Goal: Task Accomplishment & Management: Use online tool/utility

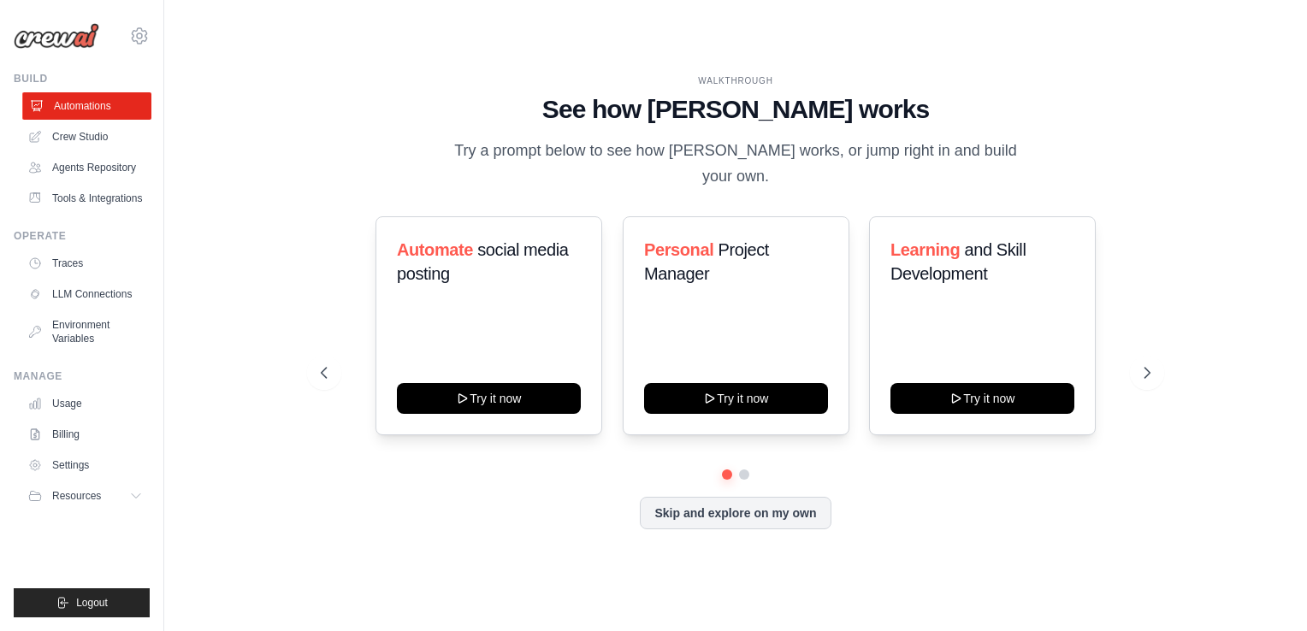
click at [95, 101] on link "Automations" at bounding box center [86, 105] width 129 height 27
click at [103, 147] on link "Crew Studio" at bounding box center [86, 136] width 129 height 27
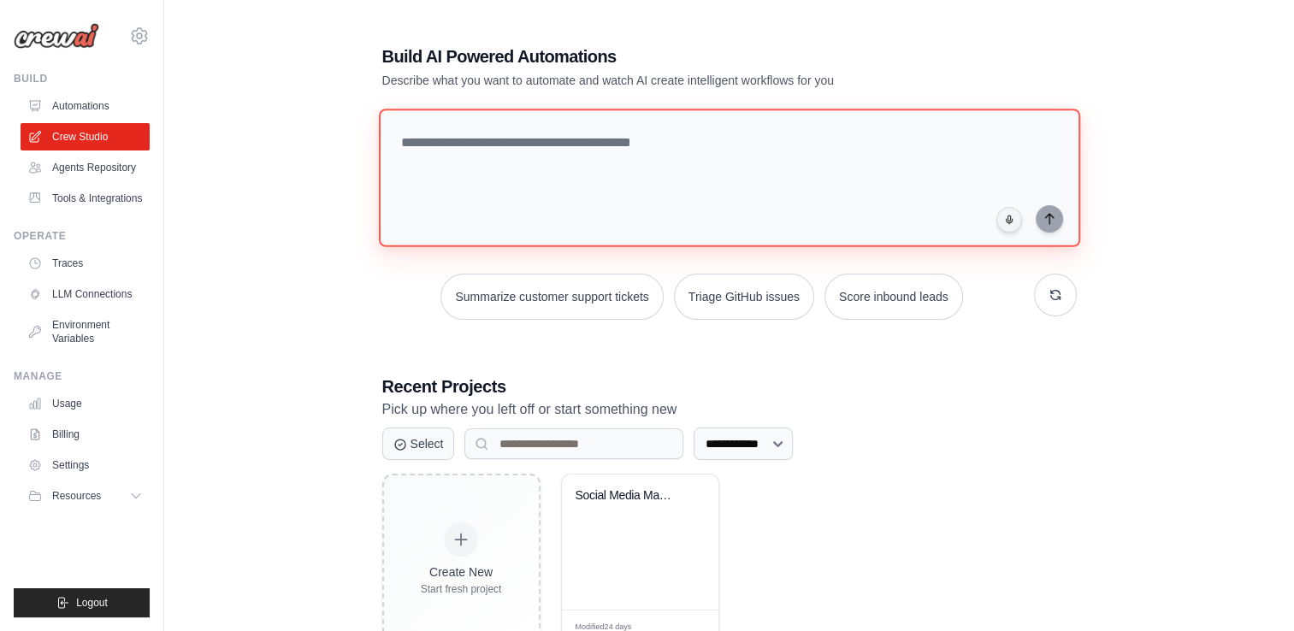
click at [473, 149] on textarea at bounding box center [728, 178] width 701 height 139
click at [482, 169] on textarea at bounding box center [728, 178] width 701 height 139
click at [428, 142] on textarea at bounding box center [728, 178] width 701 height 139
click at [444, 145] on textarea at bounding box center [728, 178] width 701 height 139
click at [481, 132] on textarea at bounding box center [728, 178] width 701 height 139
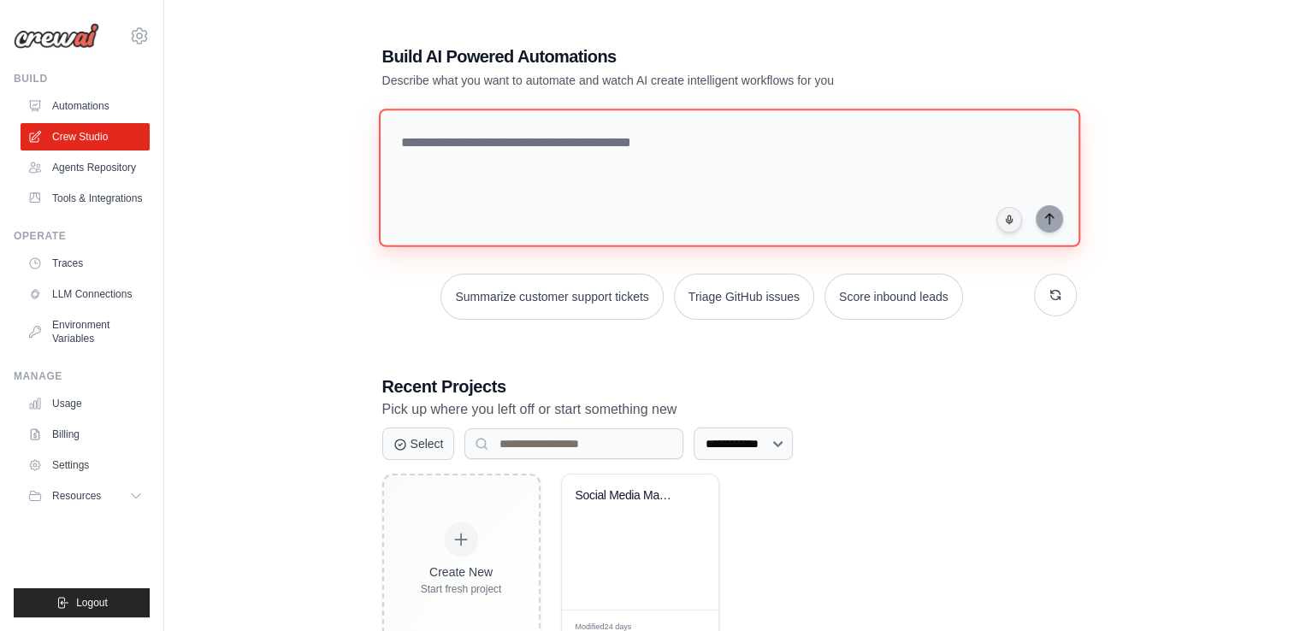
click at [479, 151] on textarea at bounding box center [728, 178] width 701 height 139
click at [446, 169] on textarea at bounding box center [728, 178] width 701 height 139
paste textarea "**********"
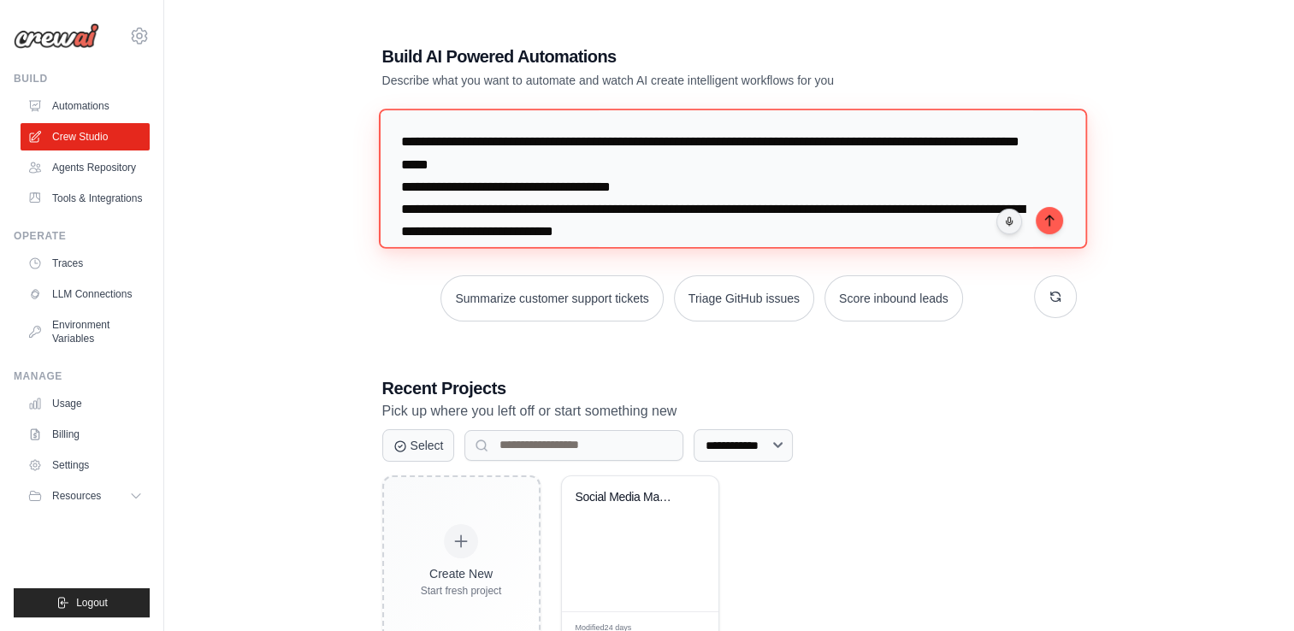
scroll to position [794, 0]
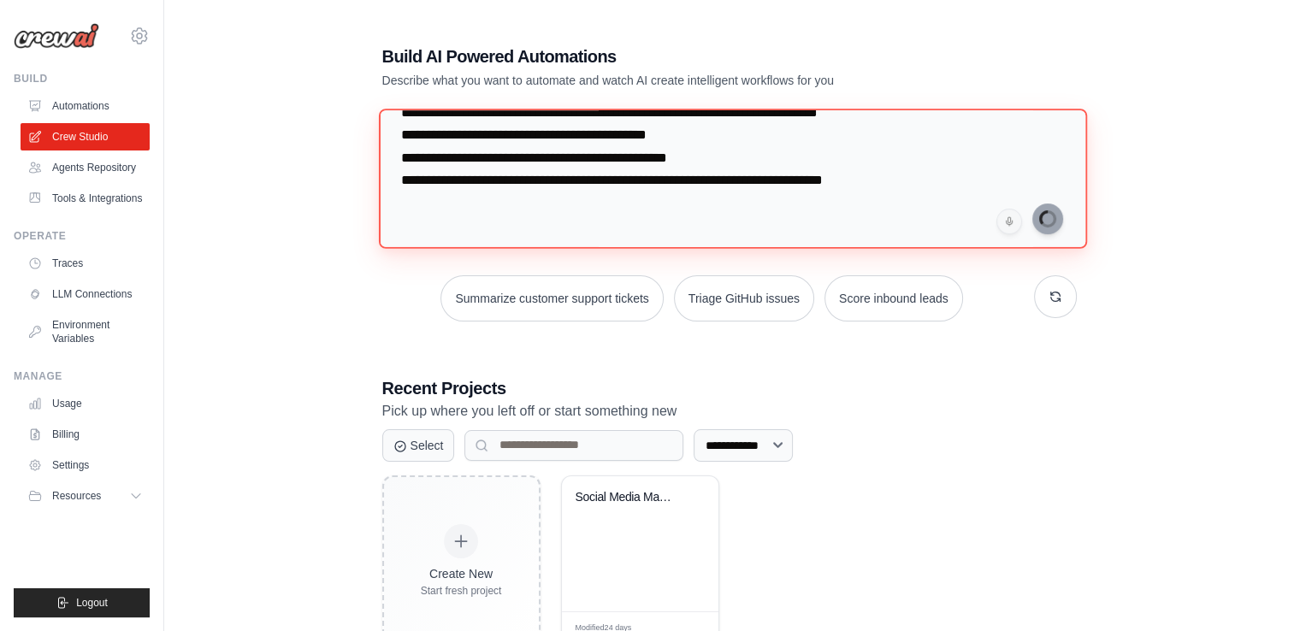
type textarea "**********"
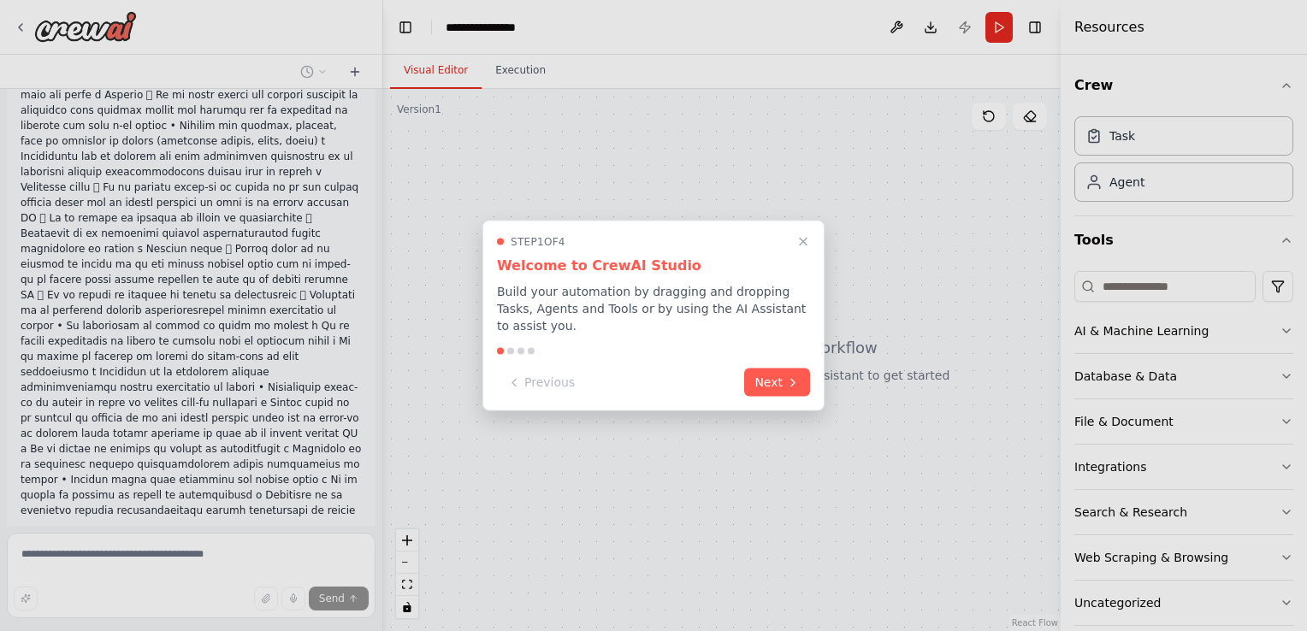
scroll to position [222, 0]
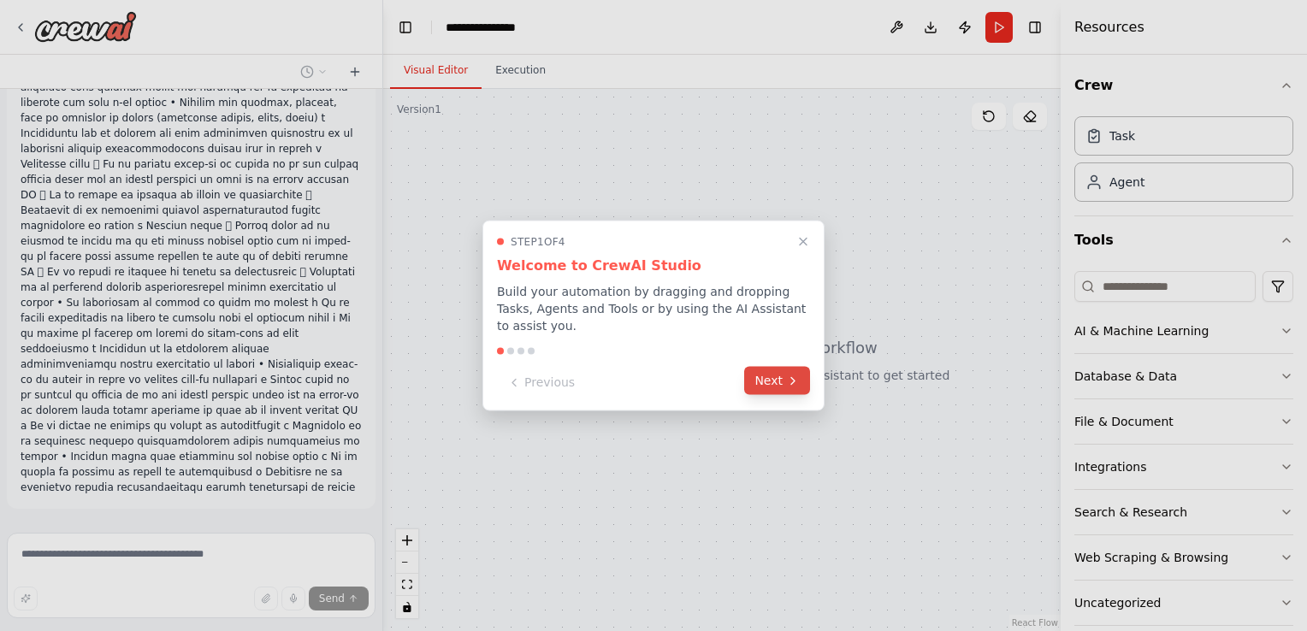
click at [795, 374] on icon at bounding box center [793, 381] width 14 height 14
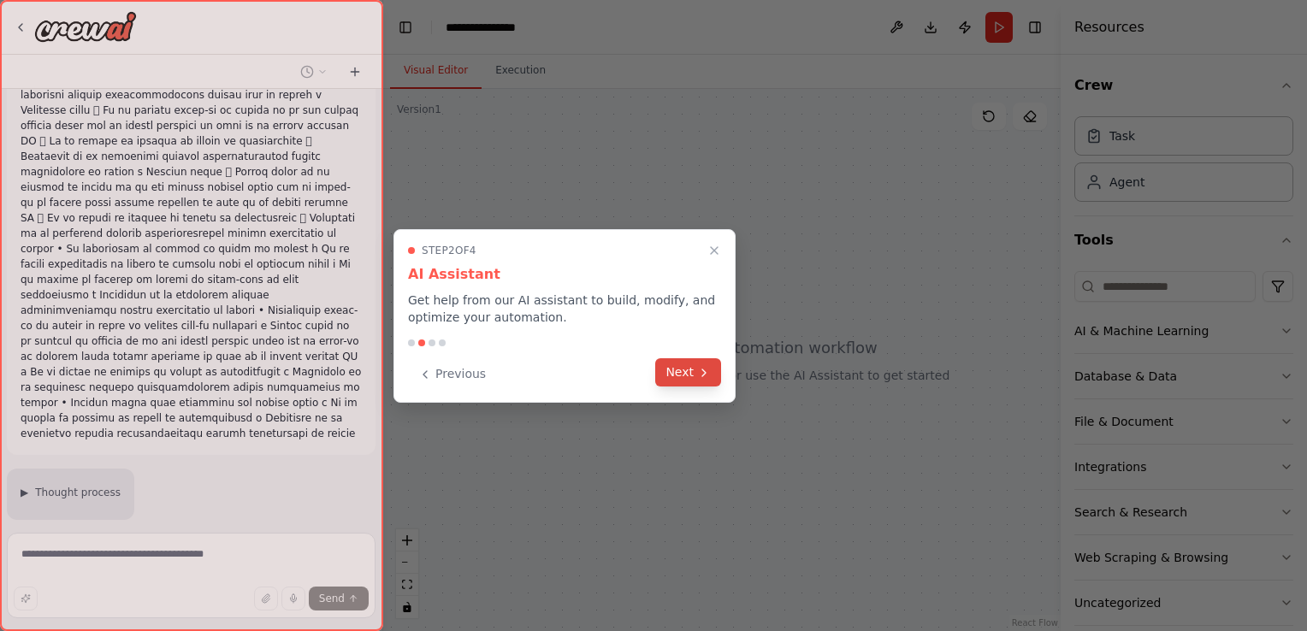
click at [701, 375] on icon at bounding box center [704, 373] width 14 height 14
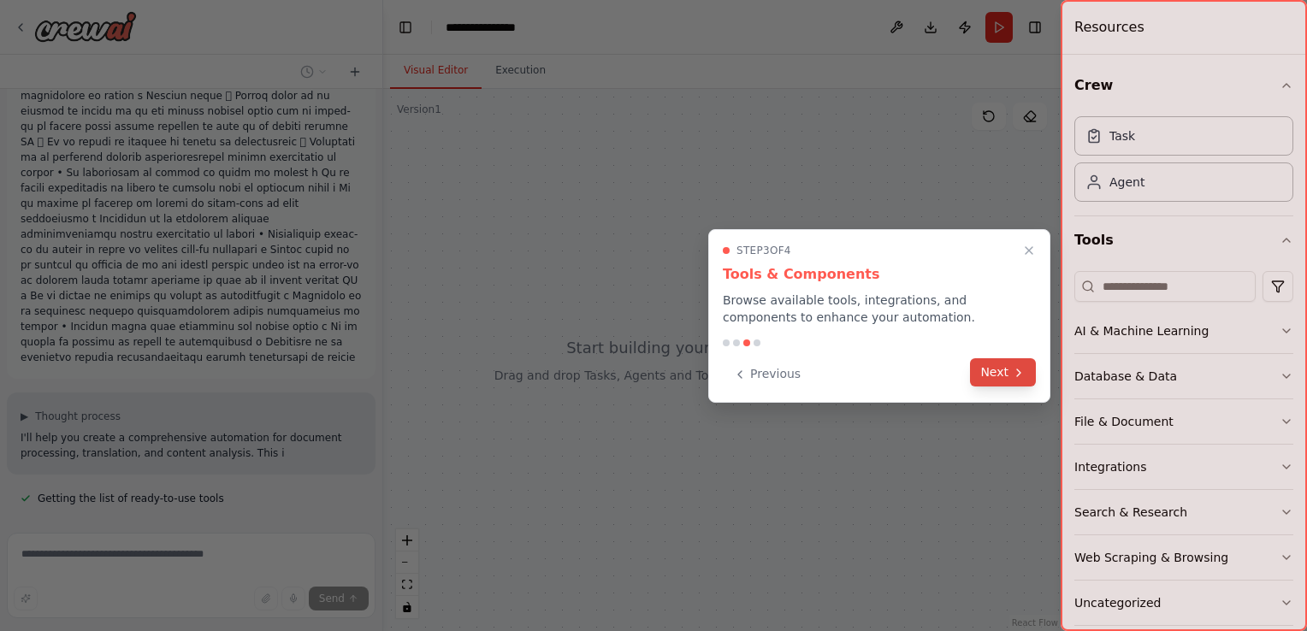
click at [995, 375] on button "Next" at bounding box center [1003, 372] width 66 height 28
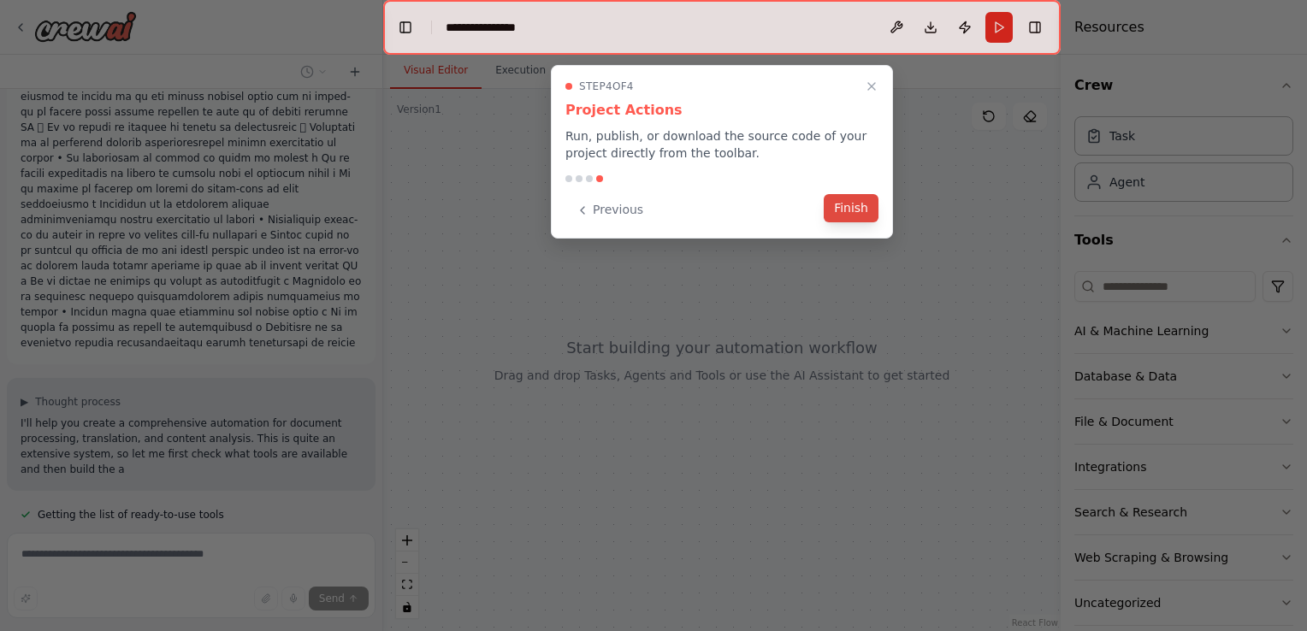
click at [842, 205] on button "Finish" at bounding box center [851, 208] width 55 height 28
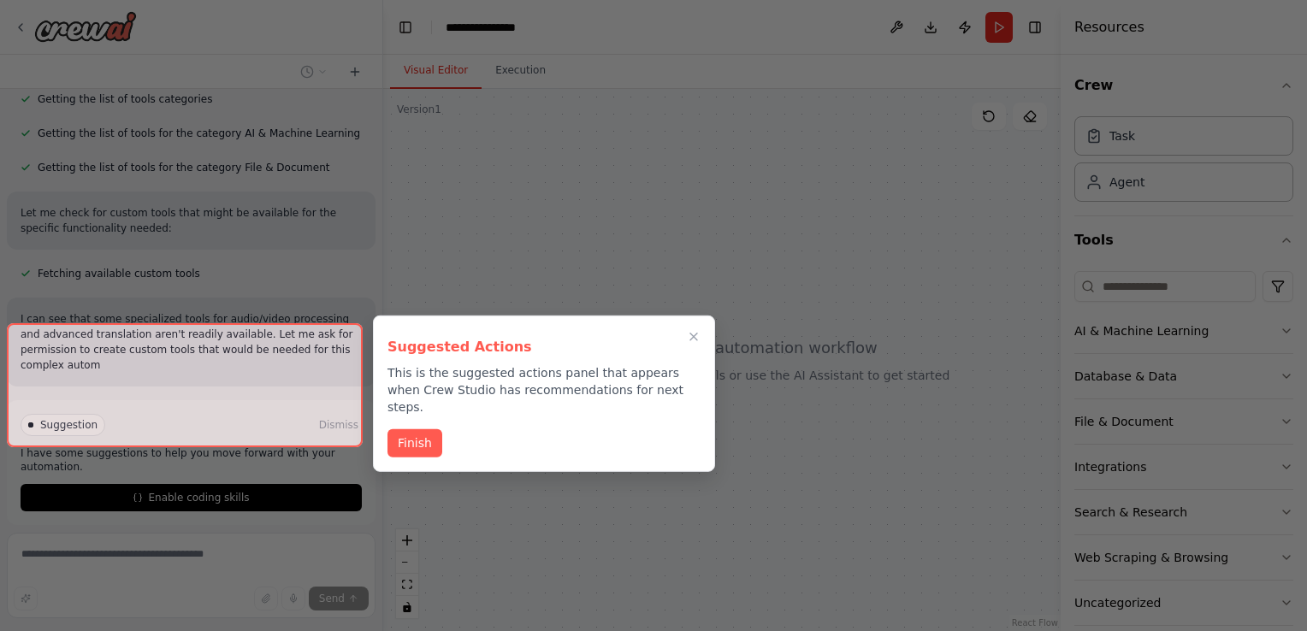
scroll to position [1112, 0]
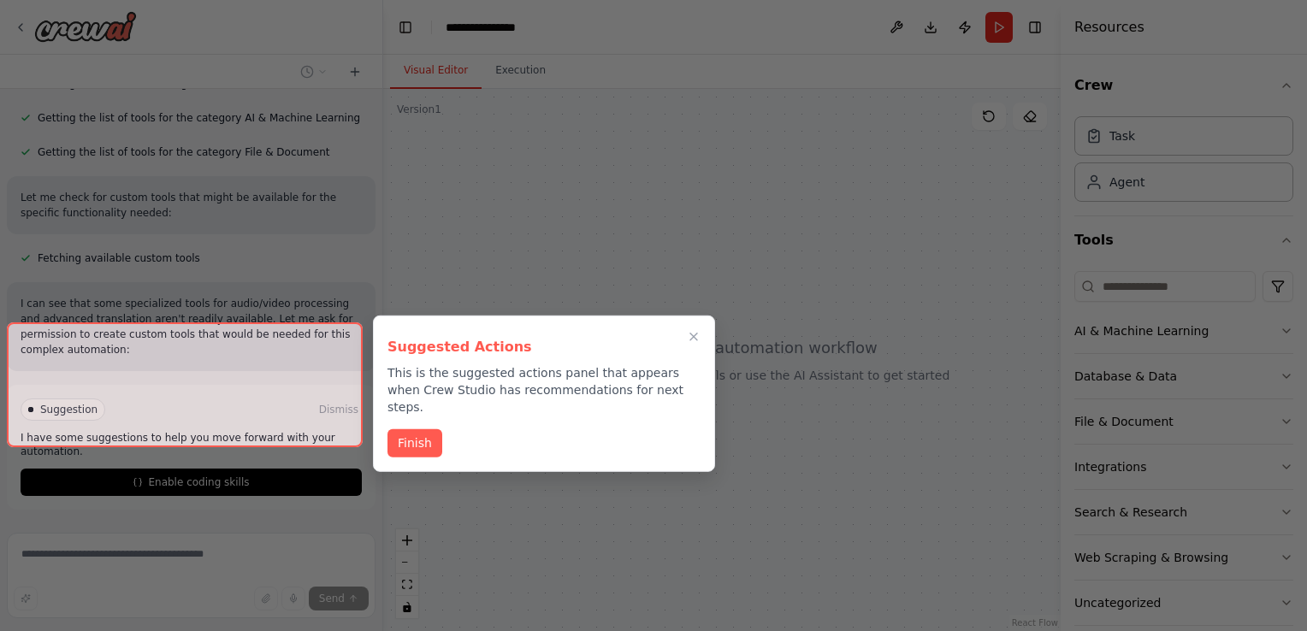
click at [414, 429] on button "Finish" at bounding box center [414, 443] width 55 height 28
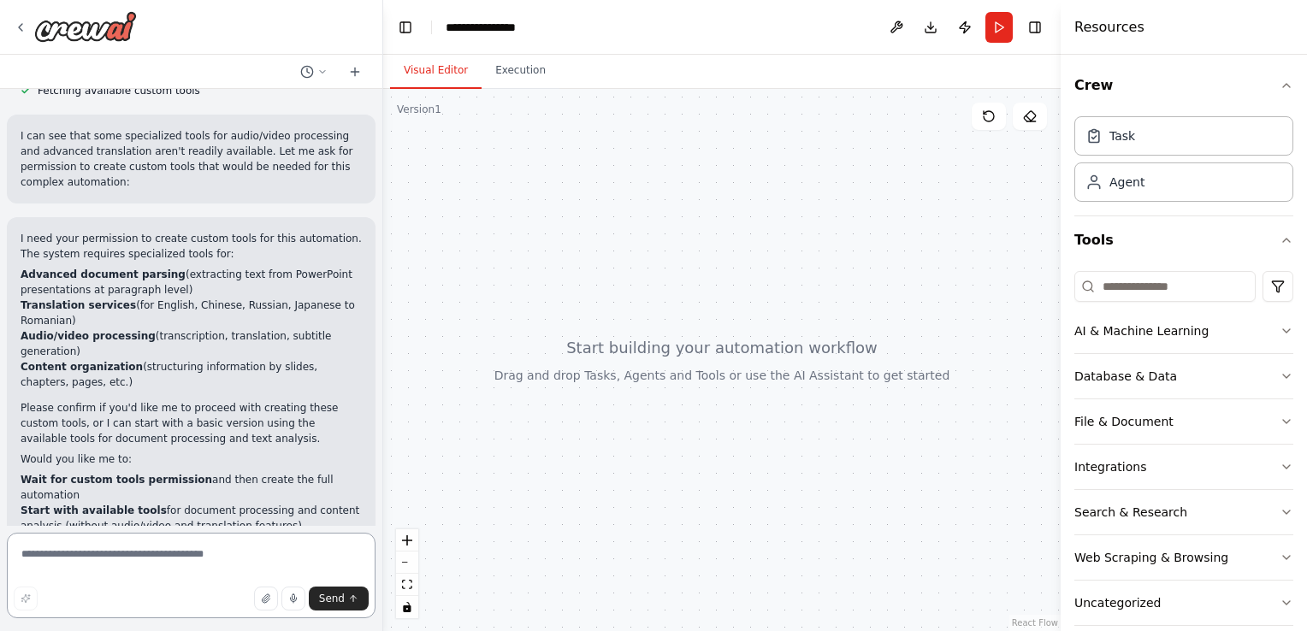
scroll to position [1118, 0]
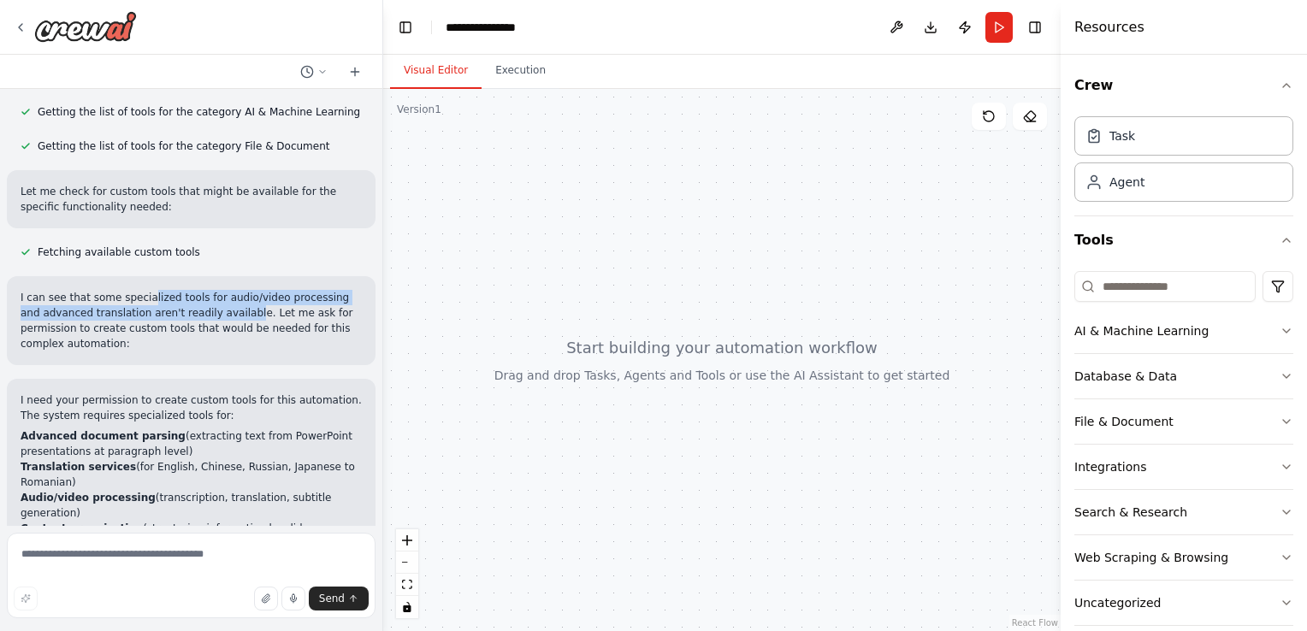
drag, startPoint x: 139, startPoint y: 242, endPoint x: 197, endPoint y: 245, distance: 58.2
click at [197, 290] on p "I can see that some specialized tools for audio/video processing and advanced t…" at bounding box center [191, 321] width 341 height 62
drag, startPoint x: 197, startPoint y: 245, endPoint x: 139, endPoint y: 245, distance: 58.2
click at [139, 290] on p "I can see that some specialized tools for audio/video processing and advanced t…" at bounding box center [191, 321] width 341 height 62
click at [168, 290] on p "I can see that some specialized tools for audio/video processing and advanced t…" at bounding box center [191, 321] width 341 height 62
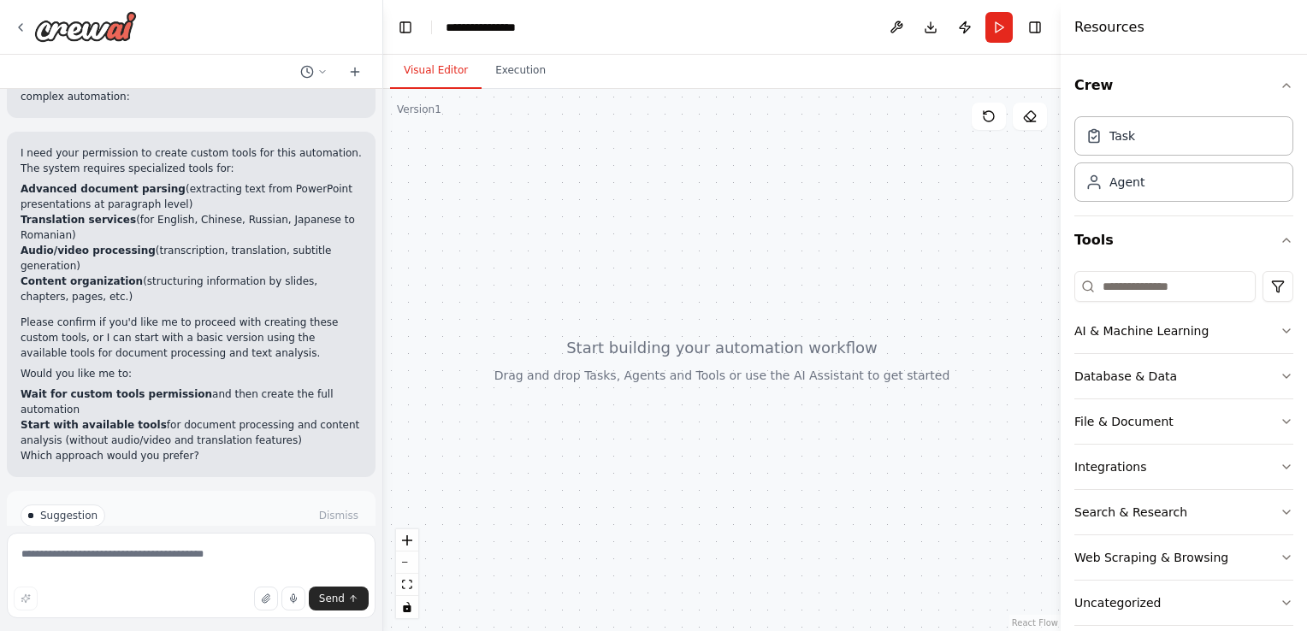
scroll to position [1374, 0]
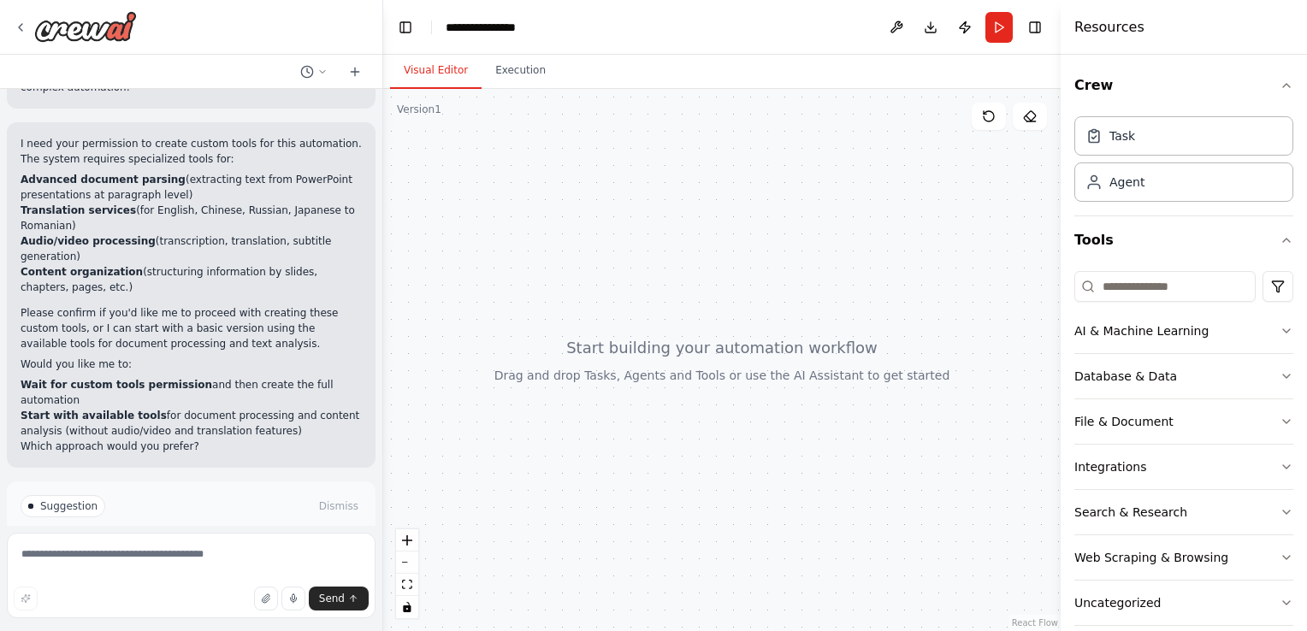
click at [162, 565] on button "Enable coding skills" at bounding box center [191, 578] width 341 height 27
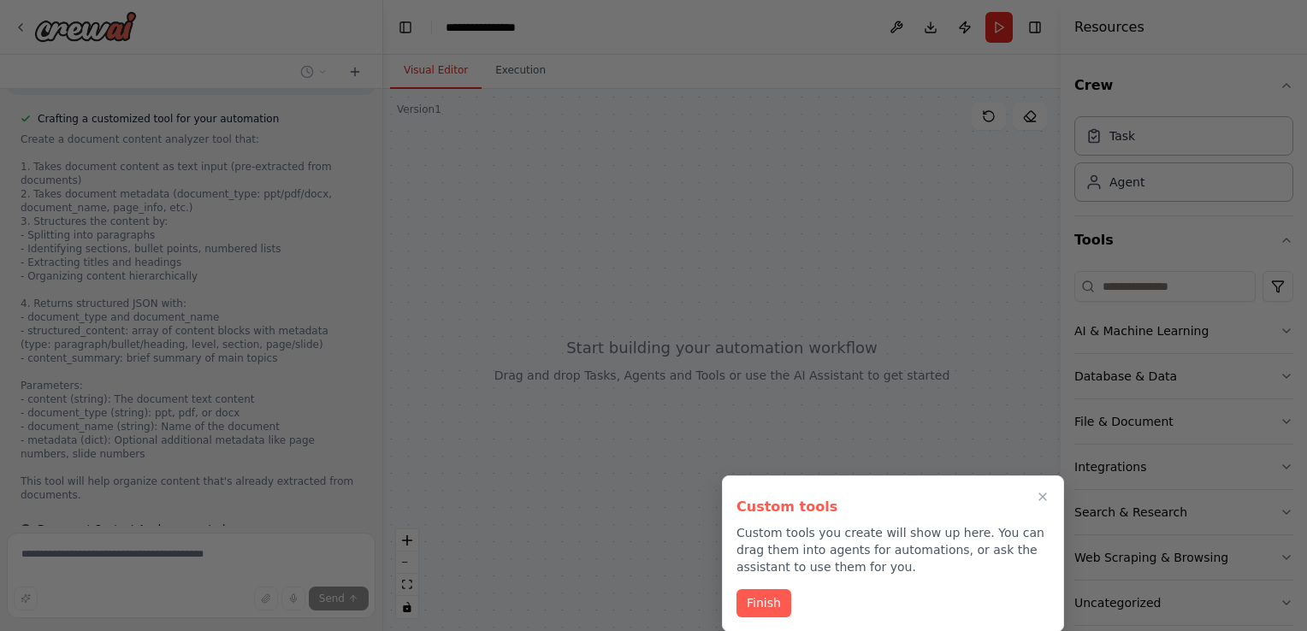
scroll to position [2431, 0]
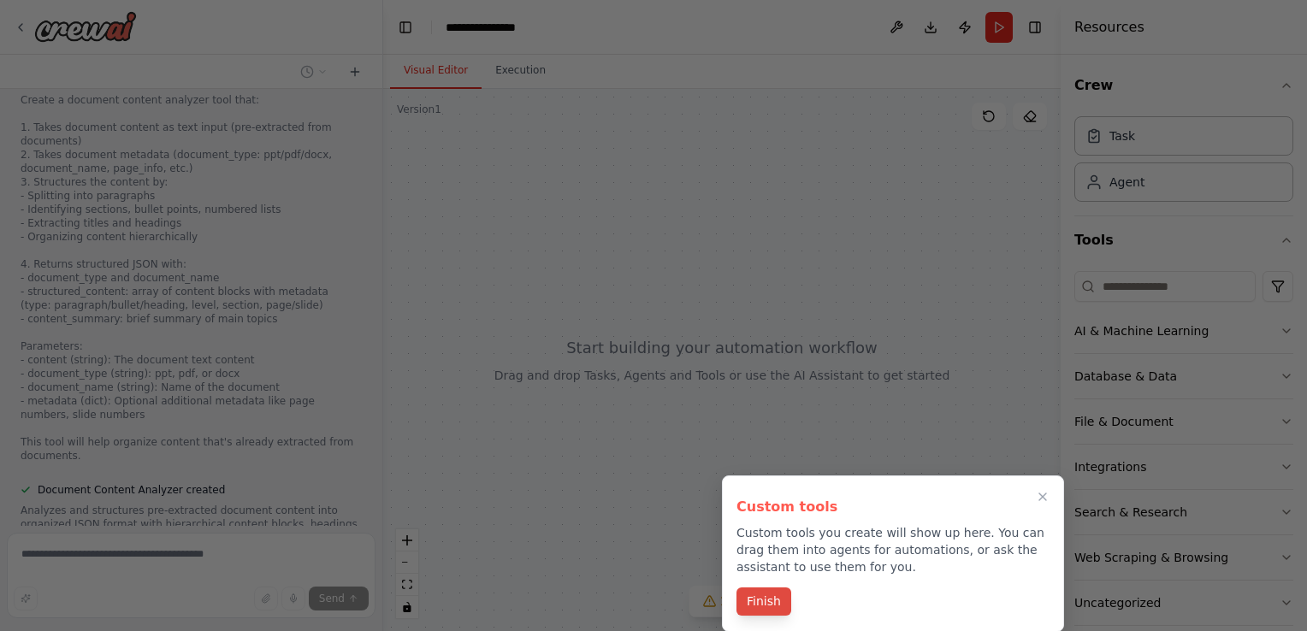
click at [758, 611] on button "Finish" at bounding box center [763, 602] width 55 height 28
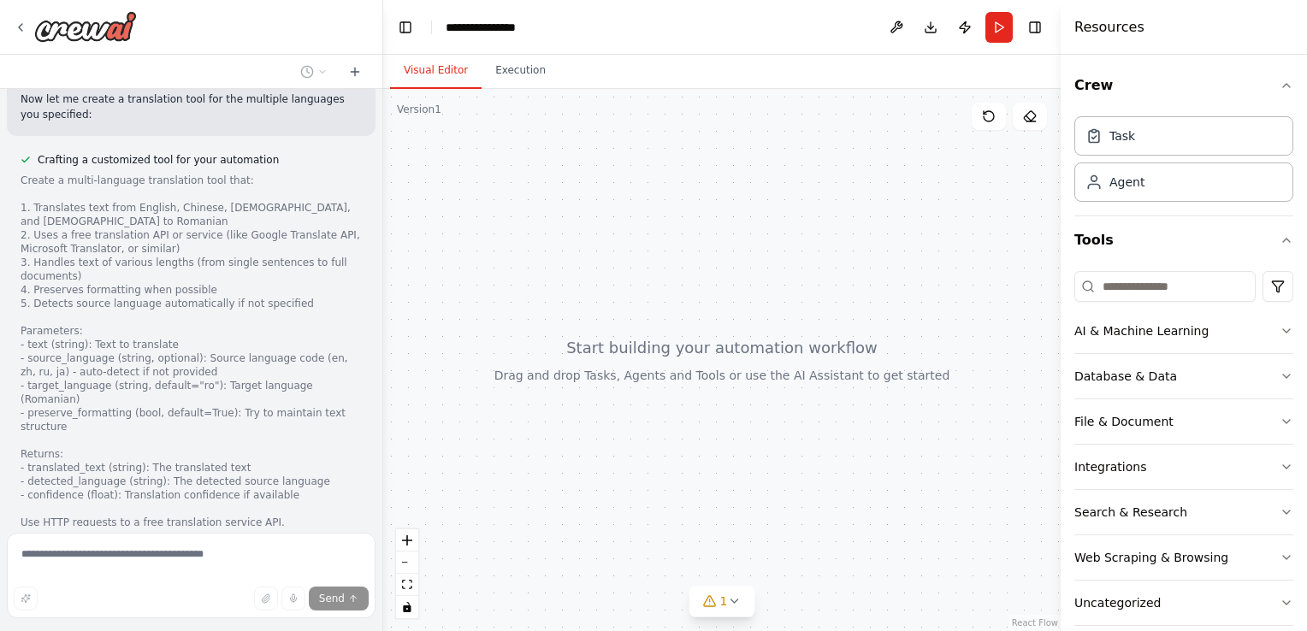
scroll to position [2975, 0]
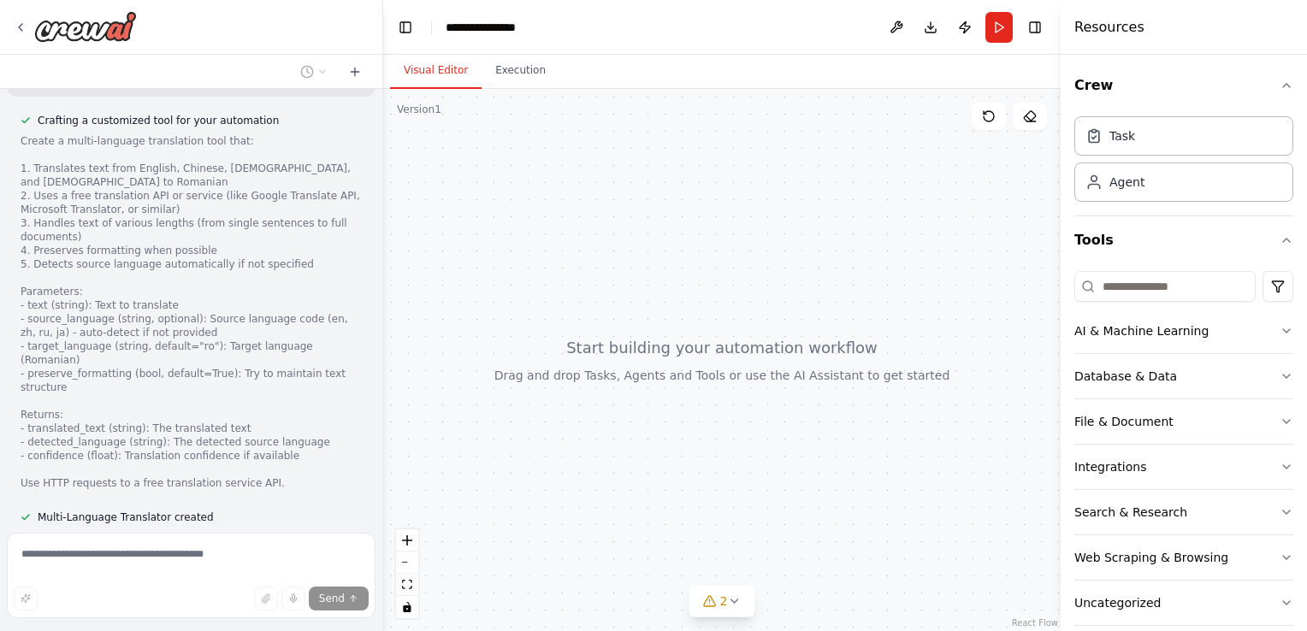
click at [332, 579] on button "View code" at bounding box center [336, 586] width 52 height 14
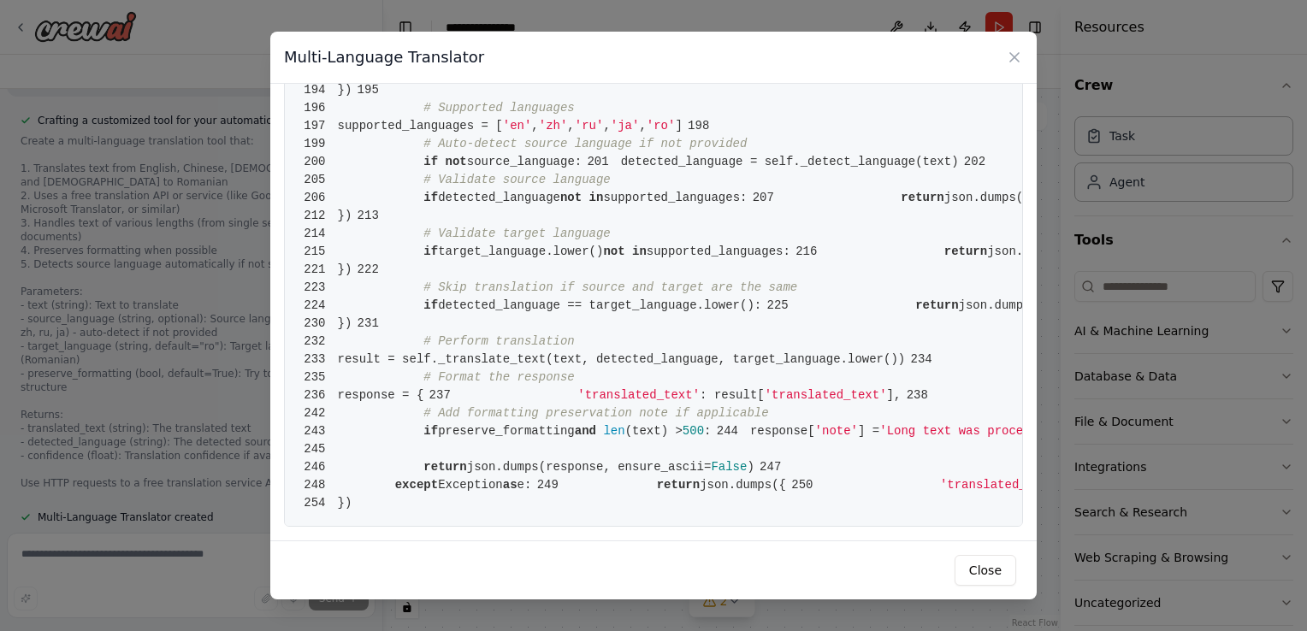
scroll to position [4174, 0]
click at [989, 571] on button "Close" at bounding box center [985, 570] width 62 height 31
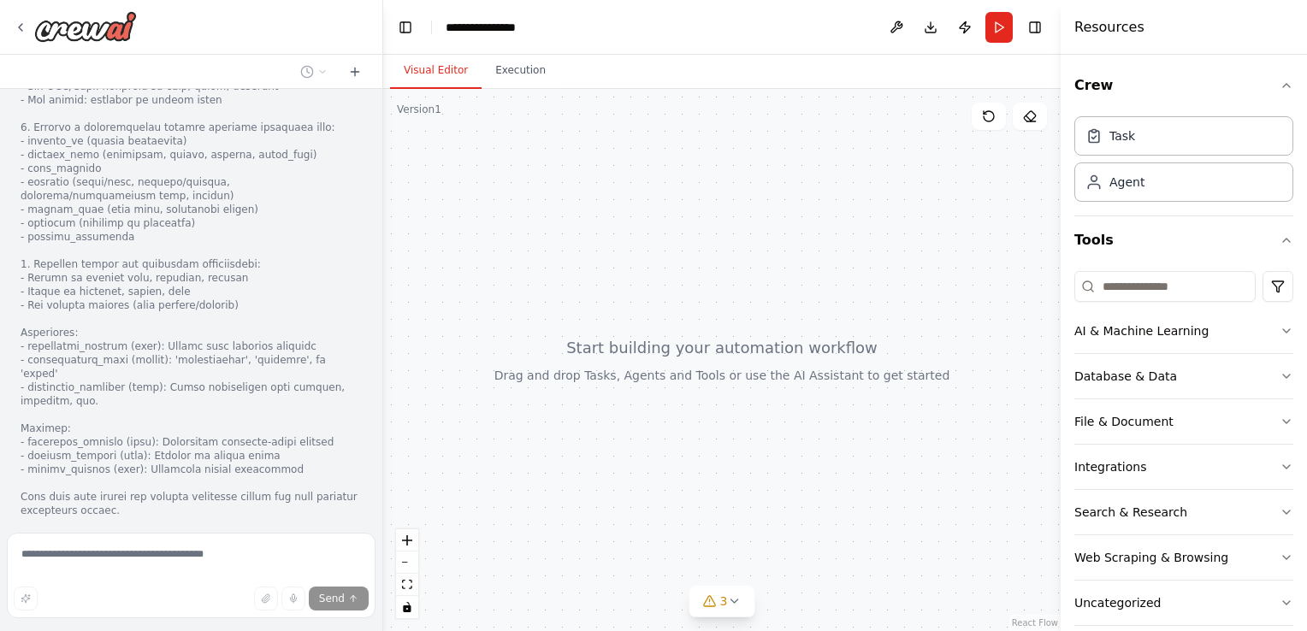
scroll to position [3697, 0]
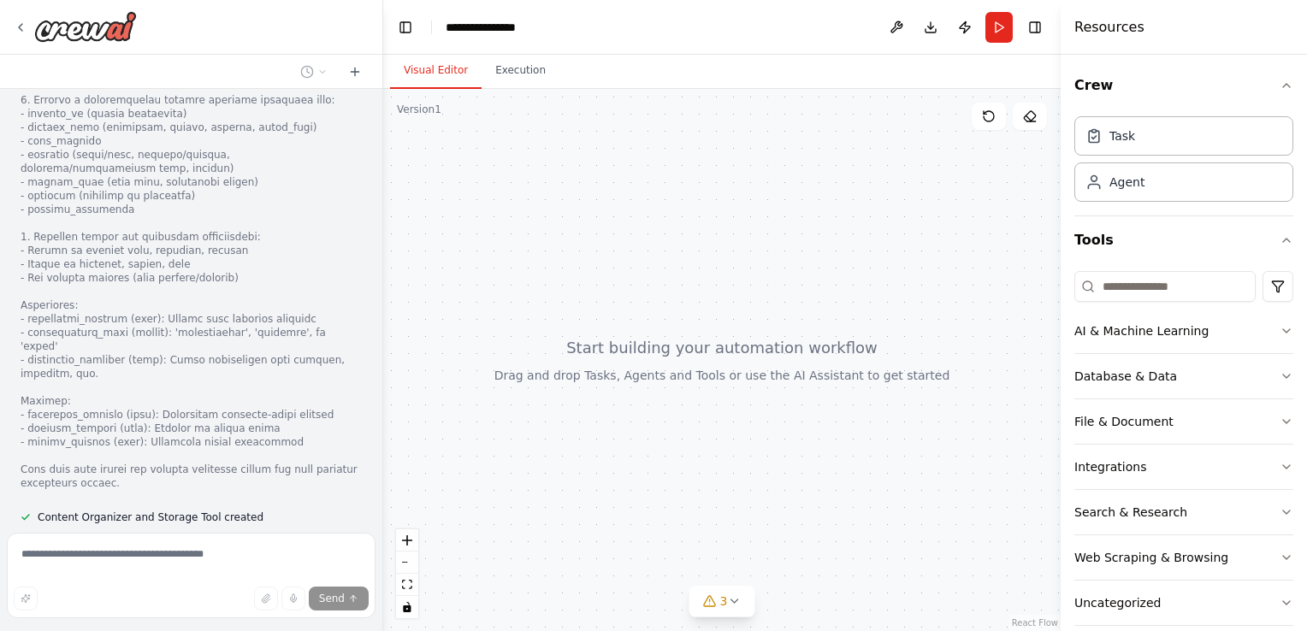
click at [336, 593] on button "View code" at bounding box center [336, 600] width 52 height 14
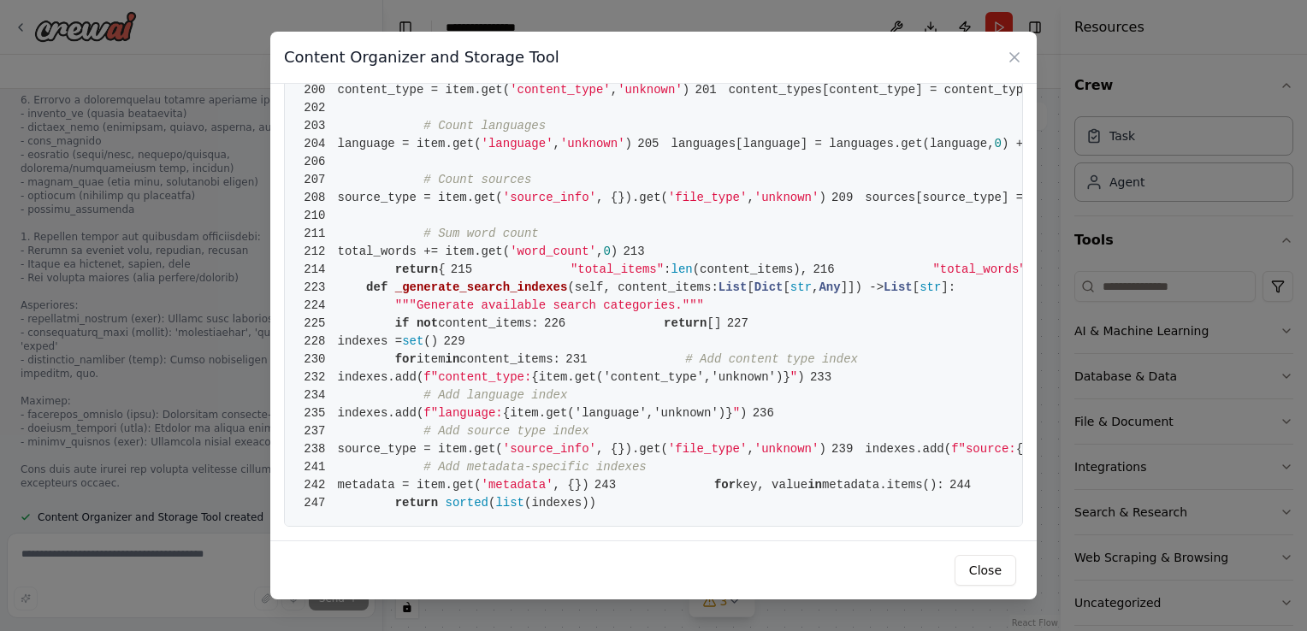
scroll to position [3738, 0]
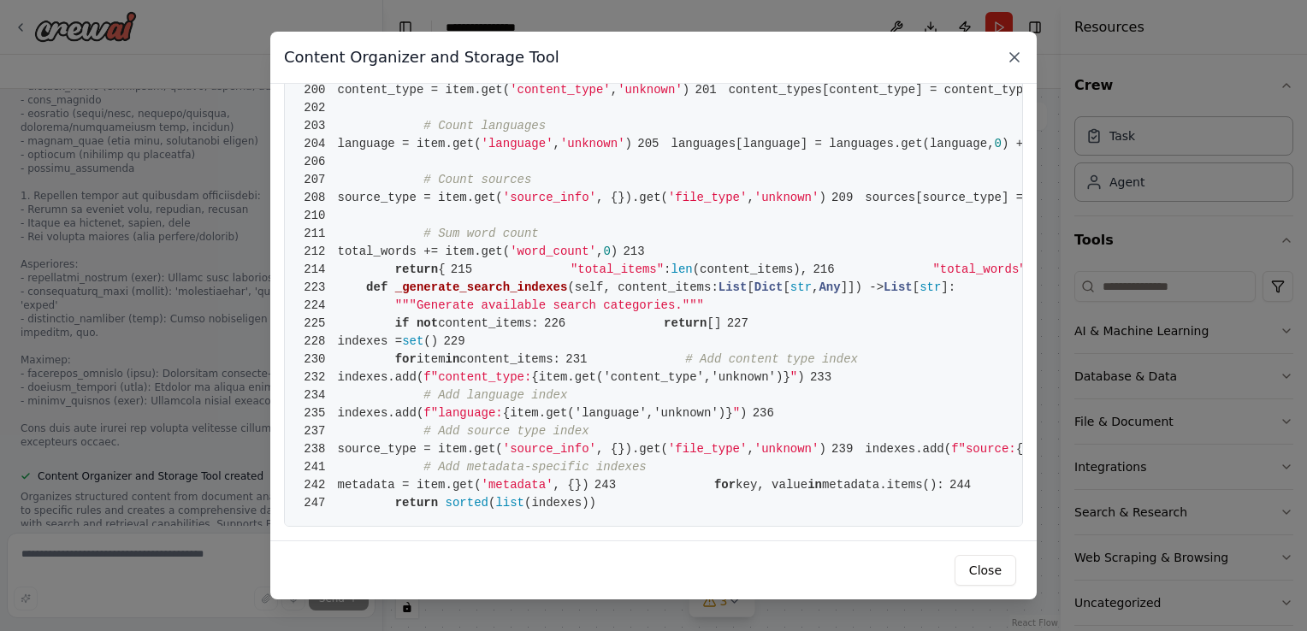
click at [1009, 55] on icon at bounding box center [1014, 57] width 17 height 17
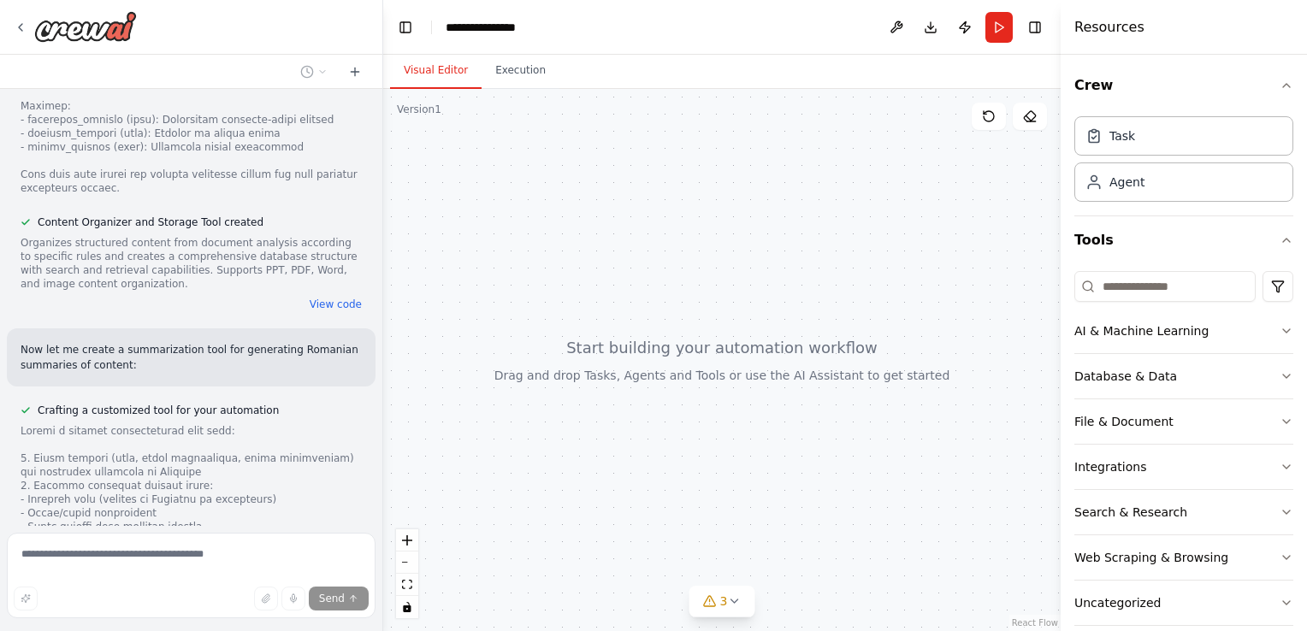
scroll to position [3995, 0]
drag, startPoint x: 124, startPoint y: 290, endPoint x: 171, endPoint y: 289, distance: 47.0
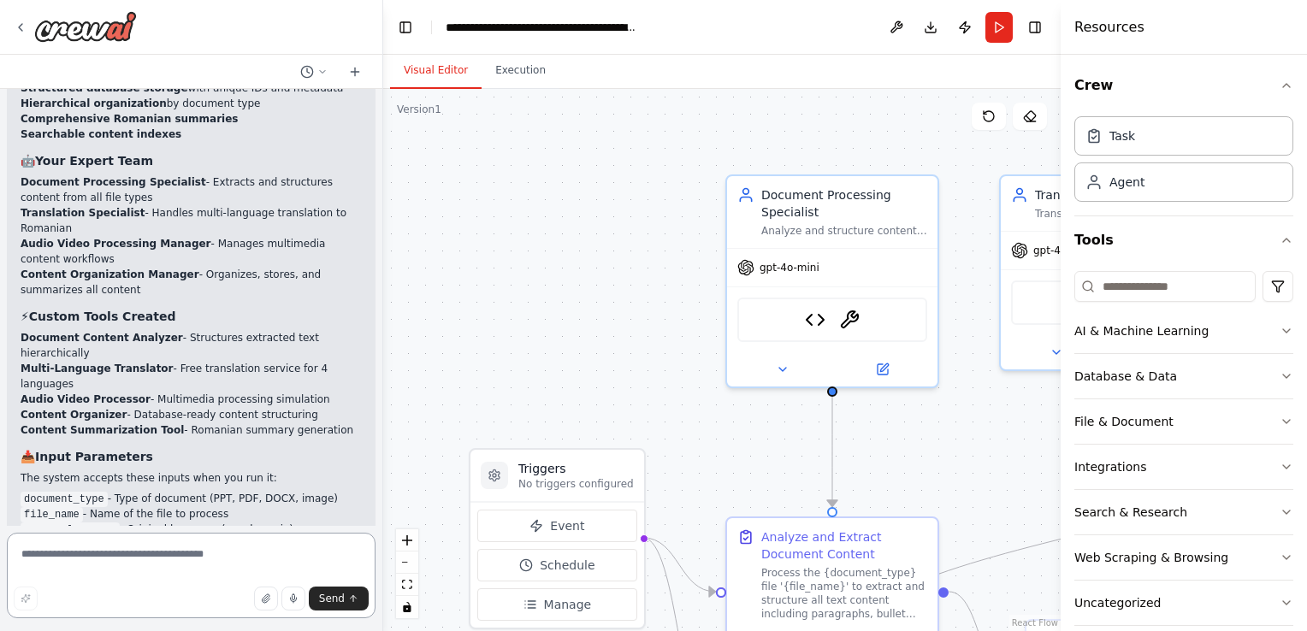
scroll to position [7320, 0]
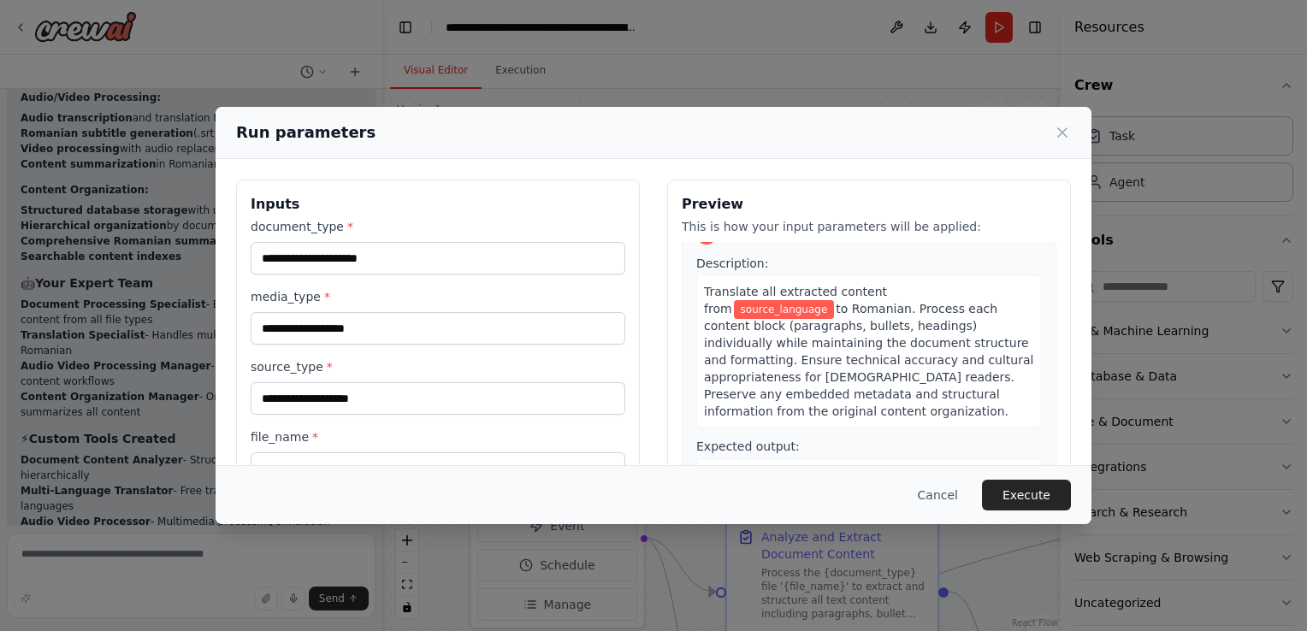
scroll to position [0, 0]
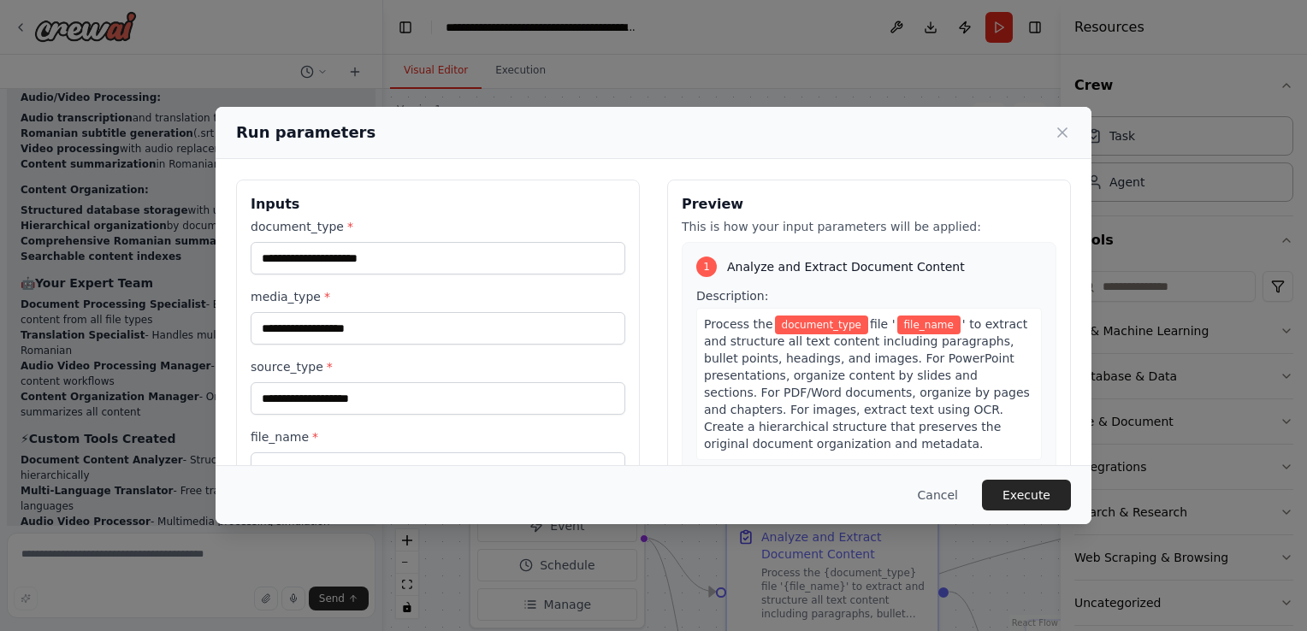
drag, startPoint x: 448, startPoint y: 118, endPoint x: 507, endPoint y: 156, distance: 70.0
click at [505, 155] on div "Run parameters" at bounding box center [654, 133] width 876 height 52
click at [446, 261] on input "document_type *" at bounding box center [438, 258] width 375 height 32
click at [1066, 131] on icon at bounding box center [1062, 132] width 17 height 17
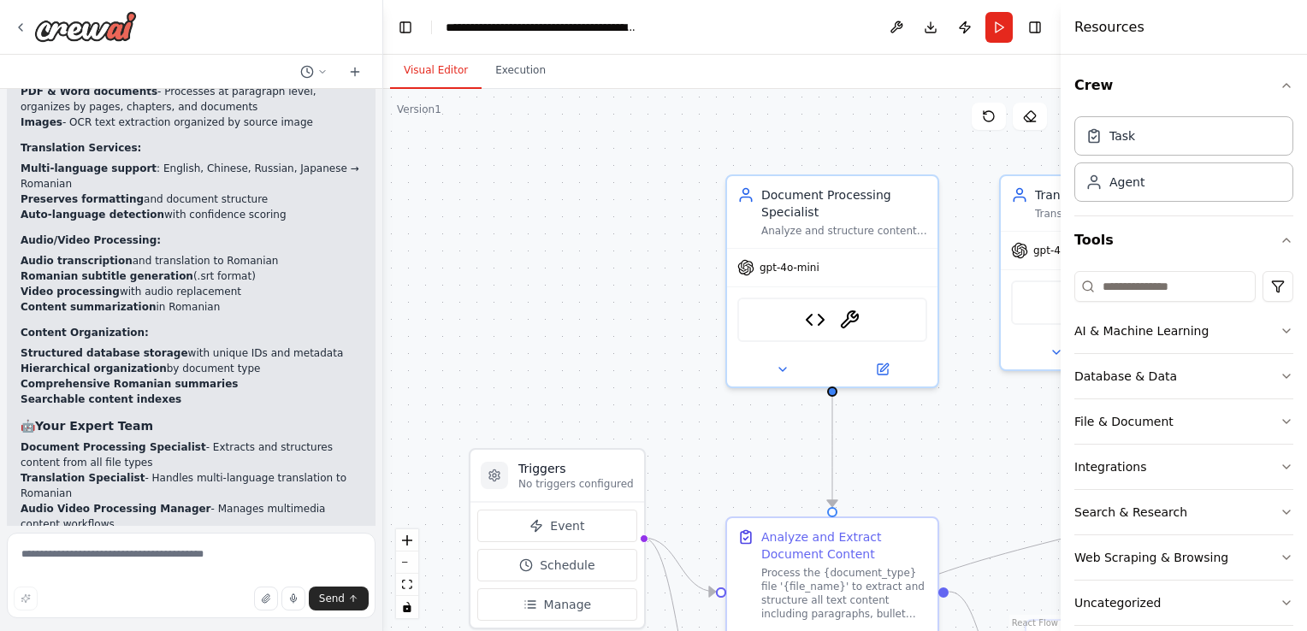
scroll to position [7010, 0]
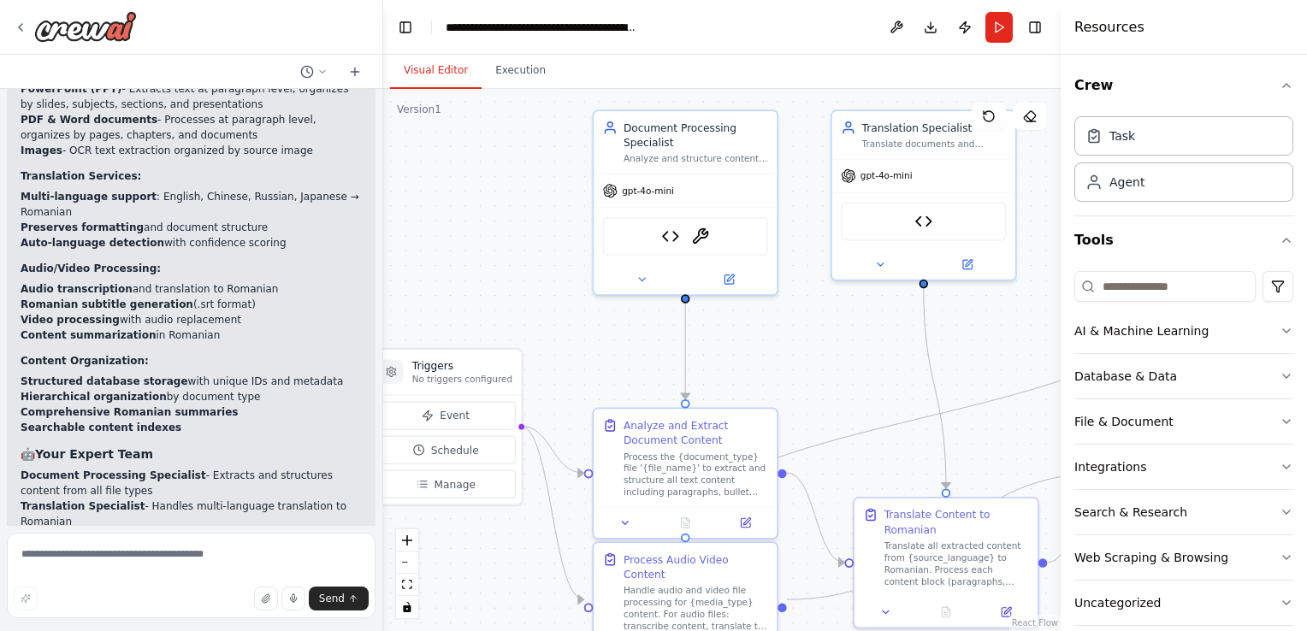
drag, startPoint x: 674, startPoint y: 413, endPoint x: 509, endPoint y: 267, distance: 220.5
click at [509, 271] on div ".deletable-edge-delete-btn { width: 20px; height: 20px; border: 0px solid #ffff…" at bounding box center [721, 360] width 677 height 542
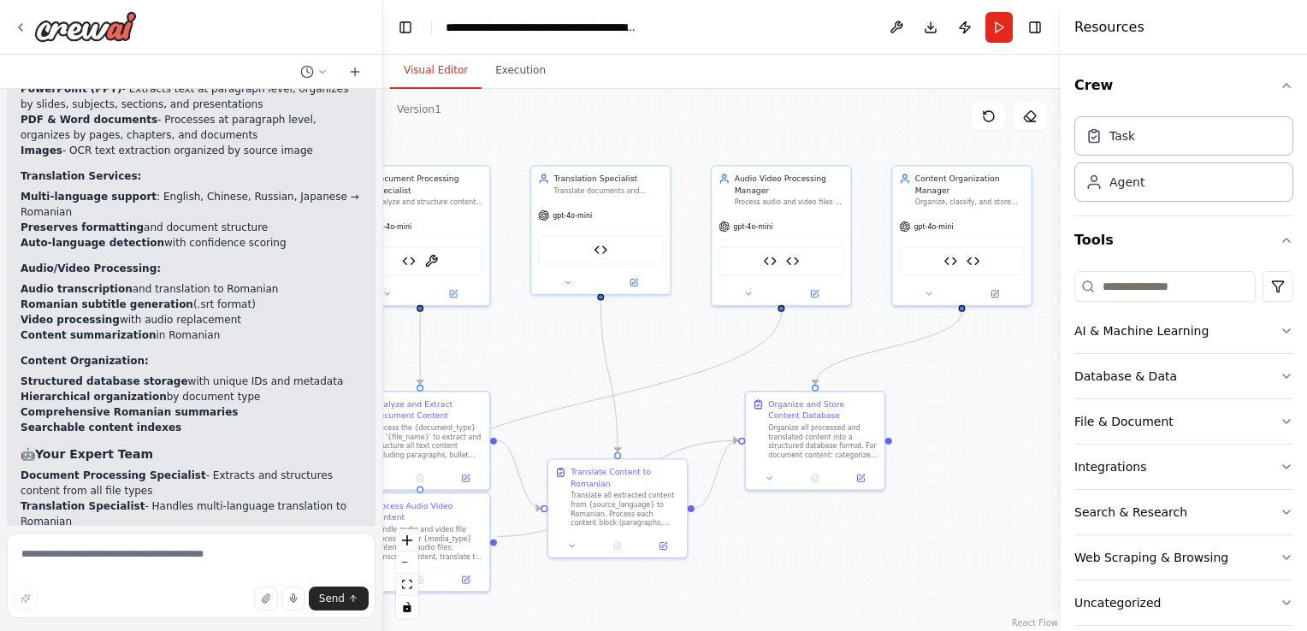
drag, startPoint x: 749, startPoint y: 338, endPoint x: 513, endPoint y: 383, distance: 240.4
click at [513, 383] on div ".deletable-edge-delete-btn { width: 20px; height: 20px; border: 0px solid #ffff…" at bounding box center [721, 360] width 677 height 542
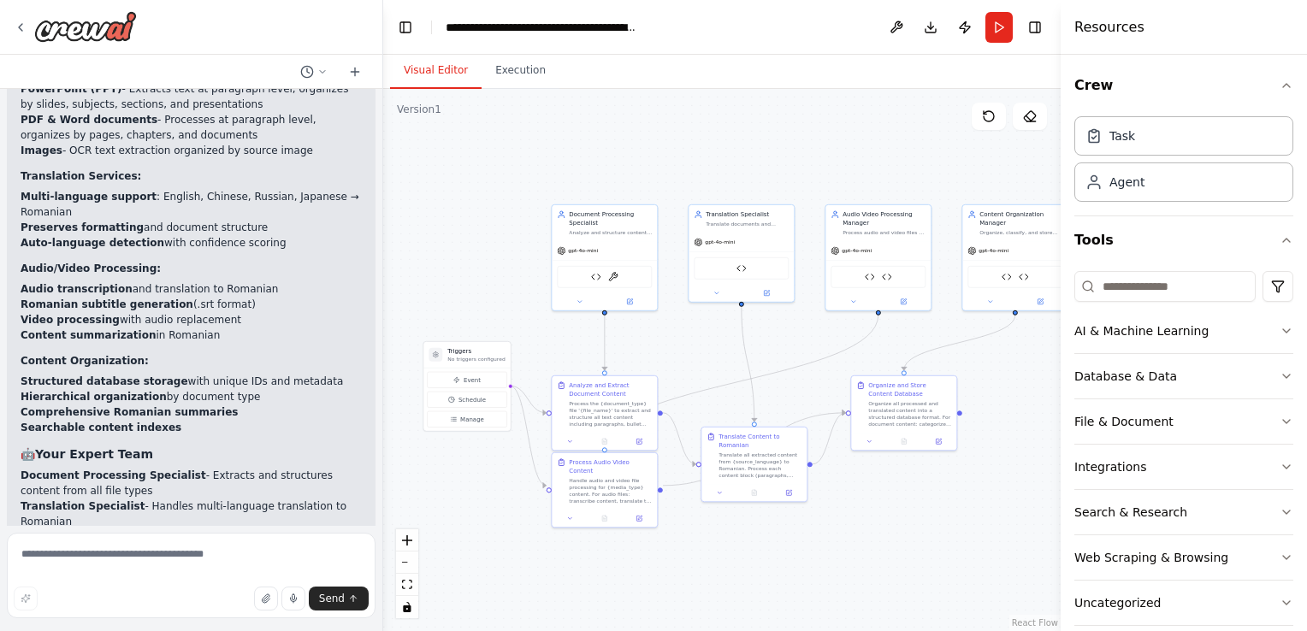
drag, startPoint x: 588, startPoint y: 364, endPoint x: 730, endPoint y: 352, distance: 143.4
click at [730, 352] on div ".deletable-edge-delete-btn { width: 20px; height: 20px; border: 0px solid #ffff…" at bounding box center [721, 360] width 677 height 542
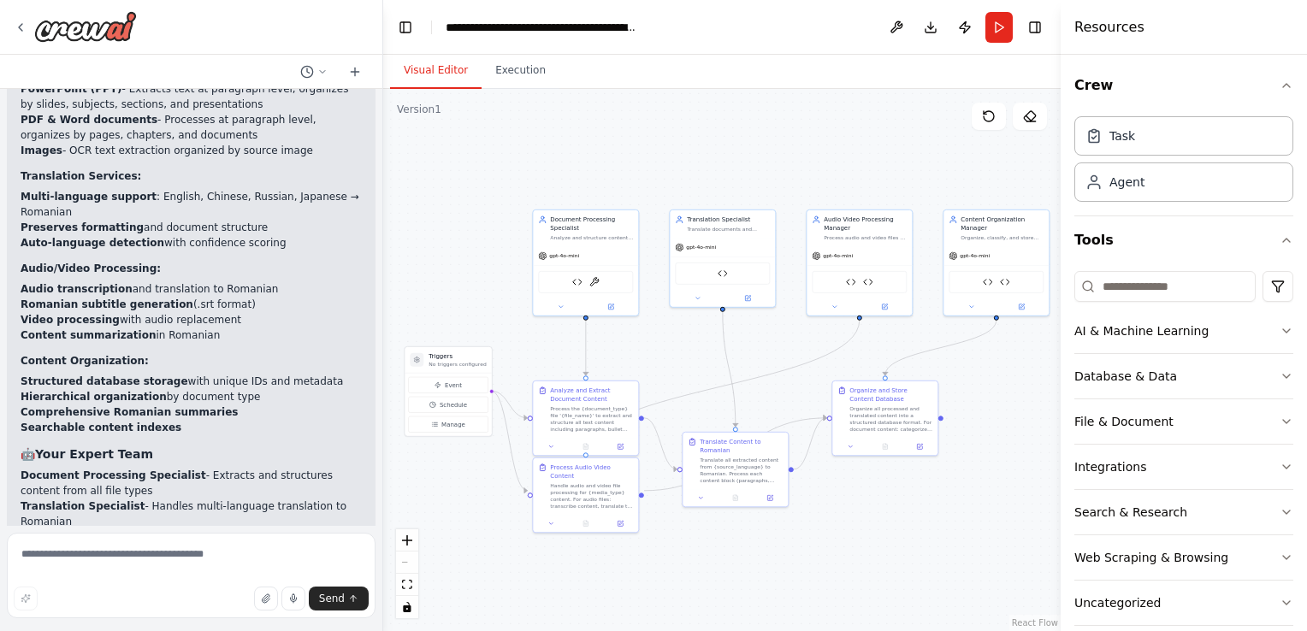
drag, startPoint x: 726, startPoint y: 364, endPoint x: 707, endPoint y: 369, distance: 19.5
click at [707, 369] on div ".deletable-edge-delete-btn { width: 20px; height: 20px; border: 0px solid #ffff…" at bounding box center [721, 360] width 677 height 542
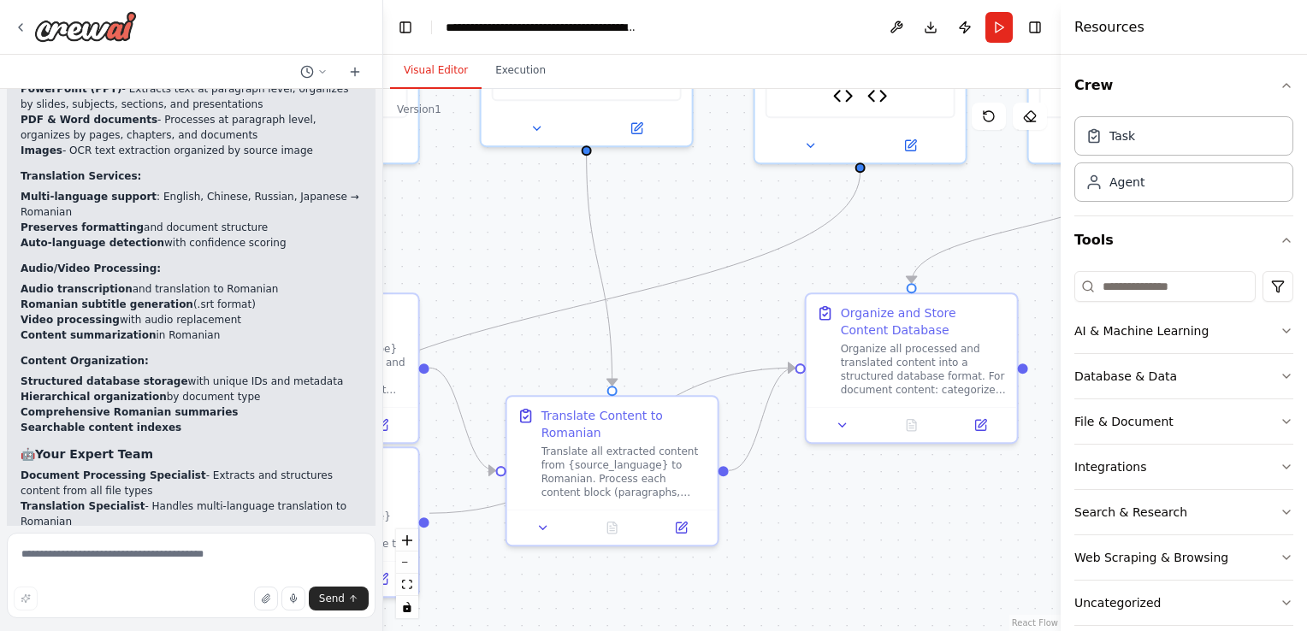
drag, startPoint x: 729, startPoint y: 362, endPoint x: 693, endPoint y: 219, distance: 147.3
click at [694, 220] on div ".deletable-edge-delete-btn { width: 20px; height: 20px; border: 0px solid #ffff…" at bounding box center [721, 360] width 677 height 542
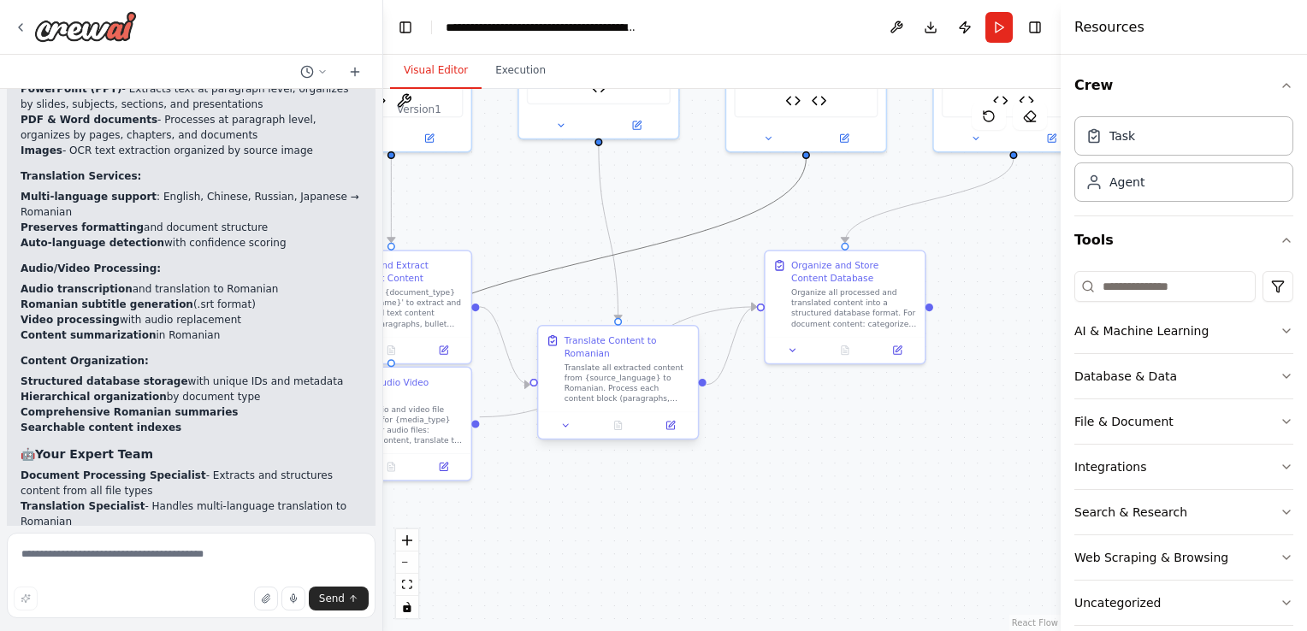
drag, startPoint x: 650, startPoint y: 292, endPoint x: 564, endPoint y: 336, distance: 96.8
click at [564, 336] on div ".deletable-edge-delete-btn { width: 20px; height: 20px; border: 0px solid #ffff…" at bounding box center [306, 131] width 513 height 411
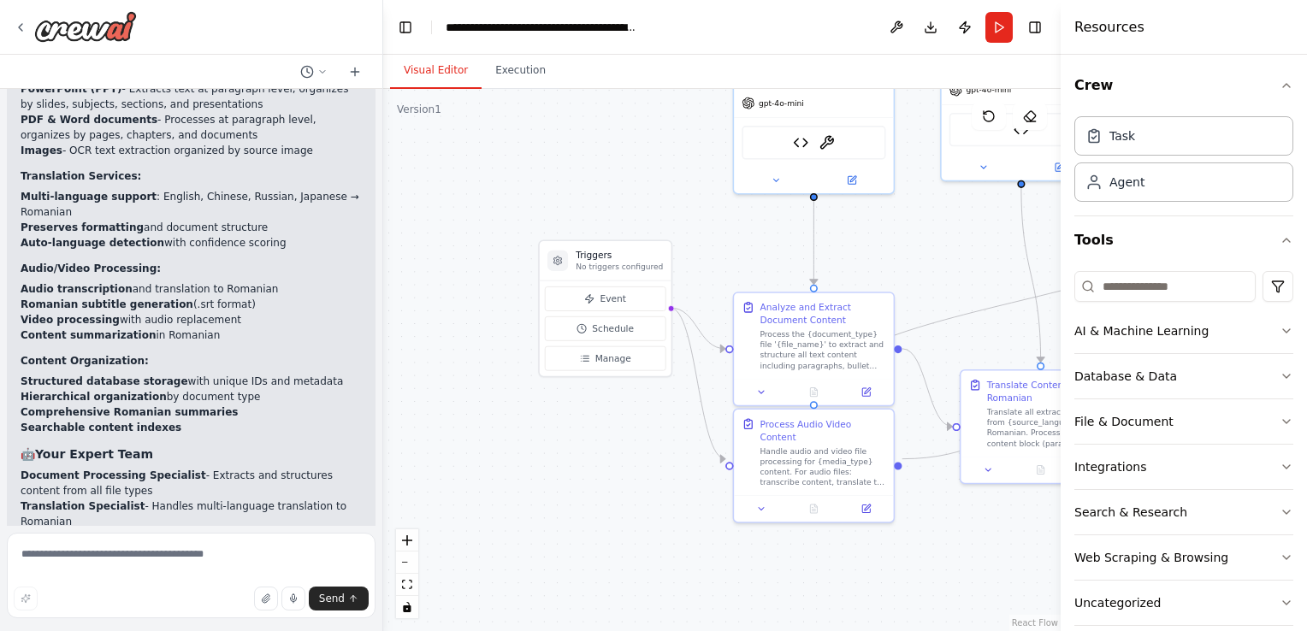
drag, startPoint x: 469, startPoint y: 194, endPoint x: 883, endPoint y: 234, distance: 415.9
click at [883, 234] on div ".deletable-edge-delete-btn { width: 20px; height: 20px; border: 0px solid #ffff…" at bounding box center [721, 360] width 677 height 542
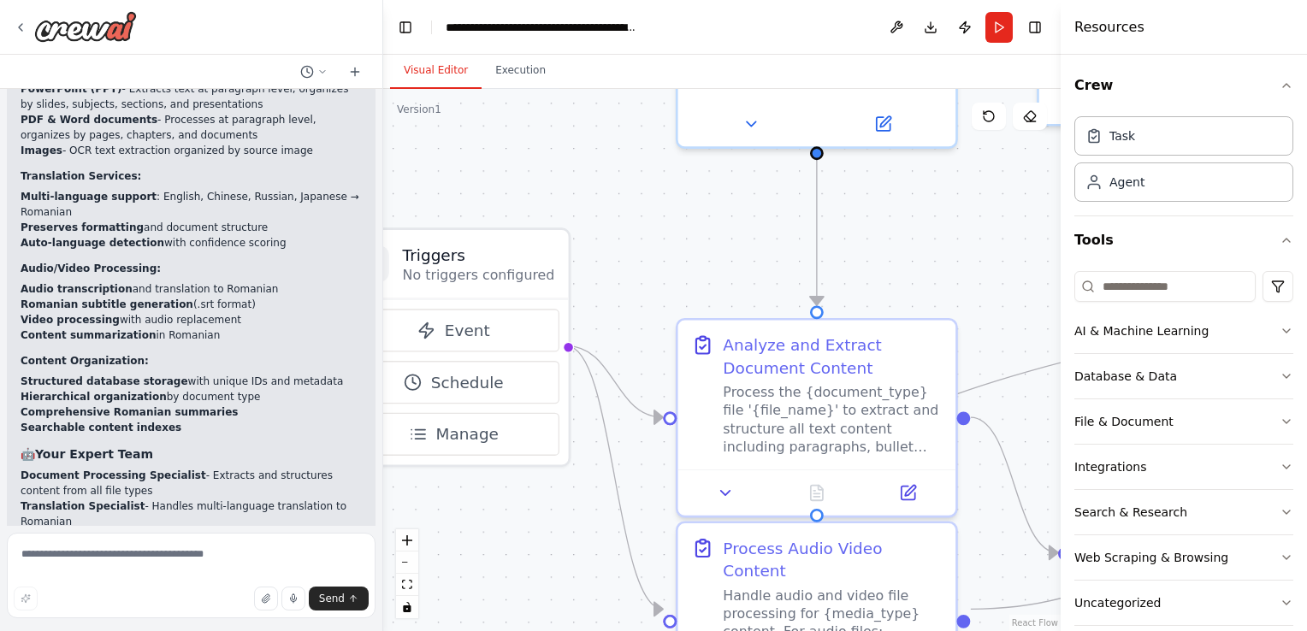
drag, startPoint x: 475, startPoint y: 428, endPoint x: 578, endPoint y: 491, distance: 120.9
click at [575, 491] on div ".deletable-edge-delete-btn { width: 20px; height: 20px; border: 0px solid #ffff…" at bounding box center [721, 360] width 677 height 542
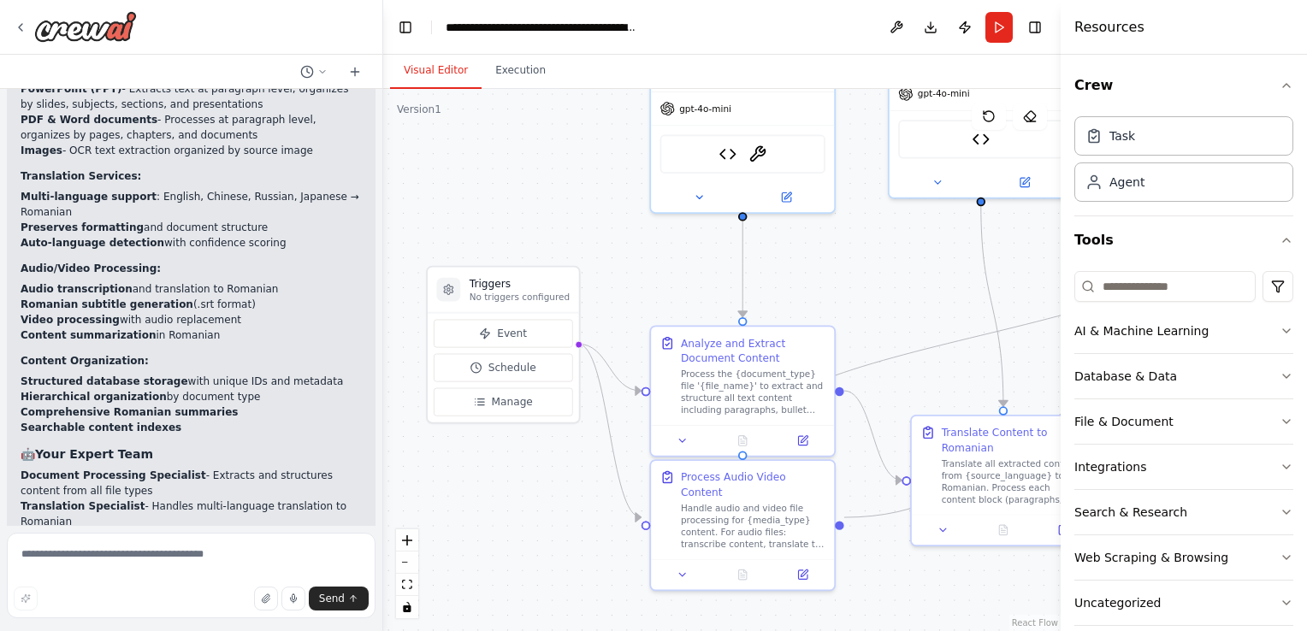
drag, startPoint x: 629, startPoint y: 261, endPoint x: 493, endPoint y: 429, distance: 217.1
click at [493, 429] on div ".deletable-edge-delete-btn { width: 20px; height: 20px; border: 0px solid #ffff…" at bounding box center [721, 360] width 677 height 542
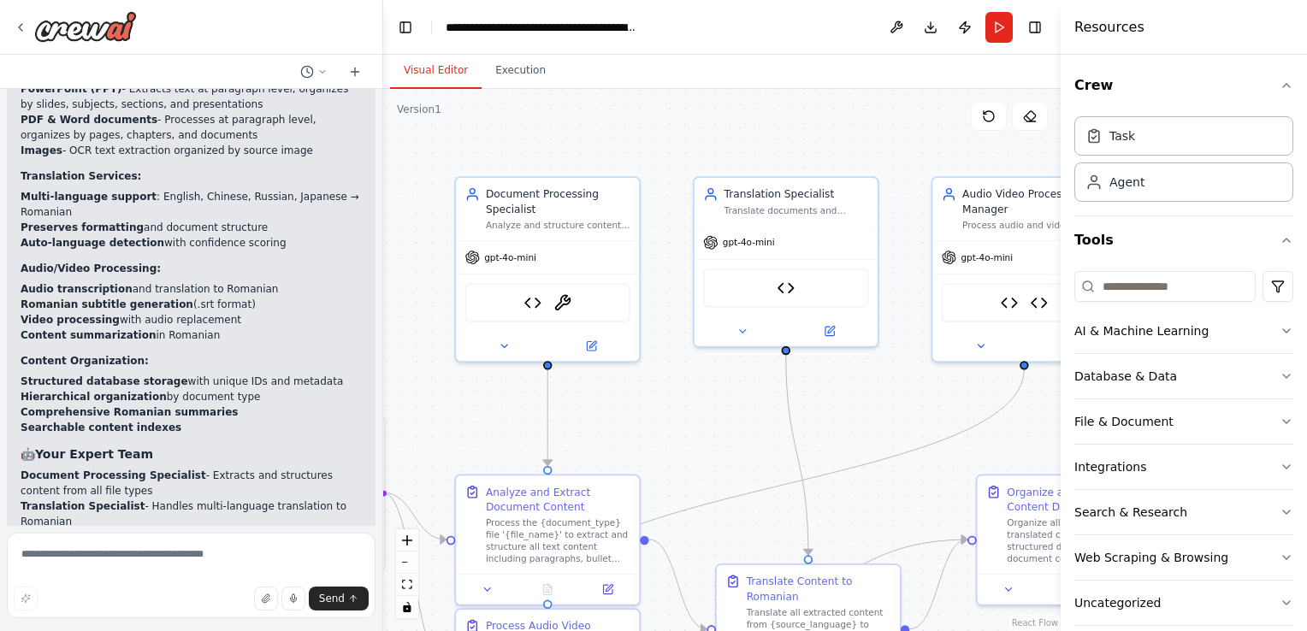
drag, startPoint x: 753, startPoint y: 453, endPoint x: 806, endPoint y: 433, distance: 56.1
click at [806, 433] on div ".deletable-edge-delete-btn { width: 20px; height: 20px; border: 0px solid #ffff…" at bounding box center [721, 360] width 677 height 542
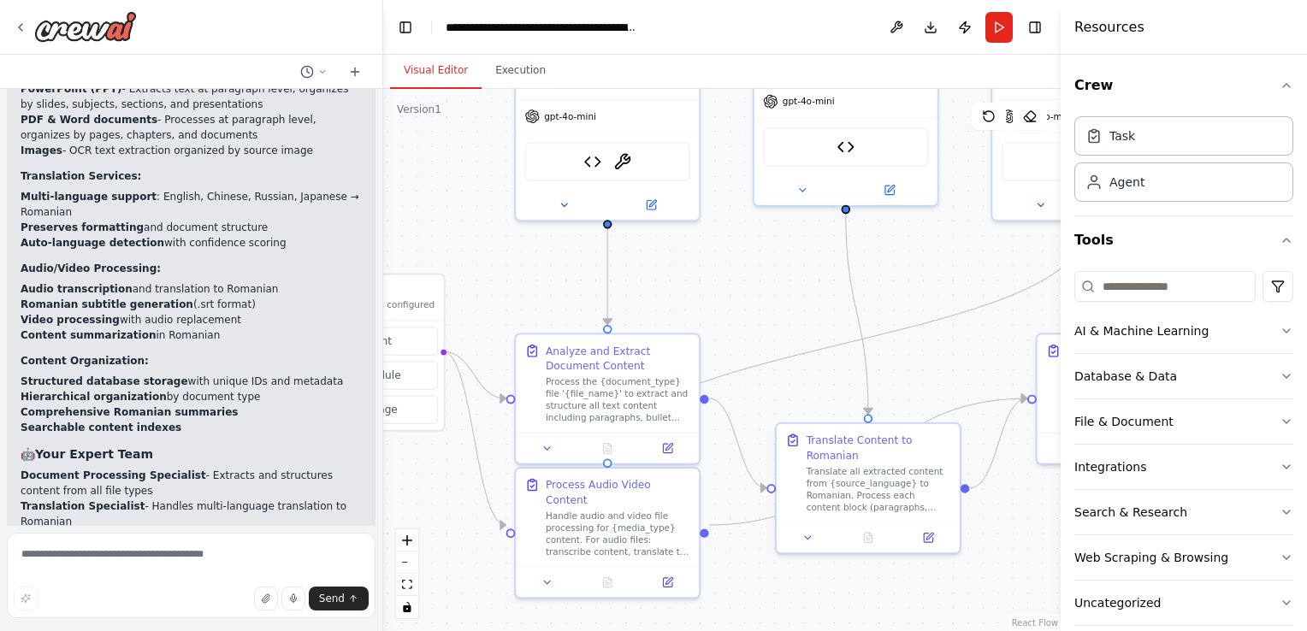
drag, startPoint x: 763, startPoint y: 480, endPoint x: 824, endPoint y: 292, distance: 197.2
click at [824, 292] on div ".deletable-edge-delete-btn { width: 20px; height: 20px; border: 0px solid #ffff…" at bounding box center [721, 360] width 677 height 542
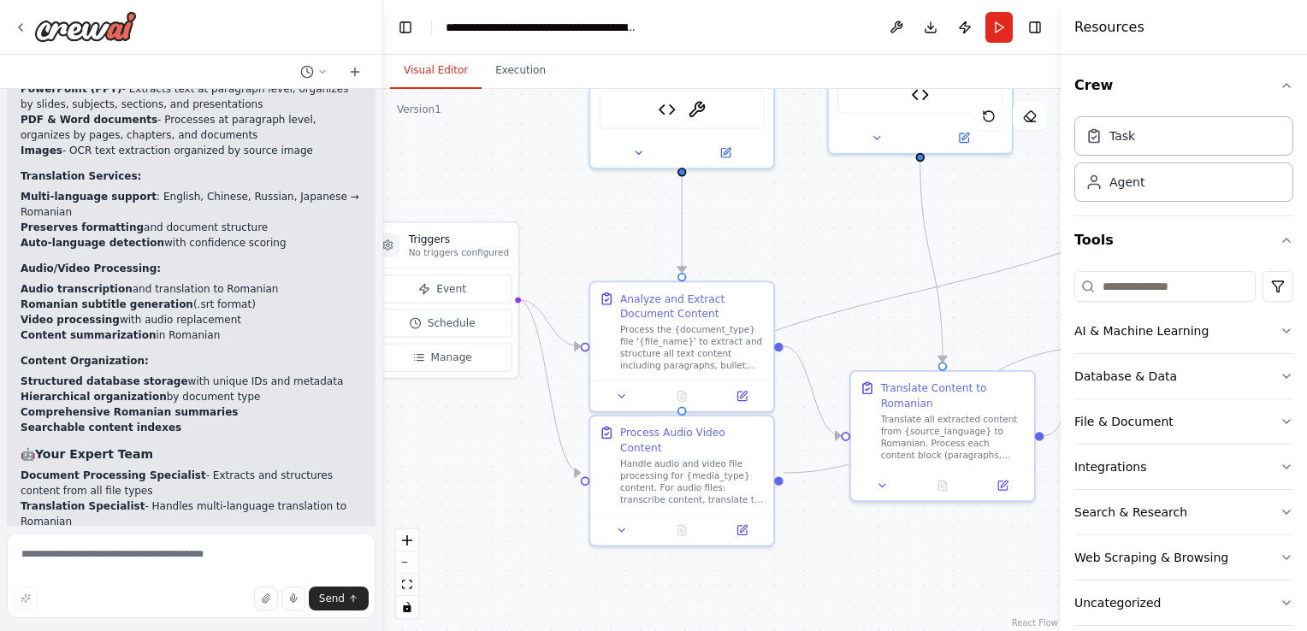
drag, startPoint x: 513, startPoint y: 490, endPoint x: 623, endPoint y: 484, distance: 109.6
click at [623, 484] on div ".deletable-edge-delete-btn { width: 20px; height: 20px; border: 0px solid #ffff…" at bounding box center [721, 360] width 677 height 542
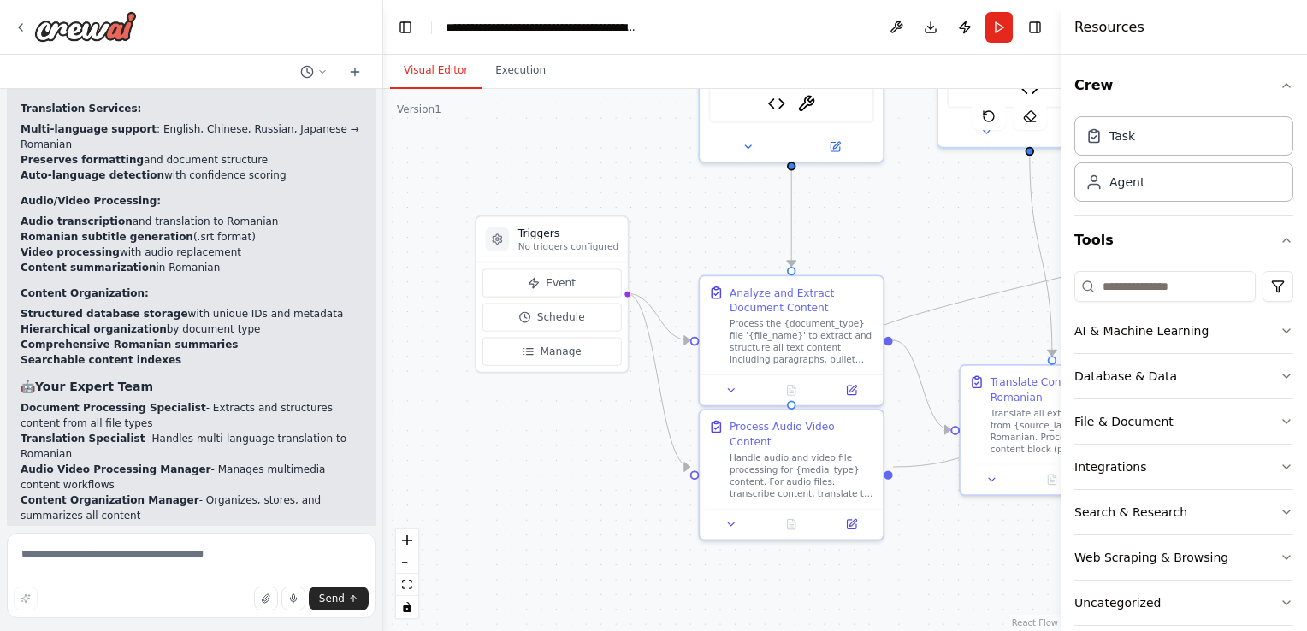
scroll to position [7182, 0]
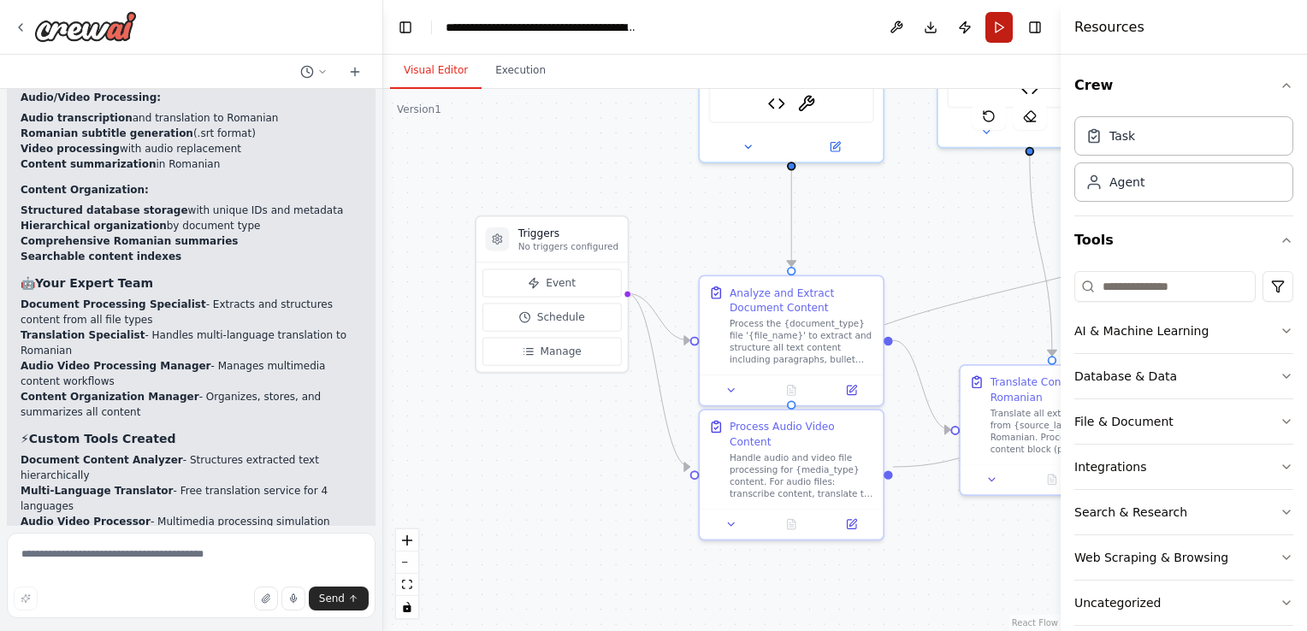
click at [996, 32] on button "Run" at bounding box center [998, 27] width 27 height 31
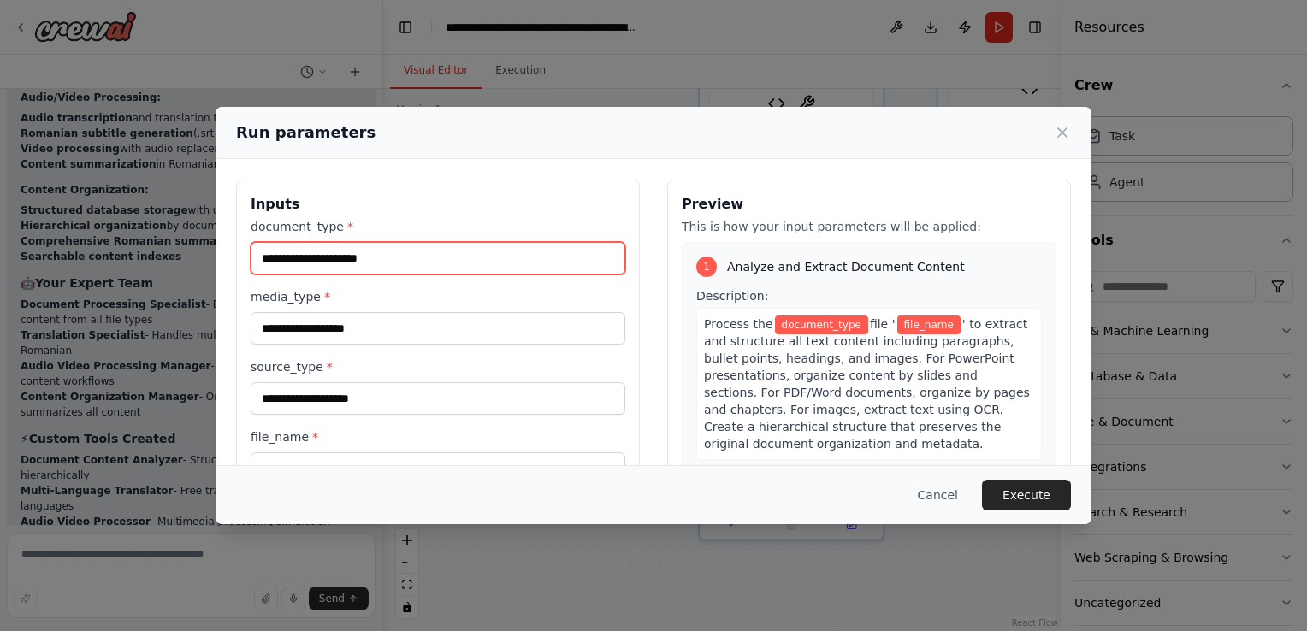
click at [366, 255] on input "document_type *" at bounding box center [438, 258] width 375 height 32
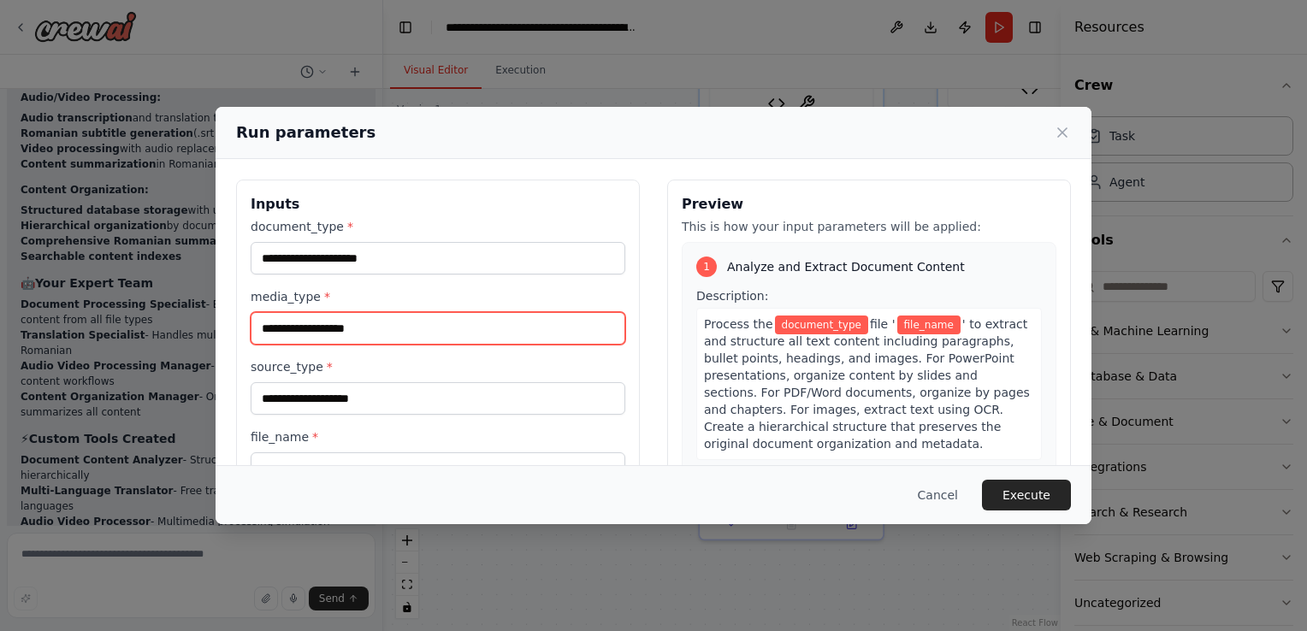
click at [359, 339] on input "media_type *" at bounding box center [438, 328] width 375 height 32
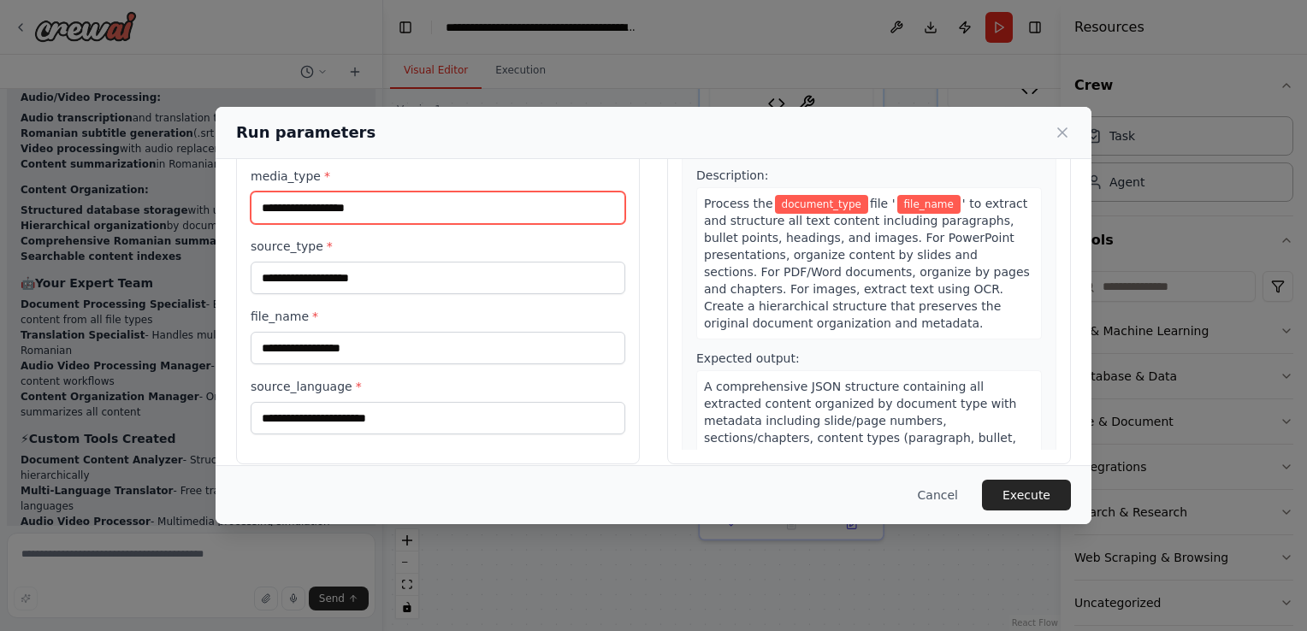
scroll to position [140, 0]
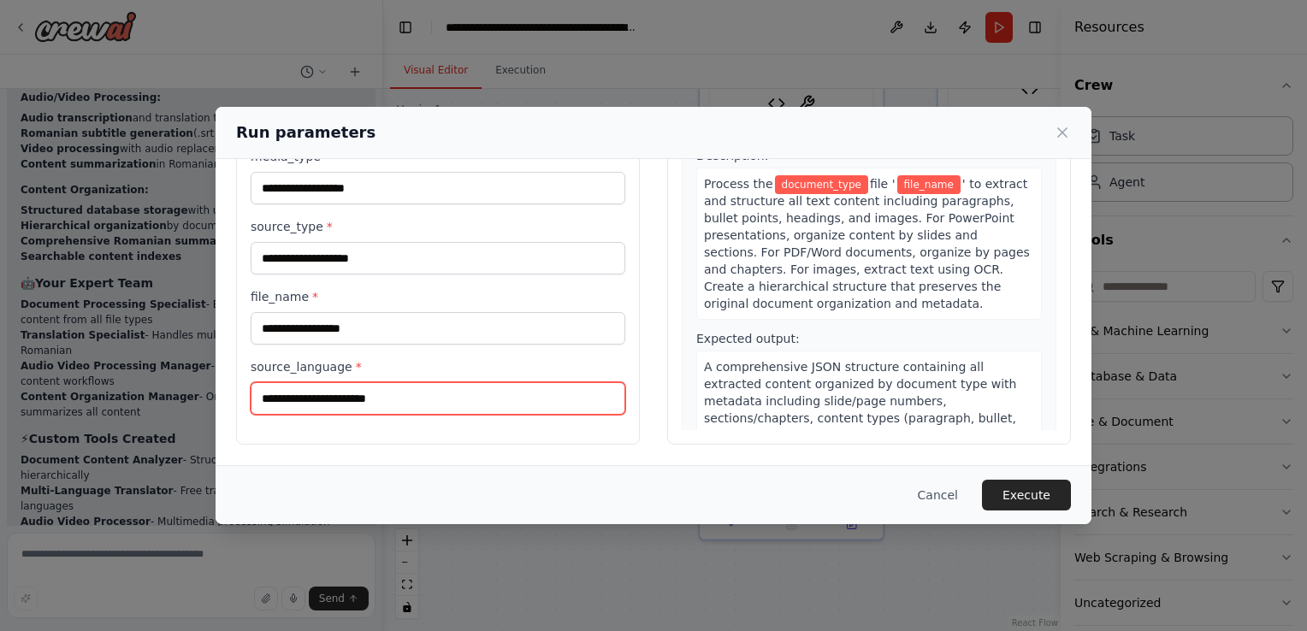
click at [422, 399] on input "source_language *" at bounding box center [438, 398] width 375 height 32
click at [421, 400] on input "source_language *" at bounding box center [438, 398] width 375 height 32
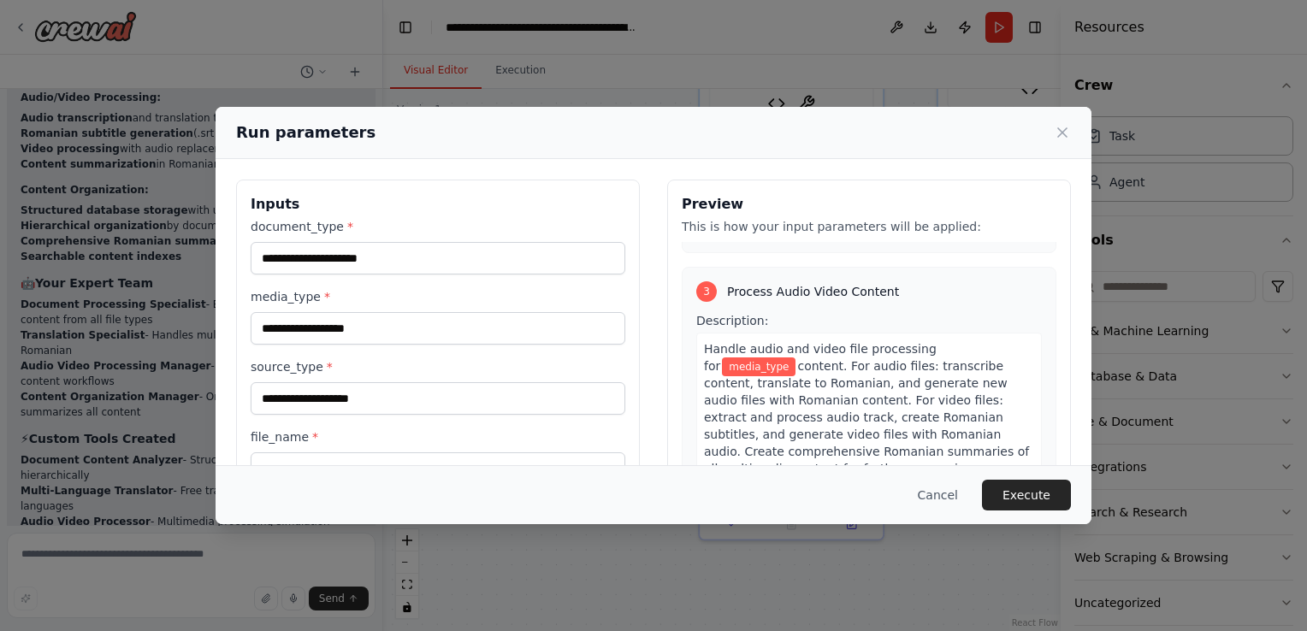
scroll to position [941, 0]
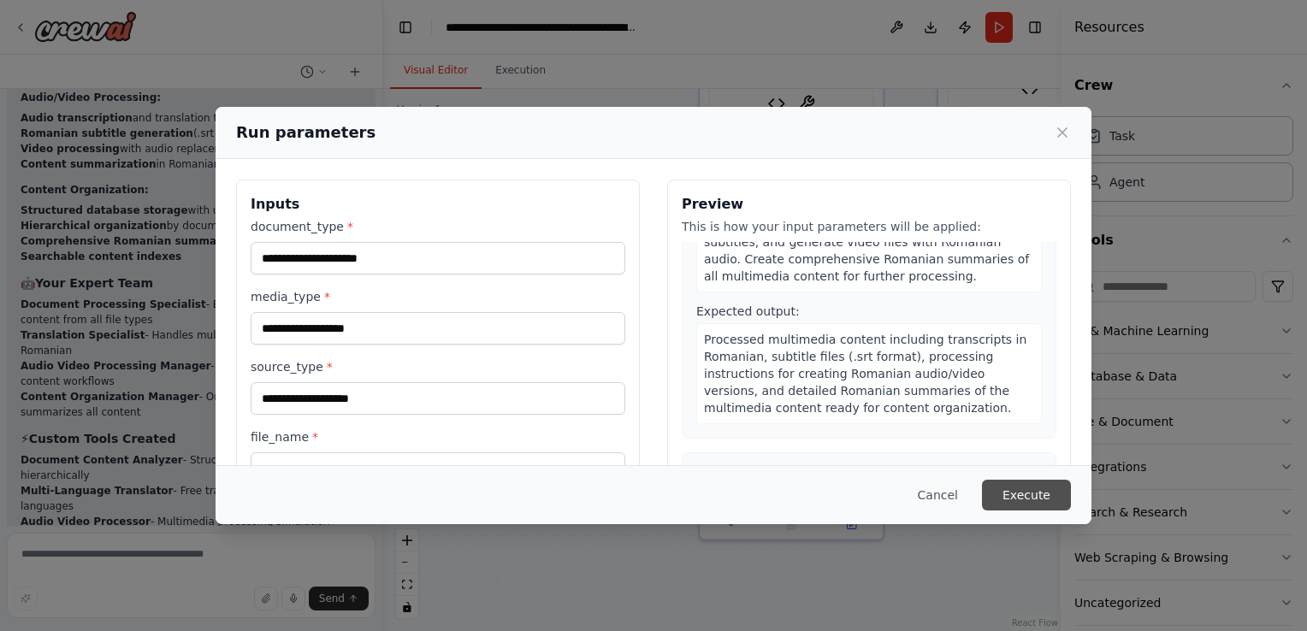
click at [1028, 493] on button "Execute" at bounding box center [1026, 495] width 89 height 31
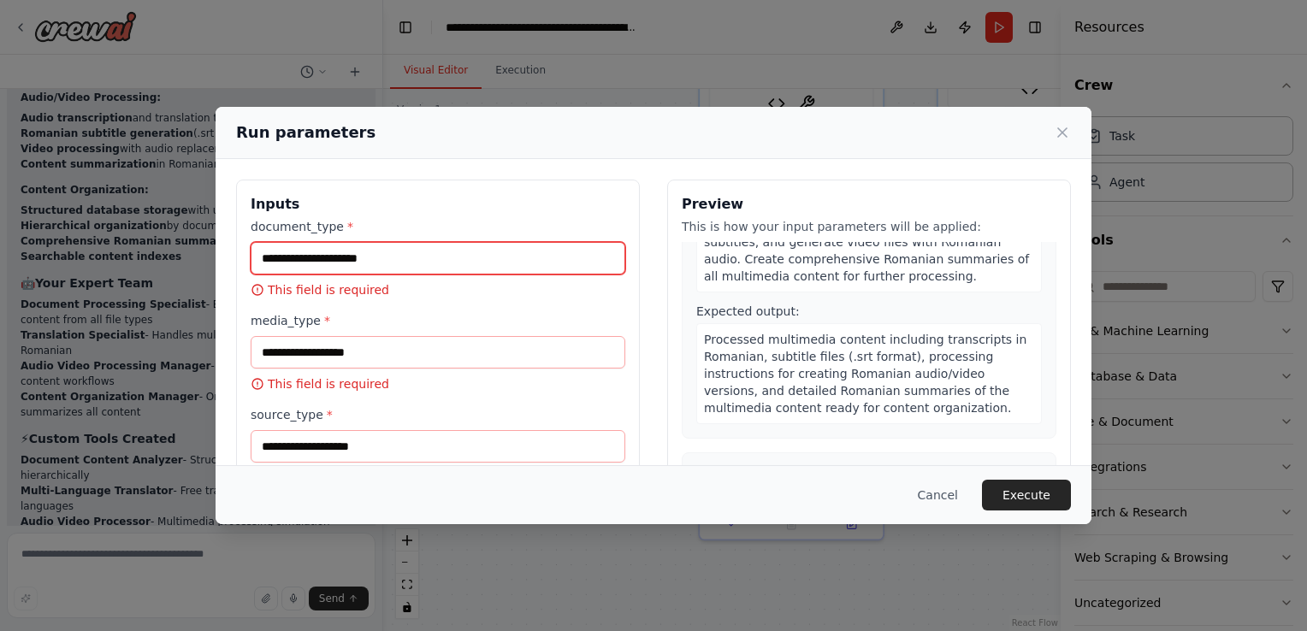
click at [397, 263] on input "document_type *" at bounding box center [438, 258] width 375 height 32
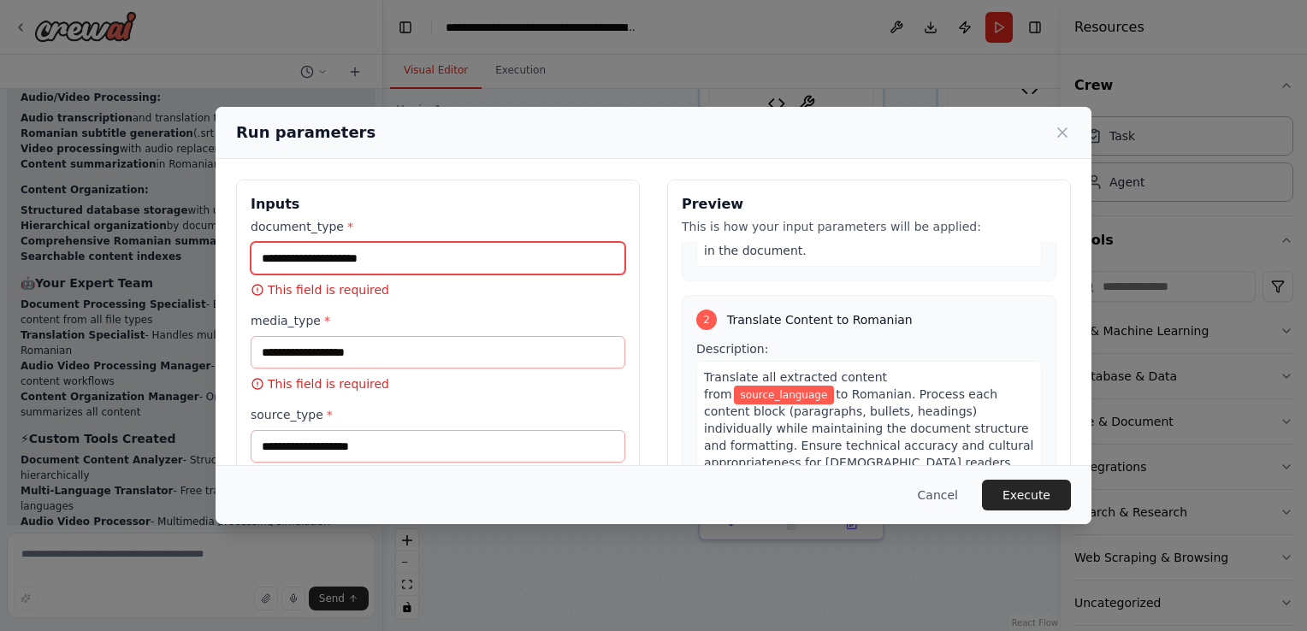
scroll to position [0, 0]
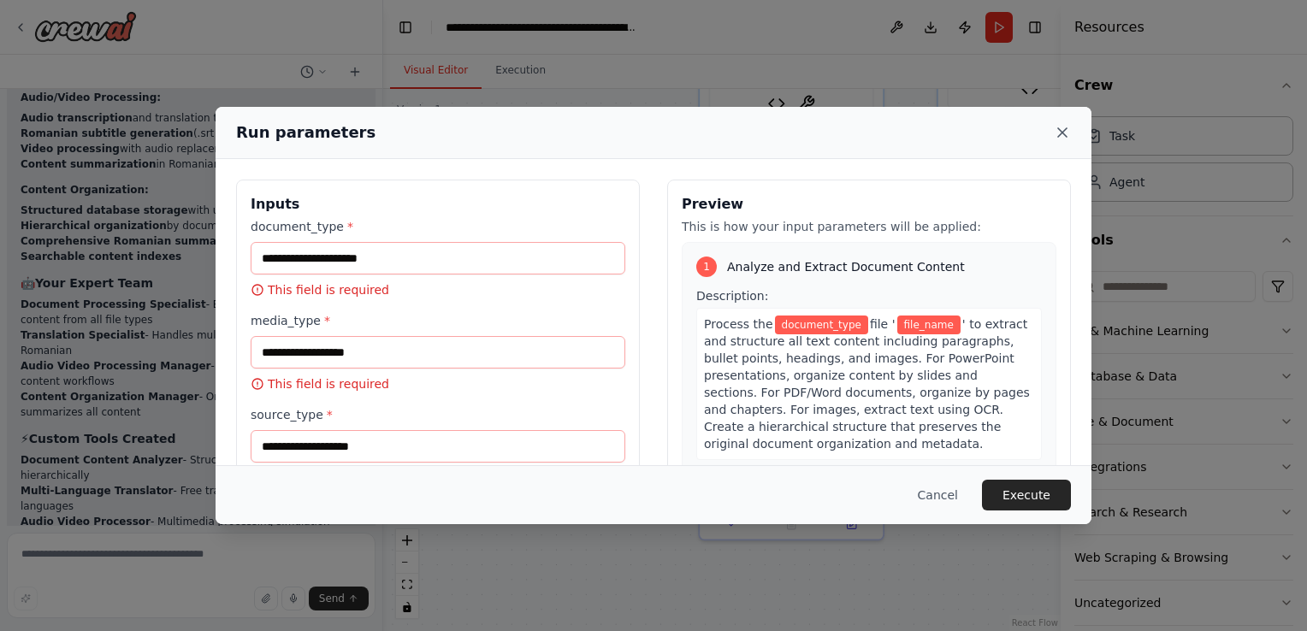
click at [1061, 129] on icon at bounding box center [1062, 132] width 17 height 17
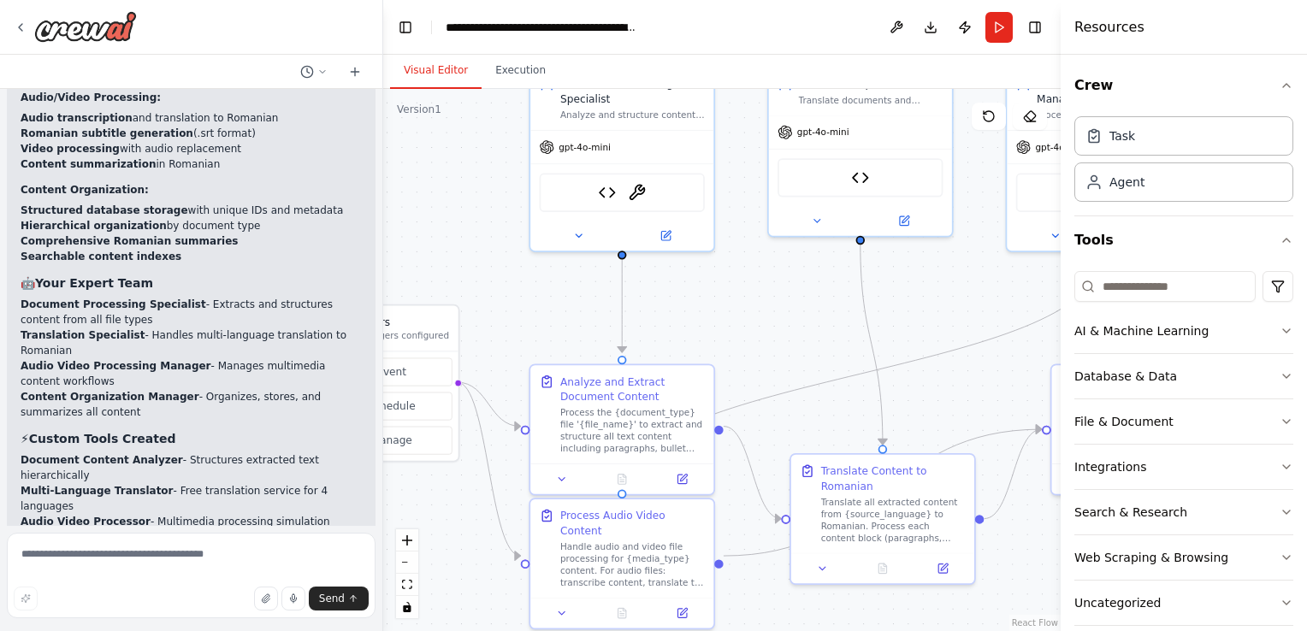
drag, startPoint x: 731, startPoint y: 191, endPoint x: 530, endPoint y: 294, distance: 226.1
click at [530, 294] on div ".deletable-edge-delete-btn { width: 20px; height: 20px; border: 0px solid #ffff…" at bounding box center [721, 360] width 677 height 542
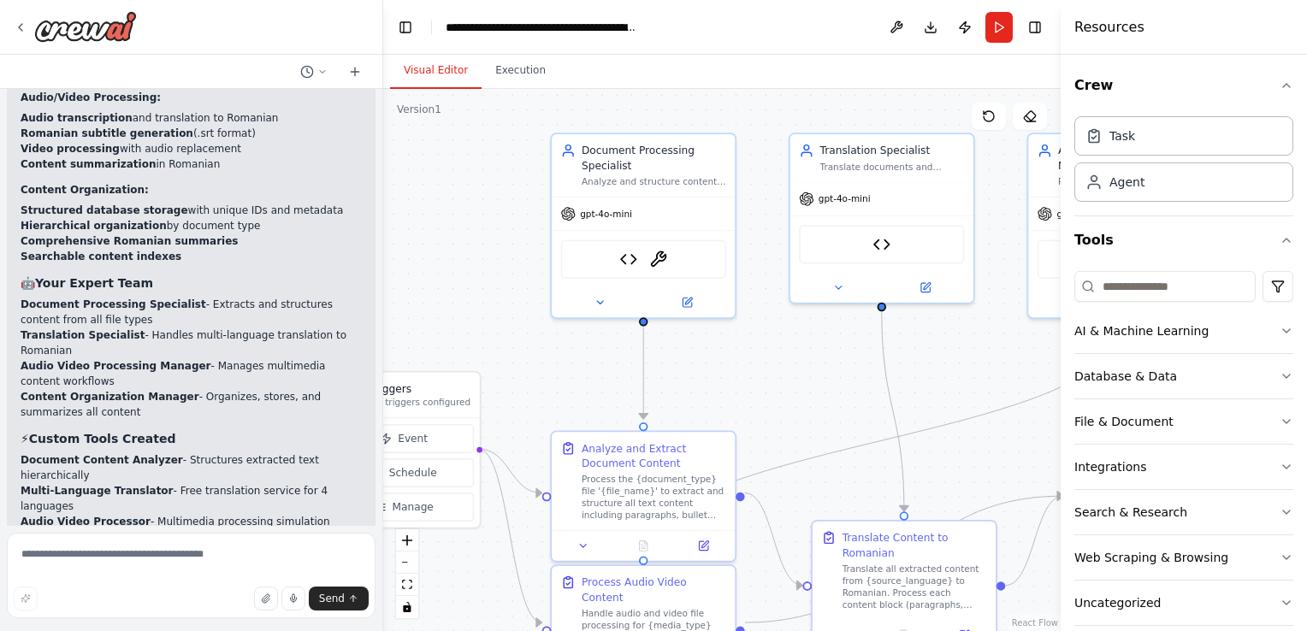
drag, startPoint x: 745, startPoint y: 306, endPoint x: 807, endPoint y: 342, distance: 72.0
click at [806, 343] on div ".deletable-edge-delete-btn { width: 20px; height: 20px; border: 0px solid #ffff…" at bounding box center [721, 360] width 677 height 542
click at [80, 557] on textarea at bounding box center [191, 576] width 369 height 86
click at [1004, 19] on button "Run" at bounding box center [998, 27] width 27 height 31
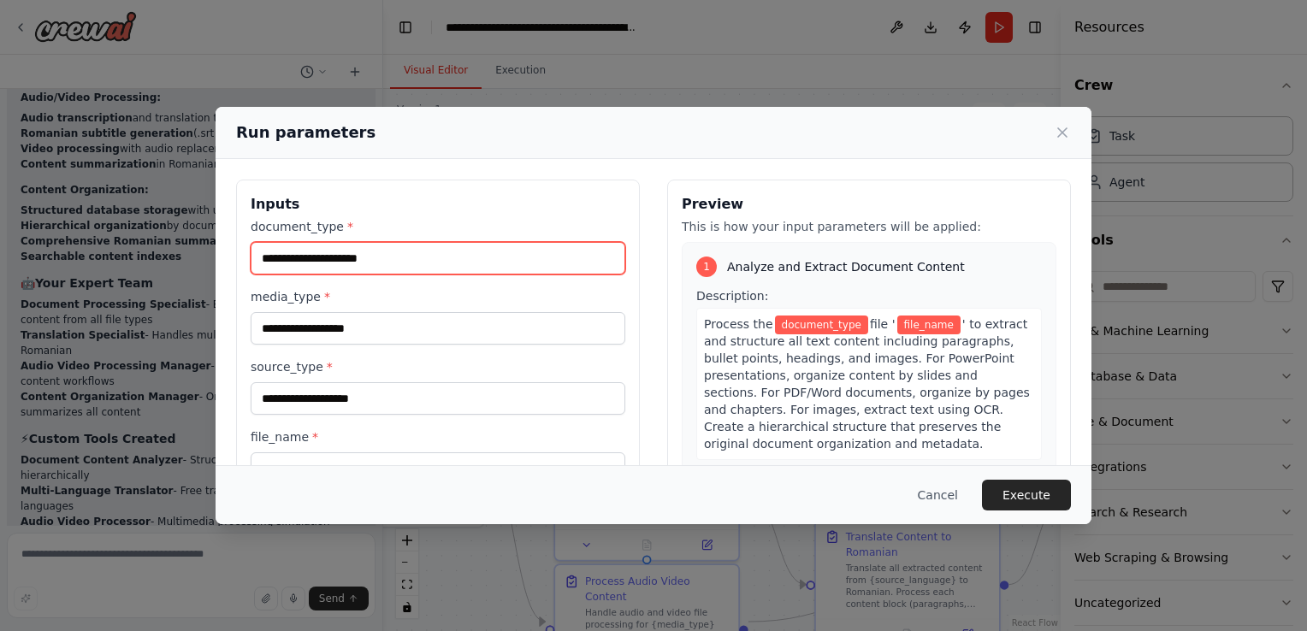
click at [338, 260] on input "document_type *" at bounding box center [438, 258] width 375 height 32
click at [304, 232] on label "document_type *" at bounding box center [438, 226] width 375 height 17
click at [304, 242] on input "document_type *" at bounding box center [438, 258] width 375 height 32
click at [772, 212] on h3 "Preview" at bounding box center [869, 204] width 375 height 21
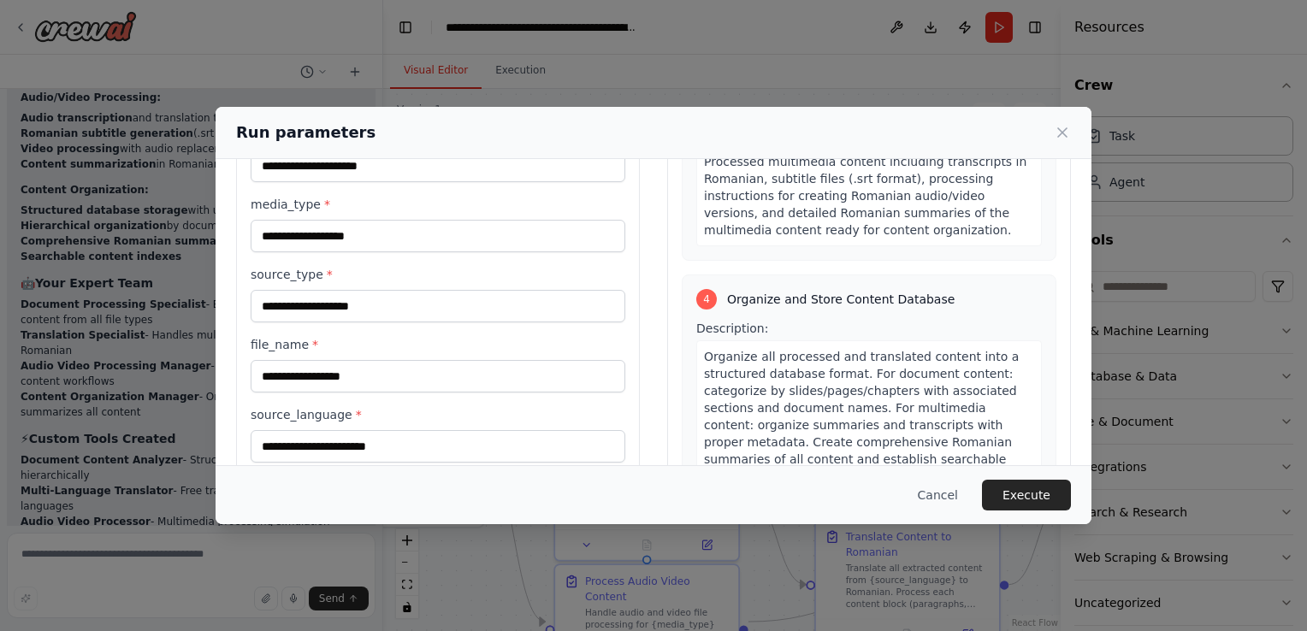
scroll to position [140, 0]
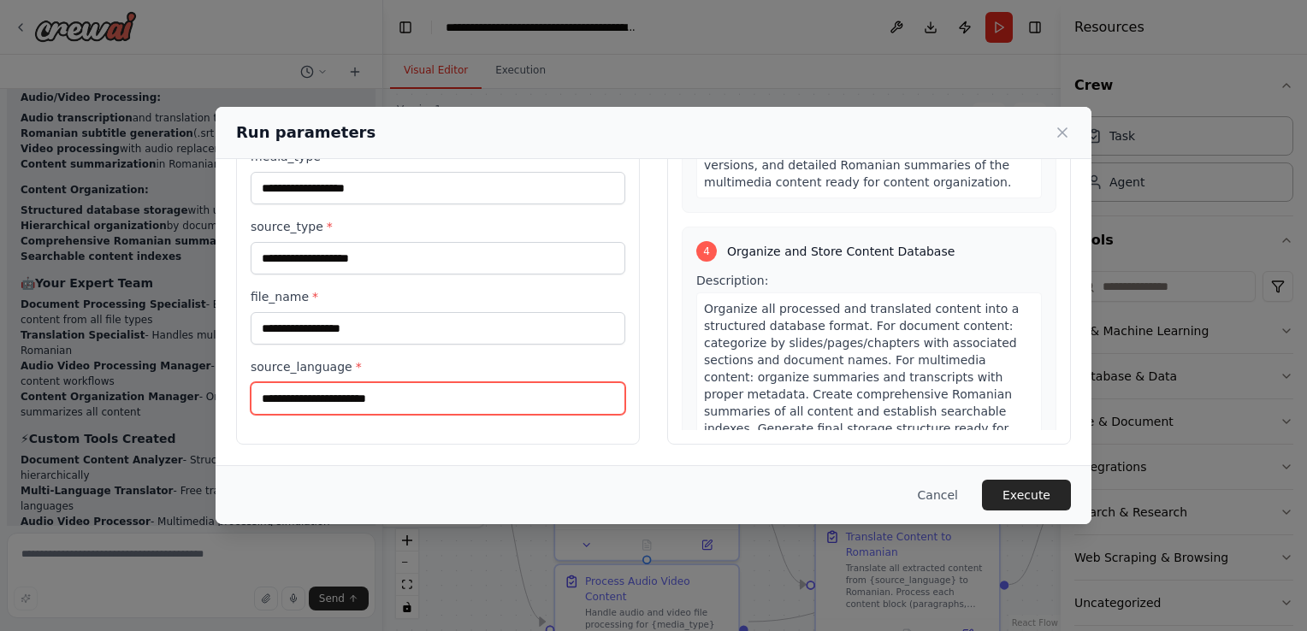
click at [437, 394] on input "source_language *" at bounding box center [438, 398] width 375 height 32
drag, startPoint x: 437, startPoint y: 394, endPoint x: 430, endPoint y: 403, distance: 11.0
click at [434, 395] on input "source_language *" at bounding box center [438, 398] width 375 height 32
click at [430, 403] on input "source_language *" at bounding box center [438, 398] width 375 height 32
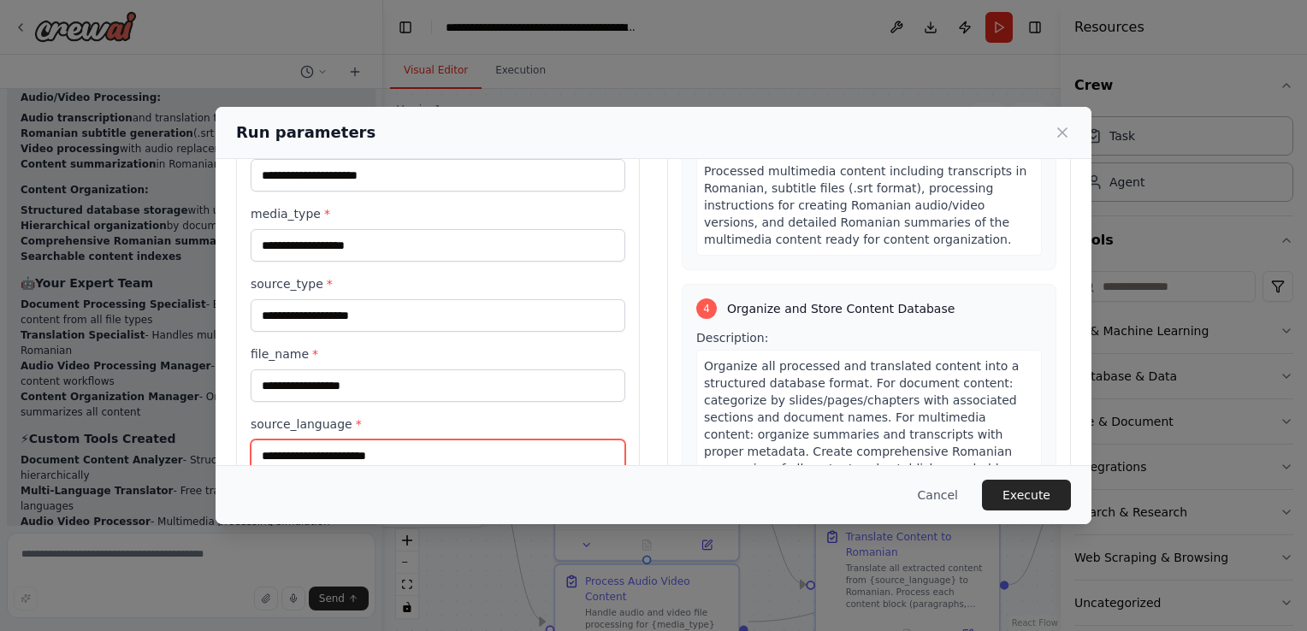
scroll to position [0, 0]
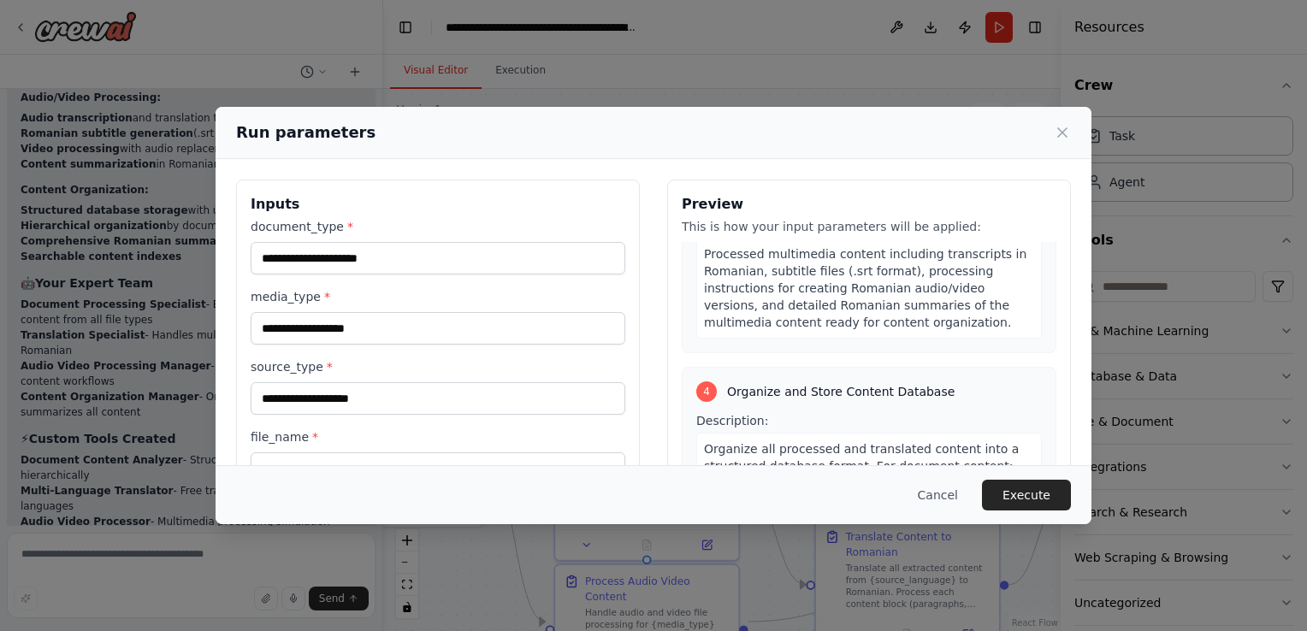
click at [485, 275] on div "document_type * media_type * source_type * file_name * source_language *" at bounding box center [438, 386] width 375 height 337
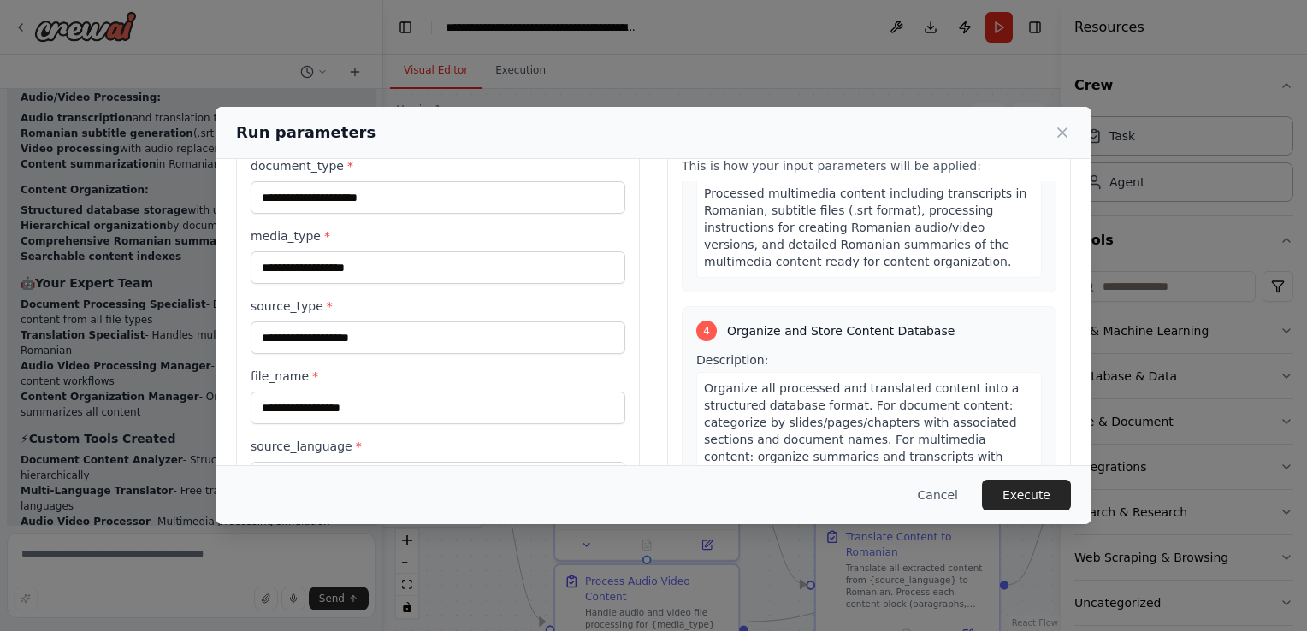
scroll to position [86, 0]
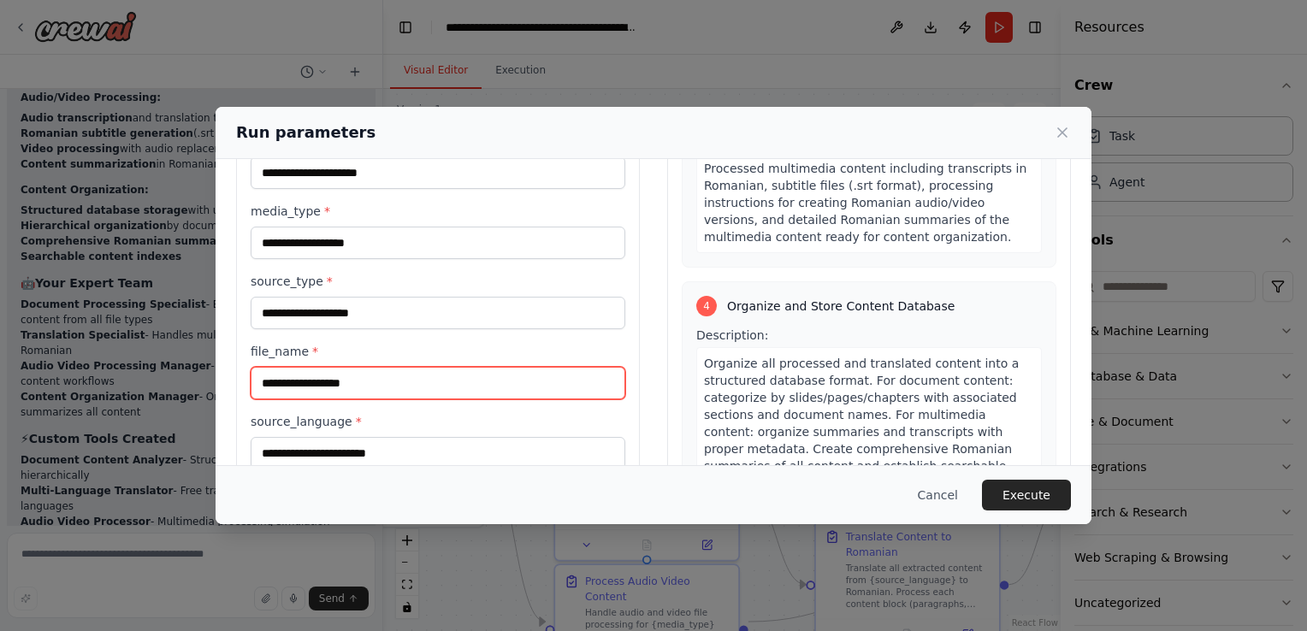
click at [369, 367] on input "file_name *" at bounding box center [438, 383] width 375 height 32
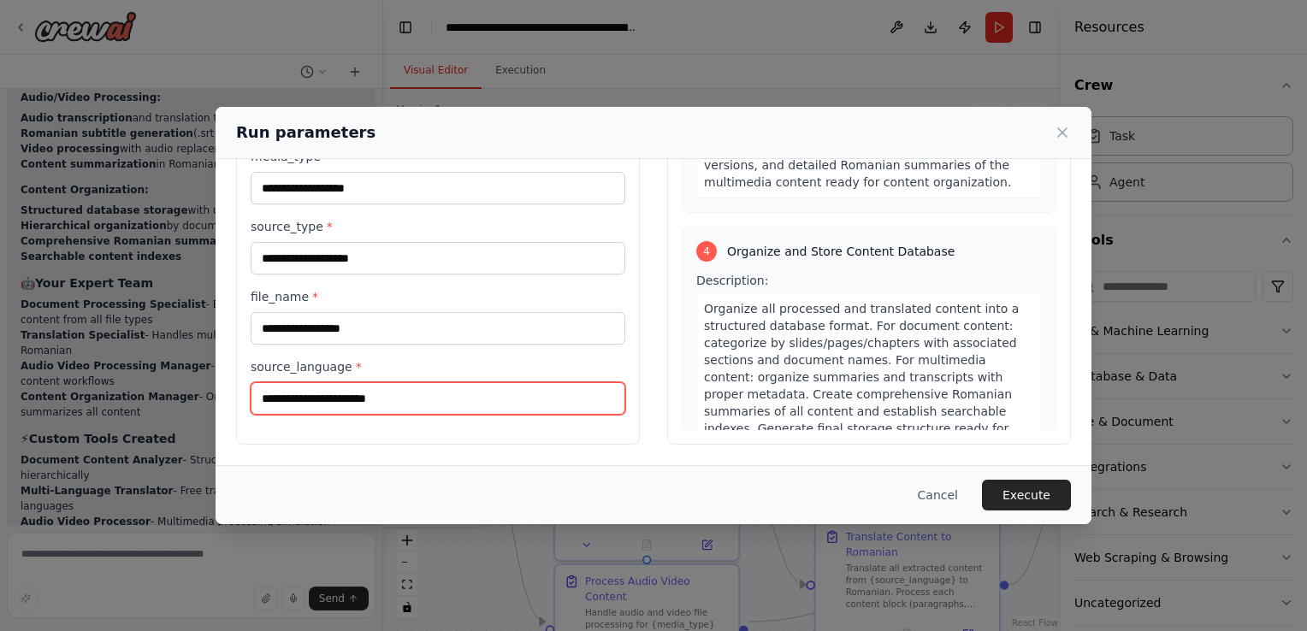
click at [370, 400] on input "source_language *" at bounding box center [438, 398] width 375 height 32
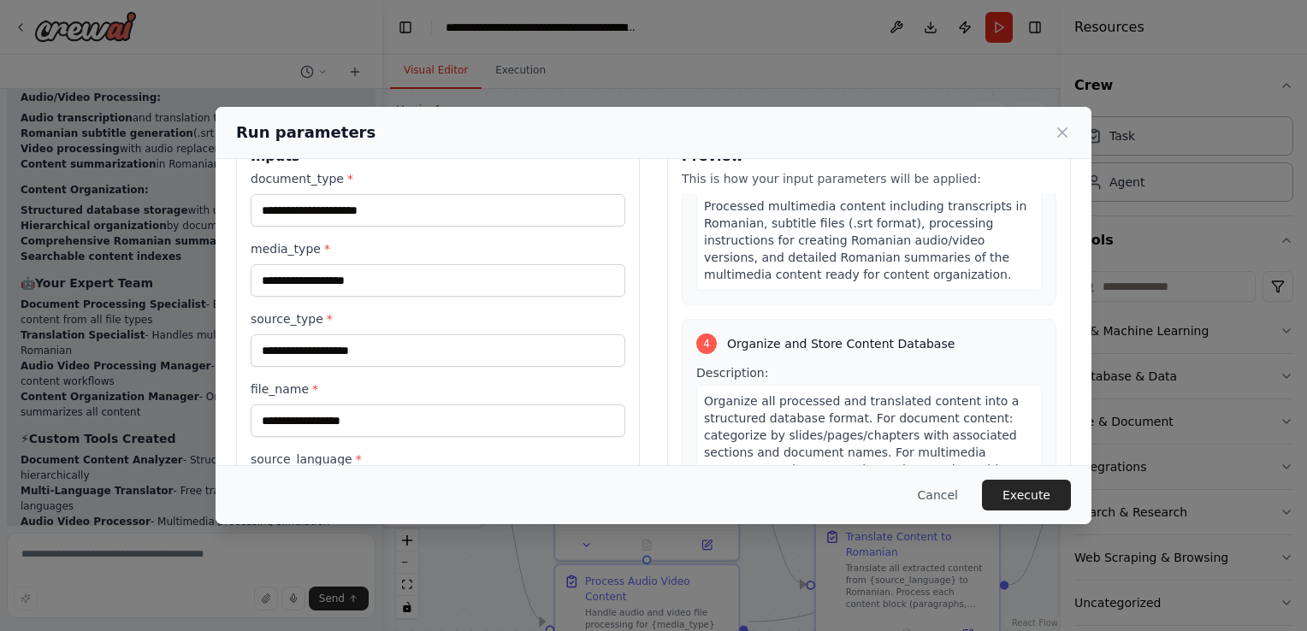
scroll to position [0, 0]
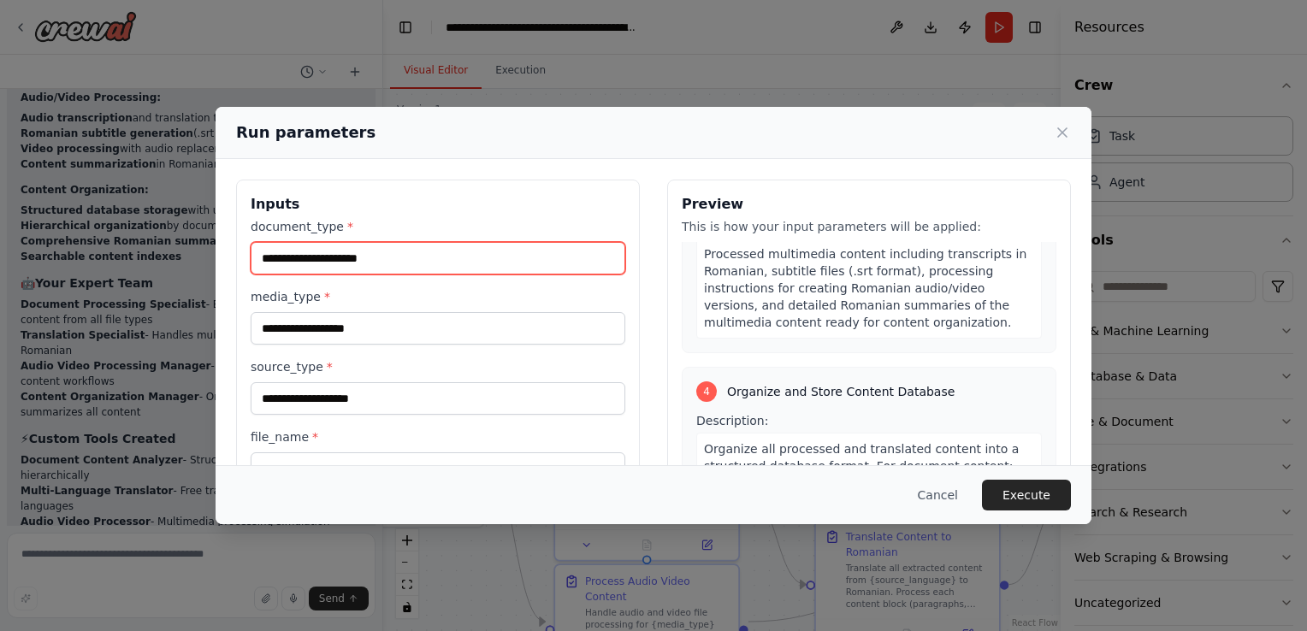
click at [393, 258] on input "document_type *" at bounding box center [438, 258] width 375 height 32
type input "***"
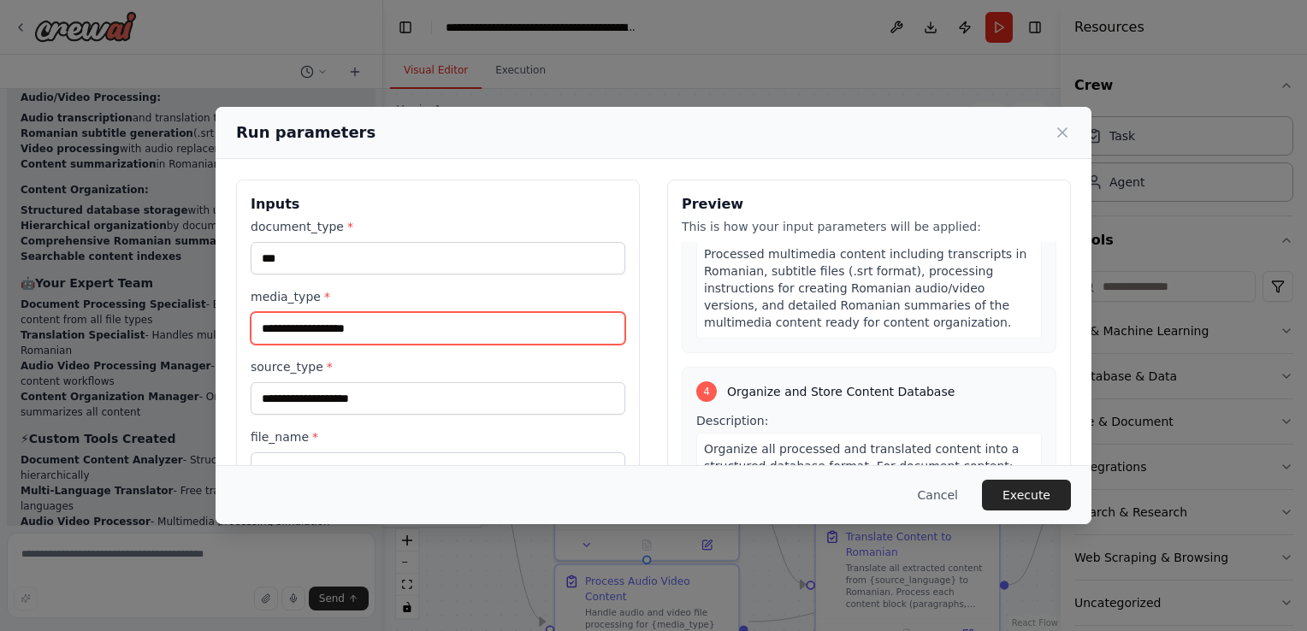
click at [439, 328] on input "media_type *" at bounding box center [438, 328] width 375 height 32
click at [298, 328] on input "media_type *" at bounding box center [438, 328] width 375 height 32
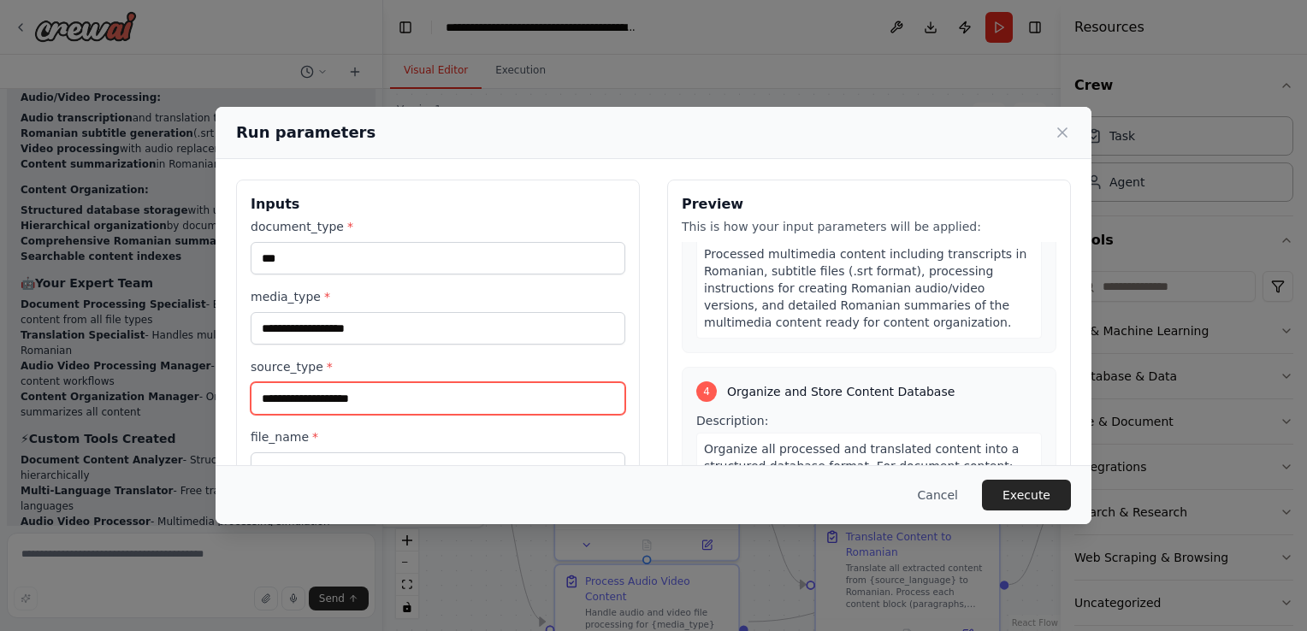
click at [316, 404] on input "source_type *" at bounding box center [438, 398] width 375 height 32
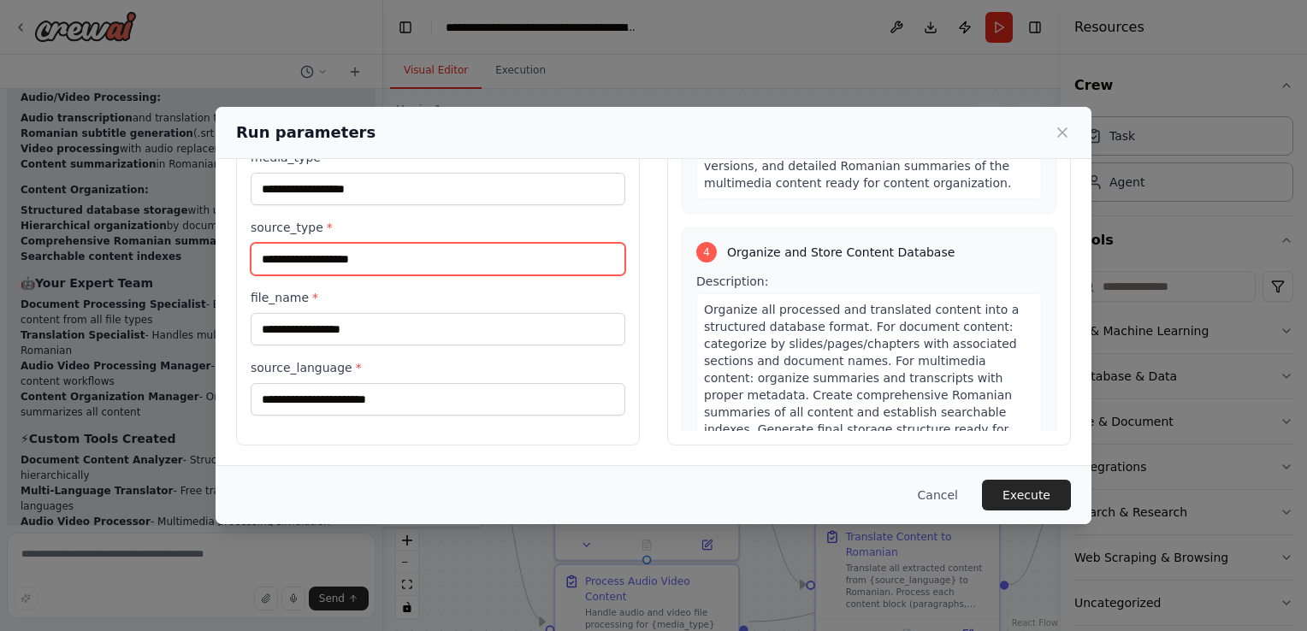
scroll to position [140, 0]
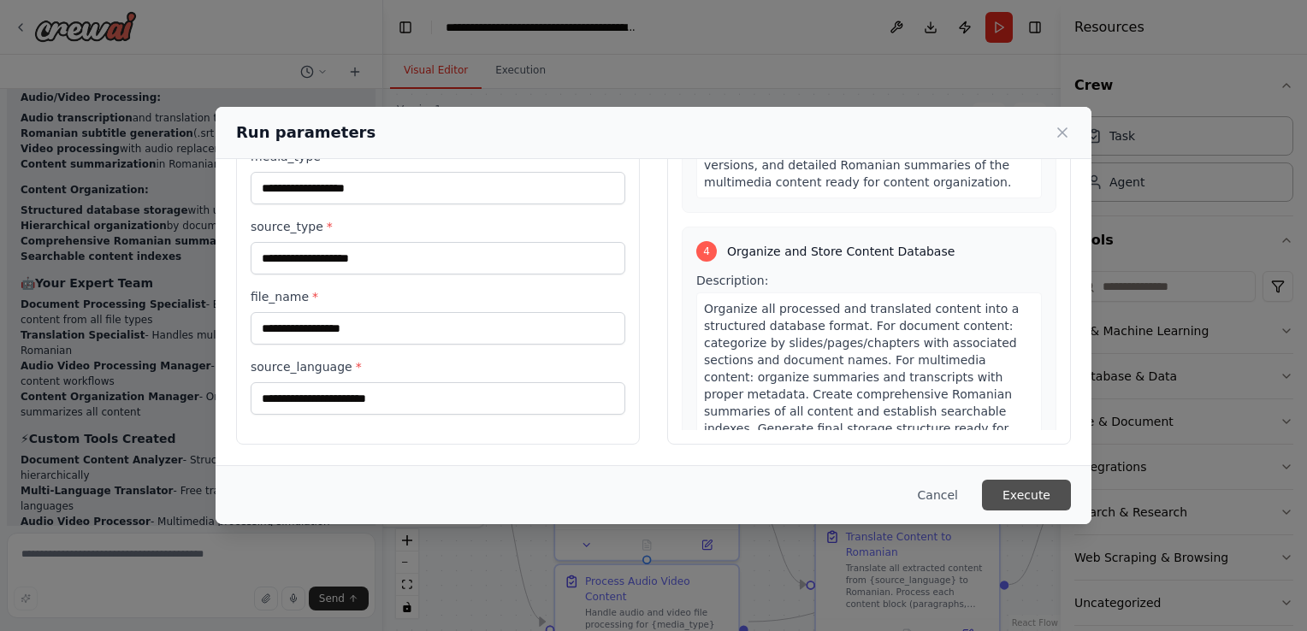
click at [1023, 490] on button "Execute" at bounding box center [1026, 495] width 89 height 31
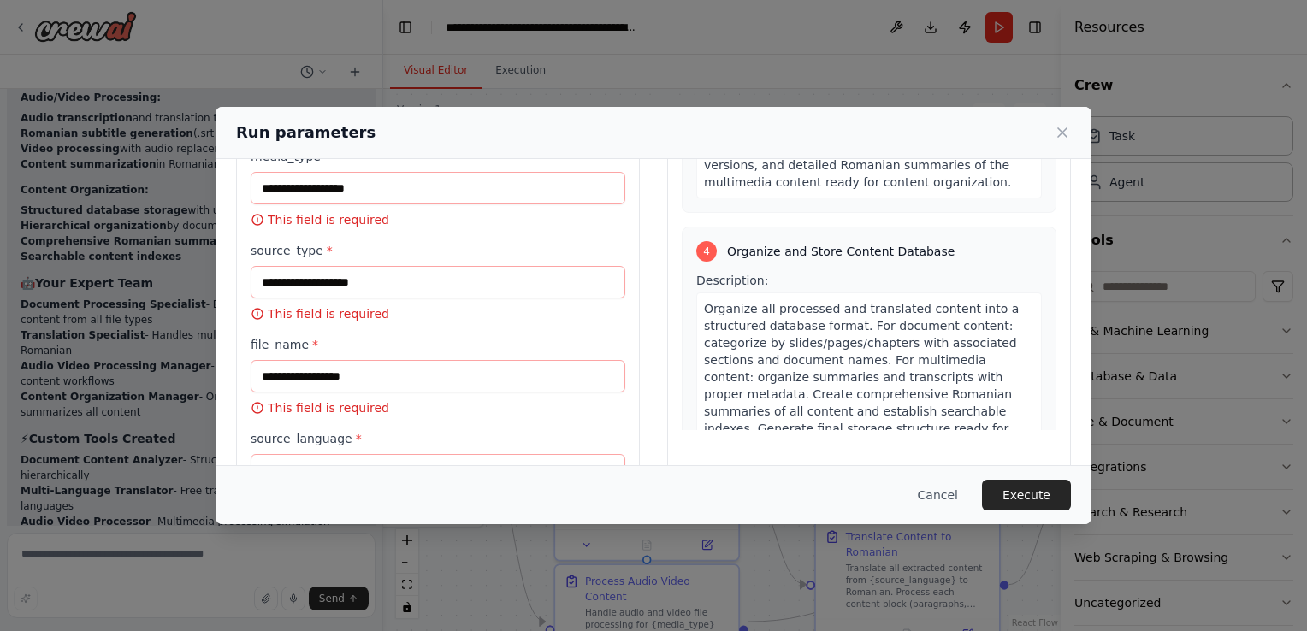
scroll to position [0, 0]
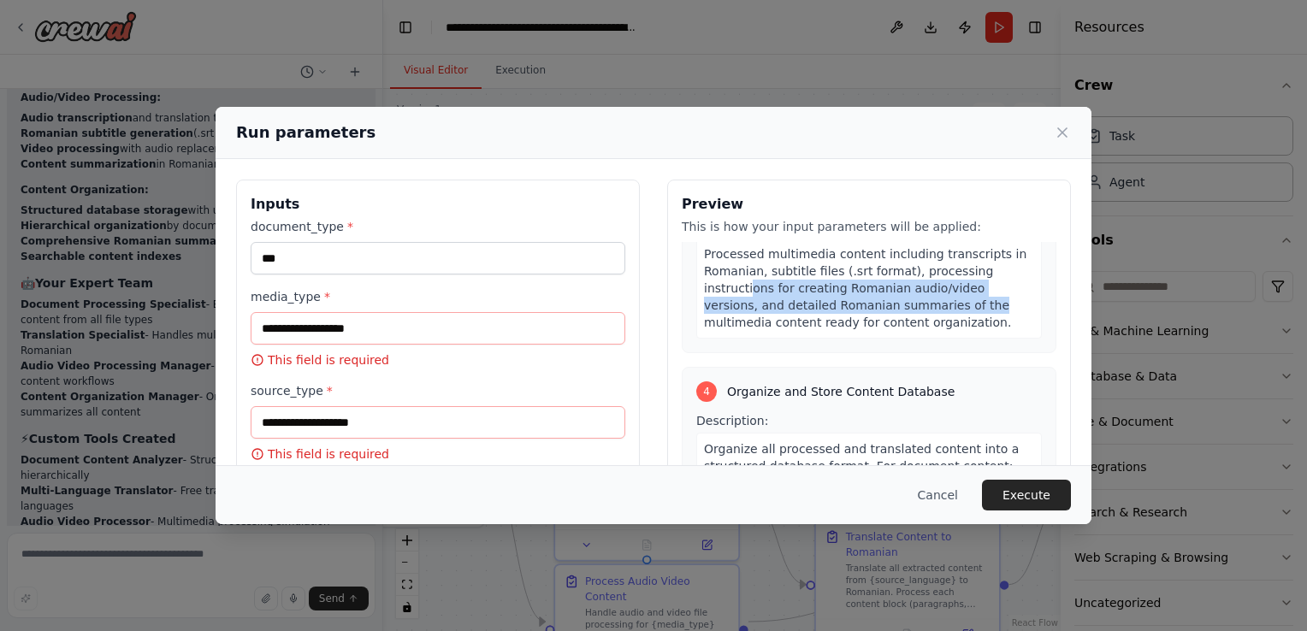
drag, startPoint x: 913, startPoint y: 263, endPoint x: 741, endPoint y: 255, distance: 172.1
click at [741, 255] on span "Processed multimedia content including transcripts in Romanian, subtitle files …" at bounding box center [865, 288] width 322 height 82
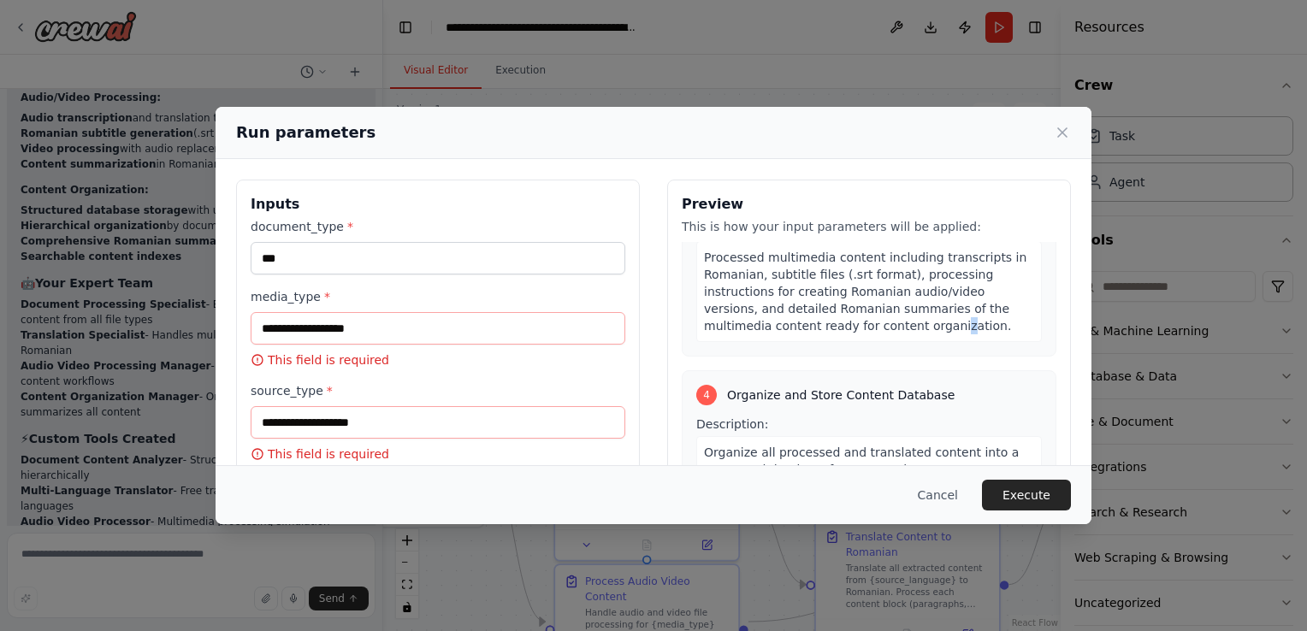
drag, startPoint x: 741, startPoint y: 255, endPoint x: 872, endPoint y: 284, distance: 134.0
click at [872, 284] on span "Processed multimedia content including transcripts in Romanian, subtitle files …" at bounding box center [865, 292] width 322 height 82
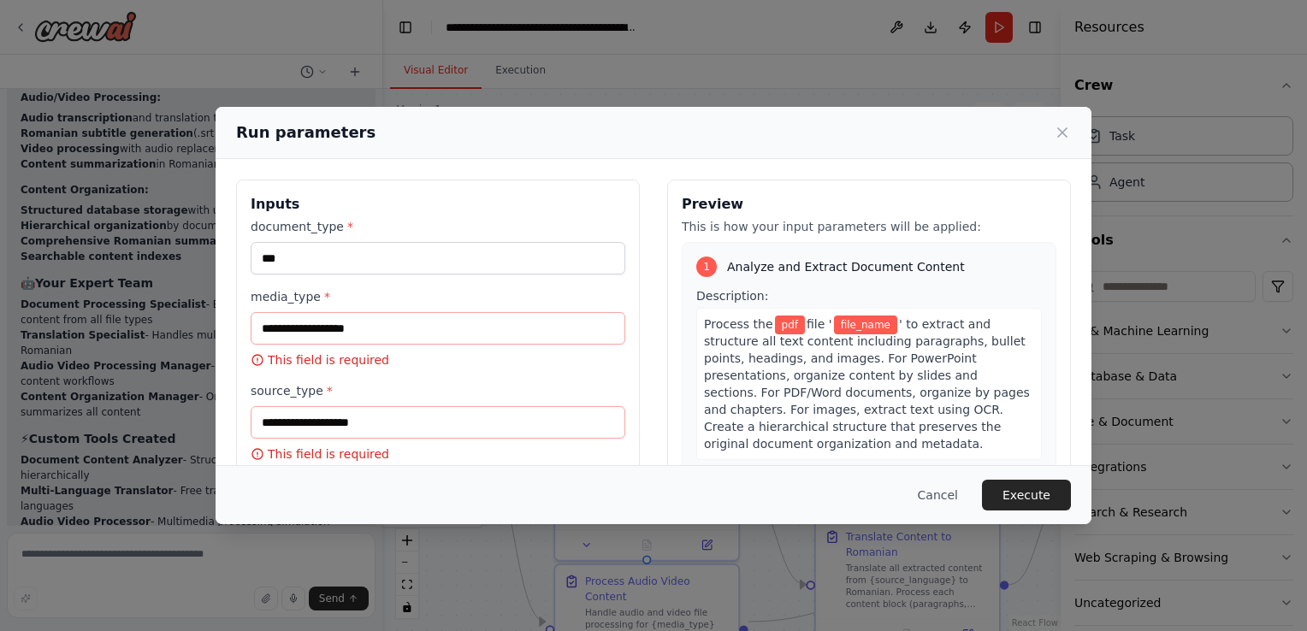
click at [800, 285] on div "1 Analyze and Extract Document Content Description: Process the pdf file ' file…" at bounding box center [869, 432] width 375 height 381
click at [736, 315] on div "Process the pdf file ' file_name ' to extract and structure all text content in…" at bounding box center [869, 384] width 346 height 152
click at [785, 327] on span "pdf" at bounding box center [790, 325] width 30 height 19
drag, startPoint x: 785, startPoint y: 327, endPoint x: 773, endPoint y: 369, distance: 43.6
click at [771, 368] on span "' to extract and structure all text content including paragraphs, bullet points…" at bounding box center [867, 383] width 326 height 133
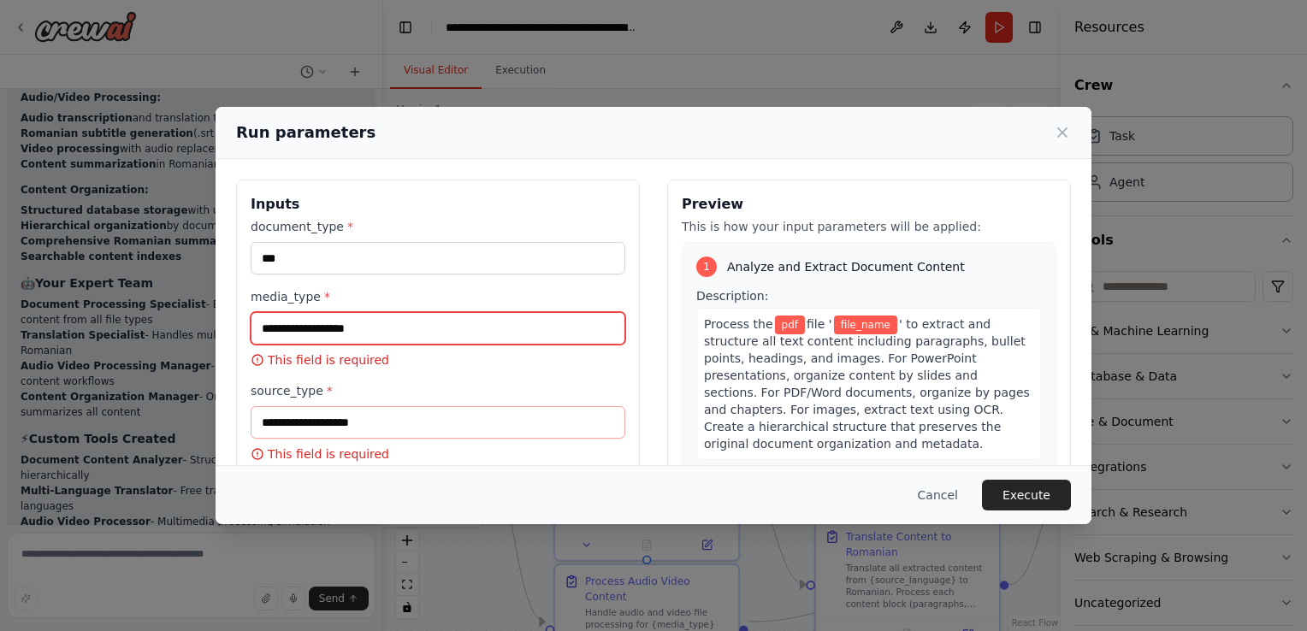
click at [423, 333] on input "media_type *" at bounding box center [438, 328] width 375 height 32
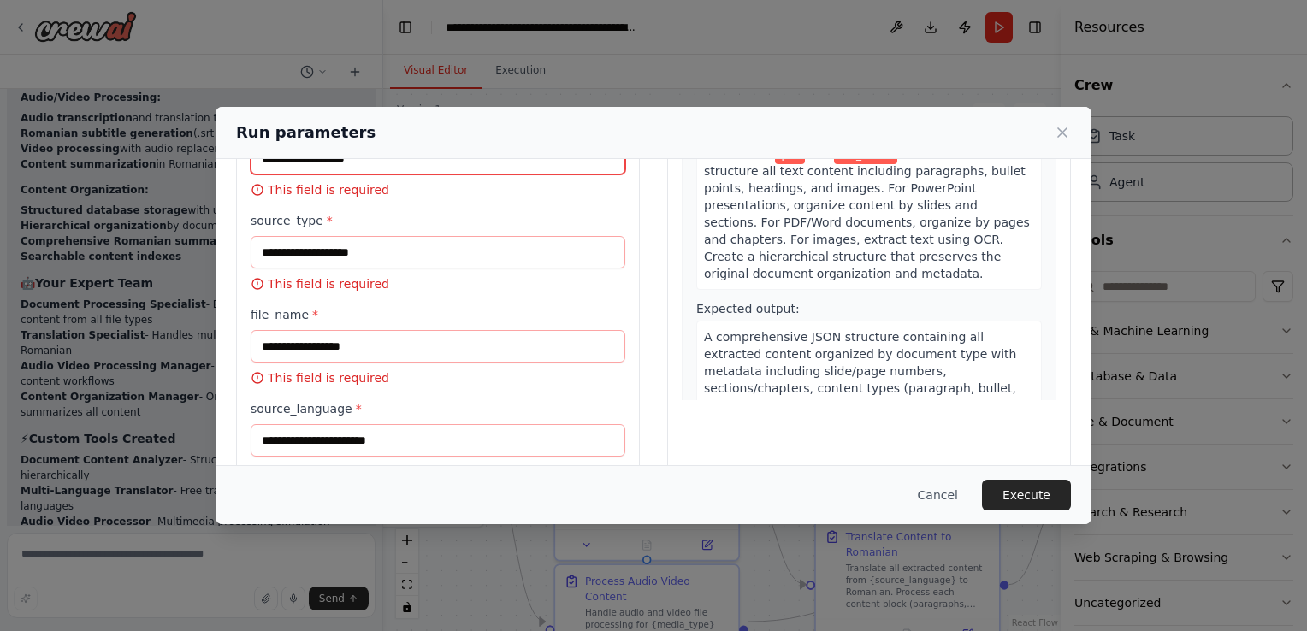
scroll to position [171, 0]
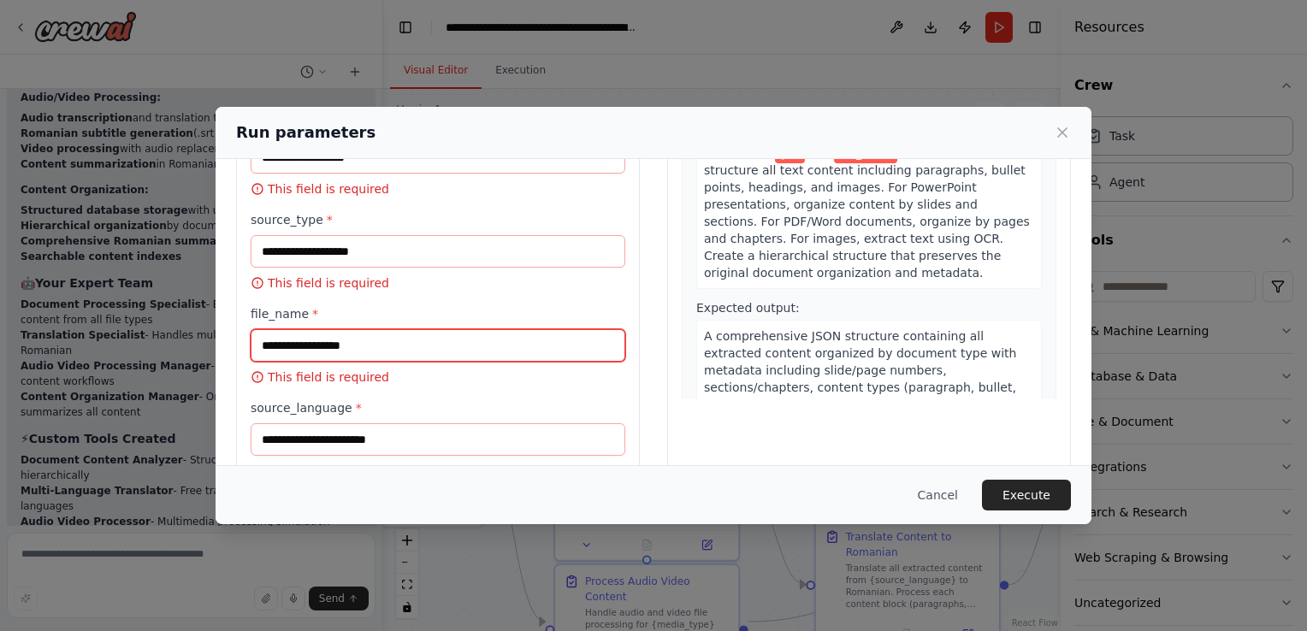
click at [412, 348] on input "file_name *" at bounding box center [438, 345] width 375 height 32
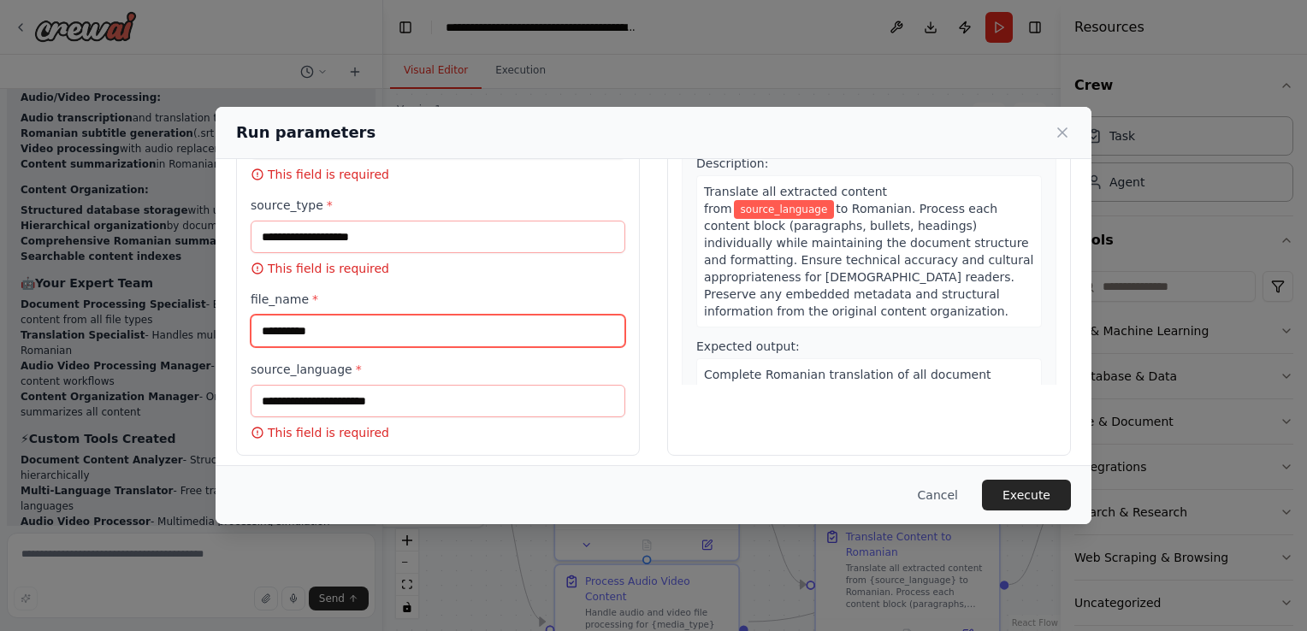
scroll to position [195, 0]
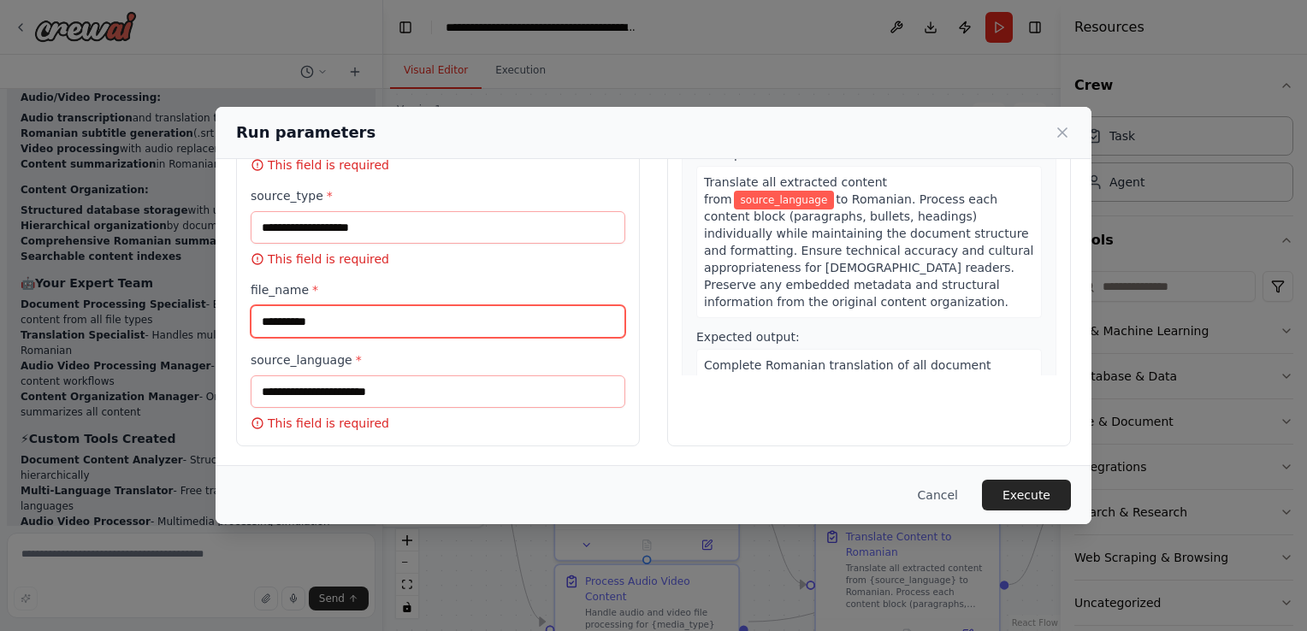
type input "**********"
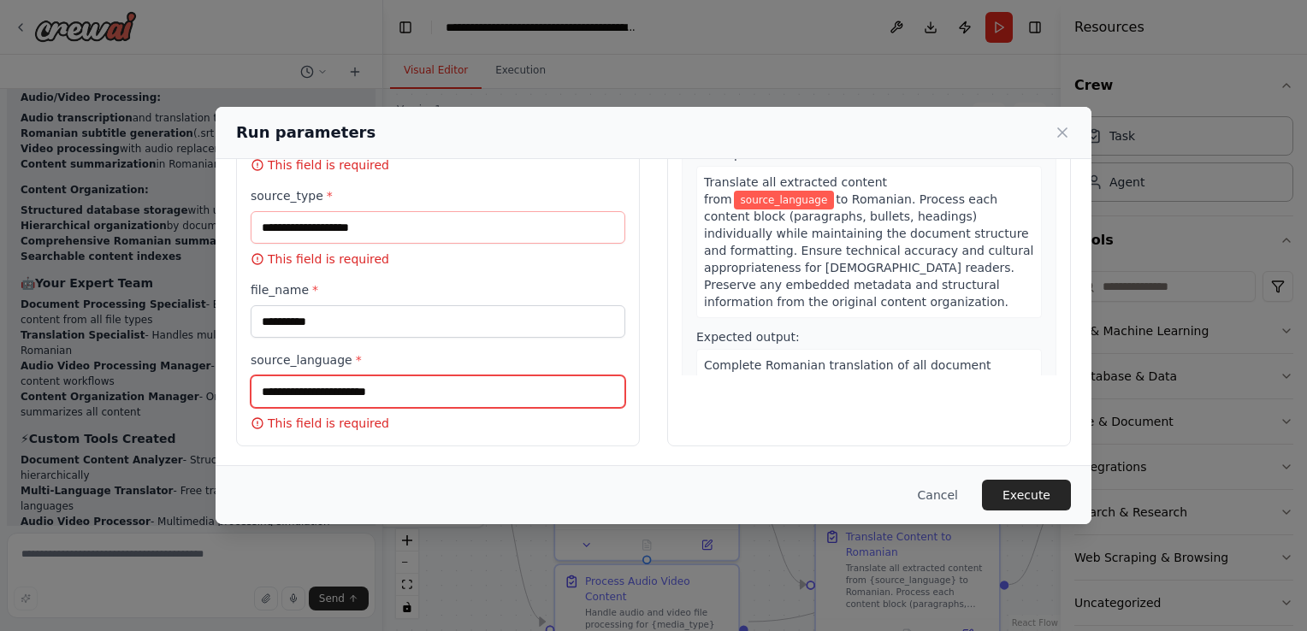
click at [385, 391] on input "source_language *" at bounding box center [438, 391] width 375 height 32
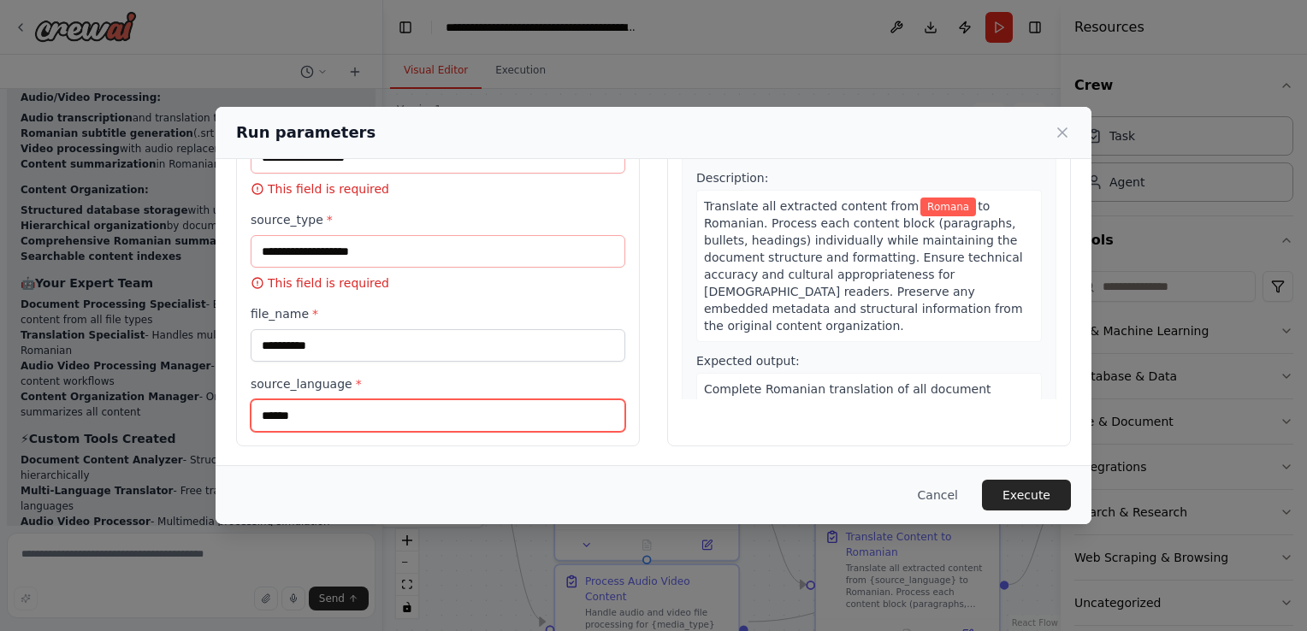
type input "******"
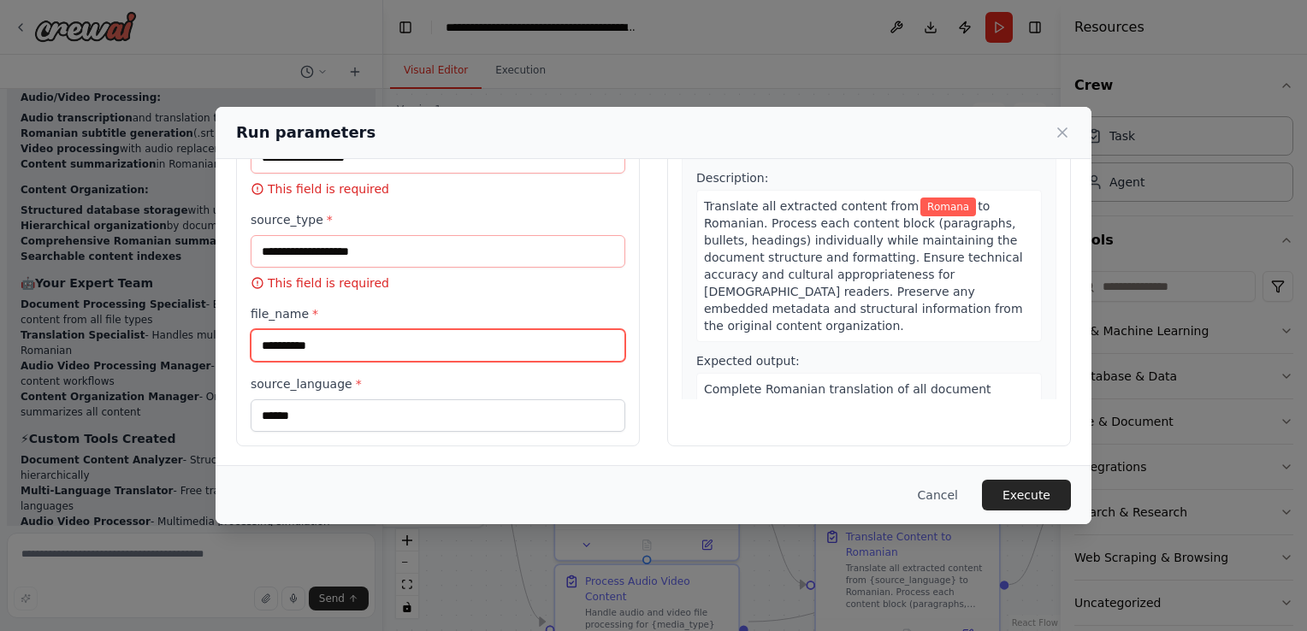
click at [377, 346] on input "**********" at bounding box center [438, 345] width 375 height 32
drag, startPoint x: 367, startPoint y: 341, endPoint x: 189, endPoint y: 345, distance: 177.9
click at [189, 345] on div "**********" at bounding box center [653, 315] width 1307 height 631
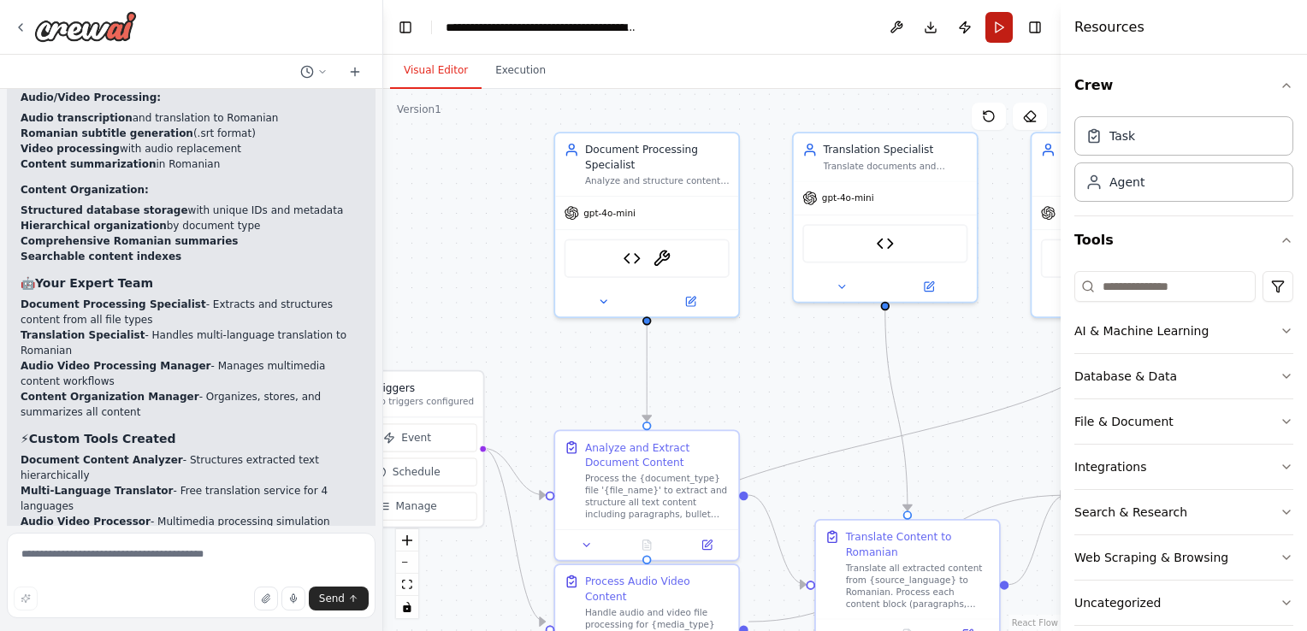
click at [996, 20] on button "Run" at bounding box center [998, 27] width 27 height 31
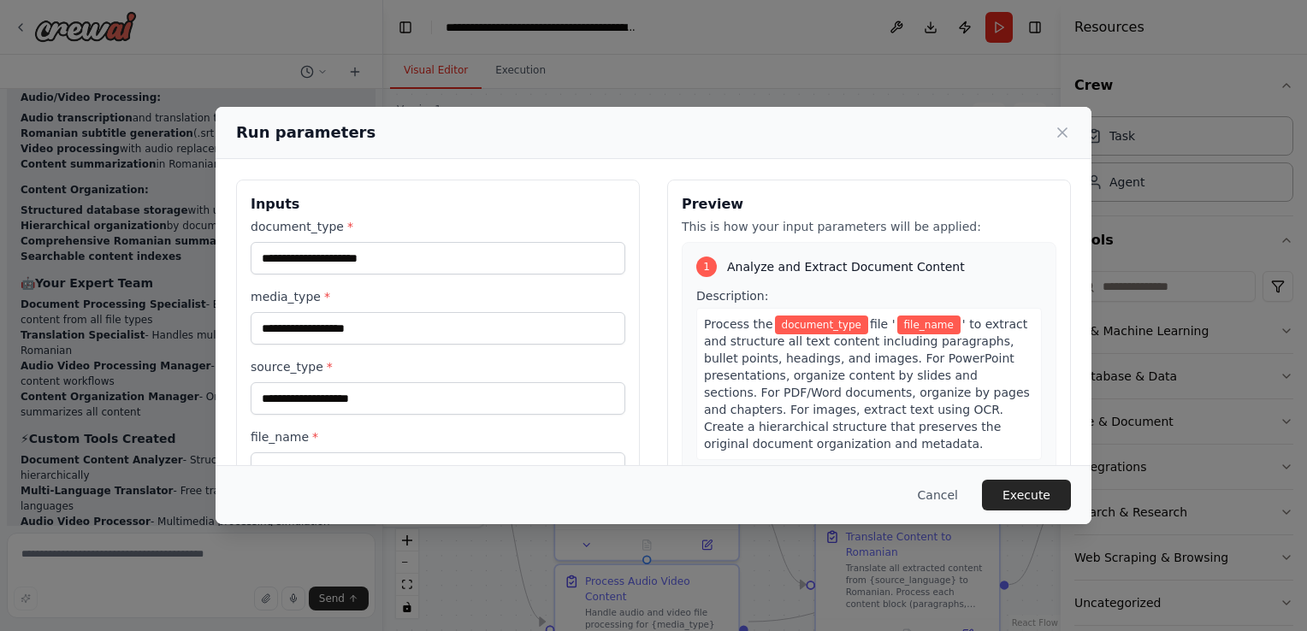
scroll to position [140, 0]
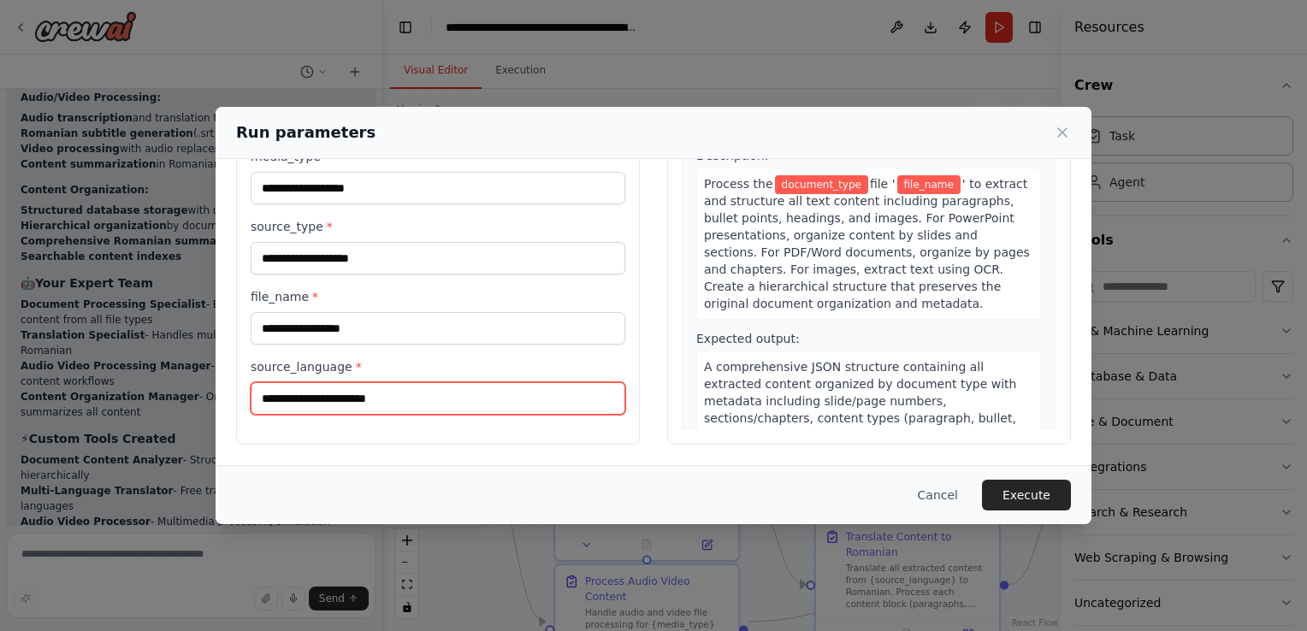
click at [408, 396] on input "source_language *" at bounding box center [438, 398] width 375 height 32
type input "******"
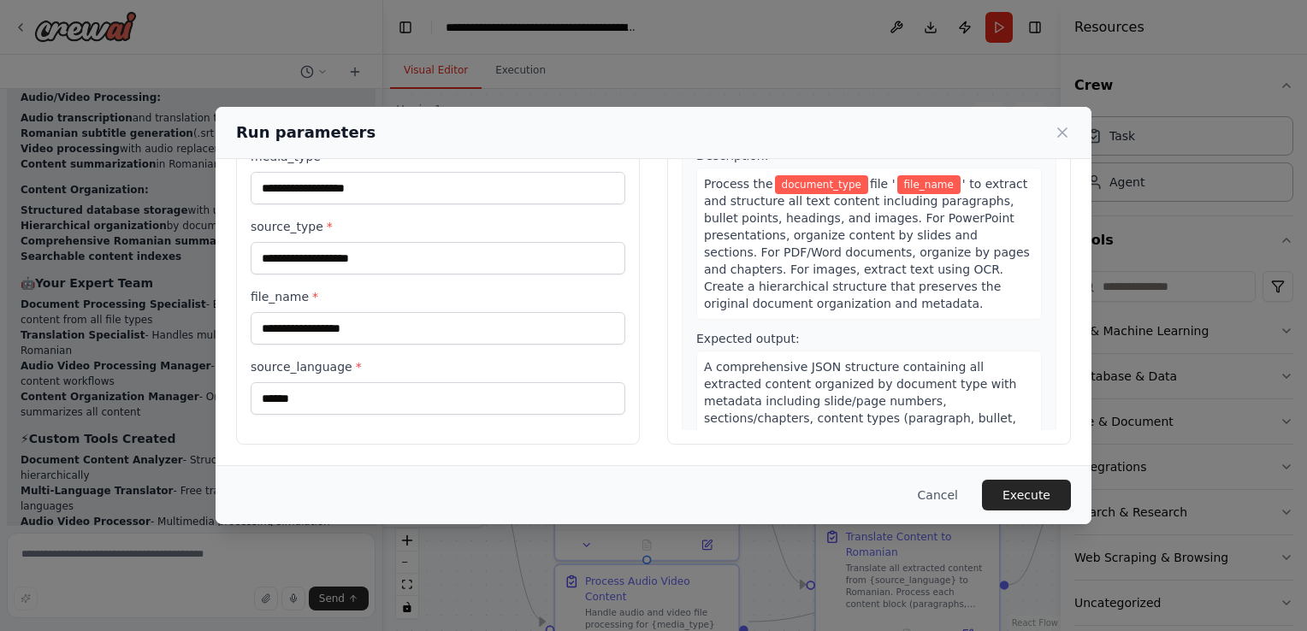
type input "***"
type input "**********"
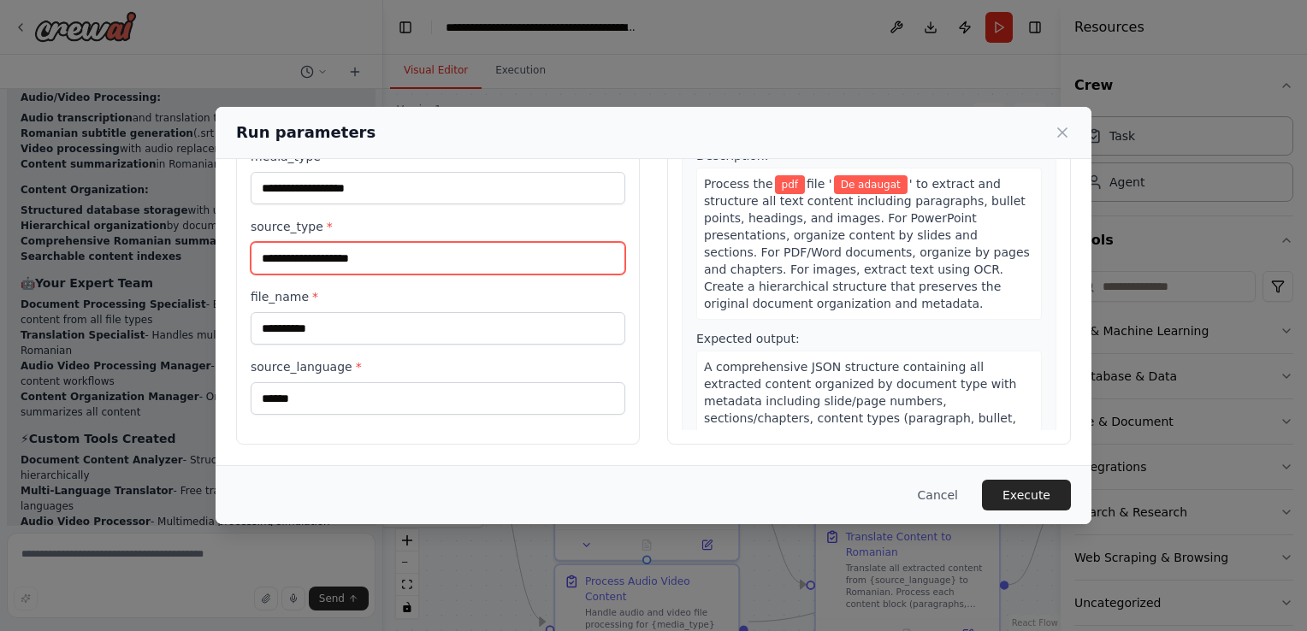
click at [467, 246] on input "source_type *" at bounding box center [438, 258] width 375 height 32
click at [489, 260] on input "source_type *" at bounding box center [438, 258] width 375 height 32
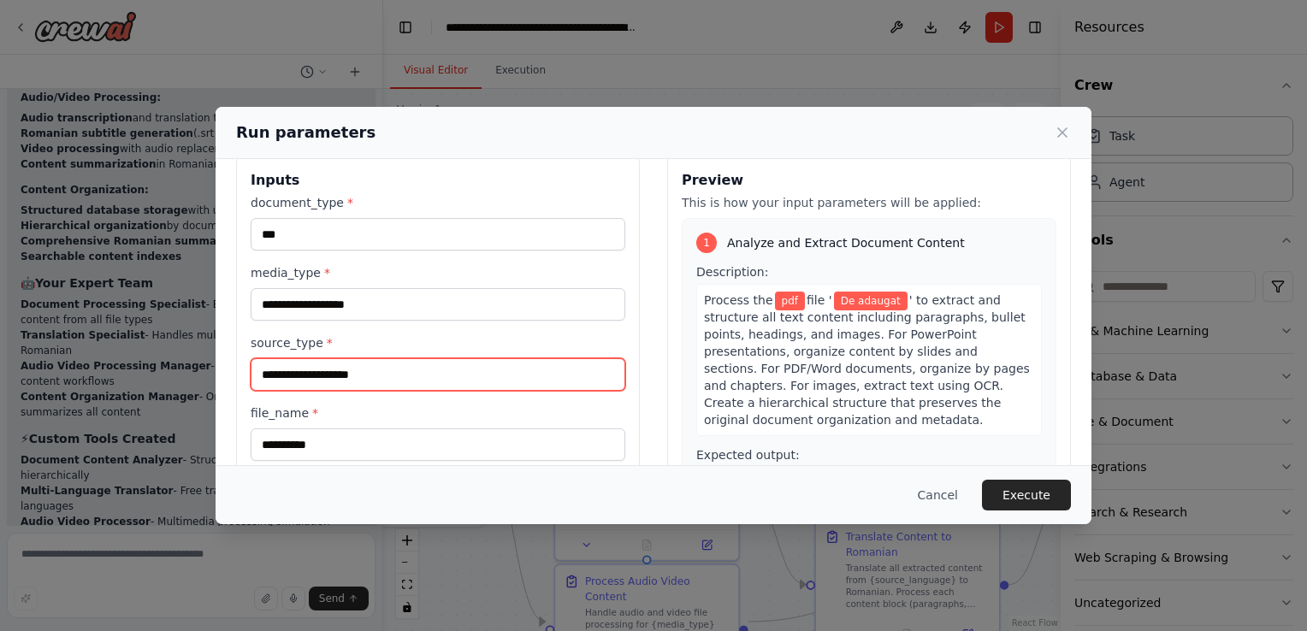
scroll to position [0, 0]
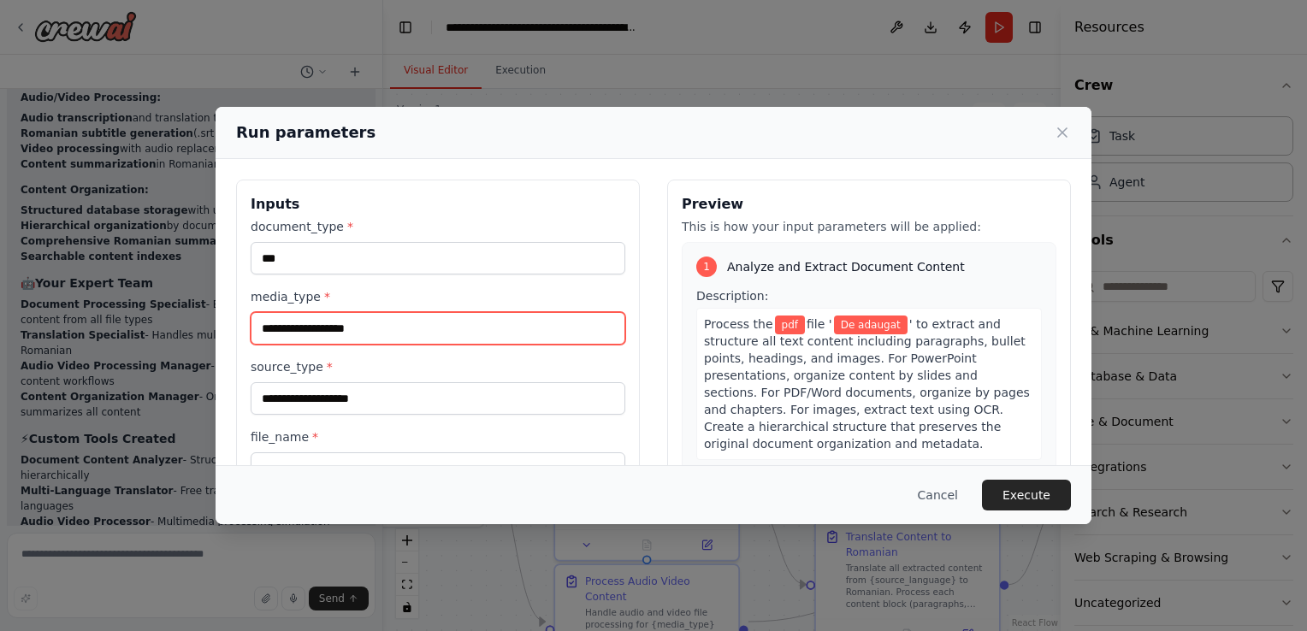
click at [493, 320] on input "media_type *" at bounding box center [438, 328] width 375 height 32
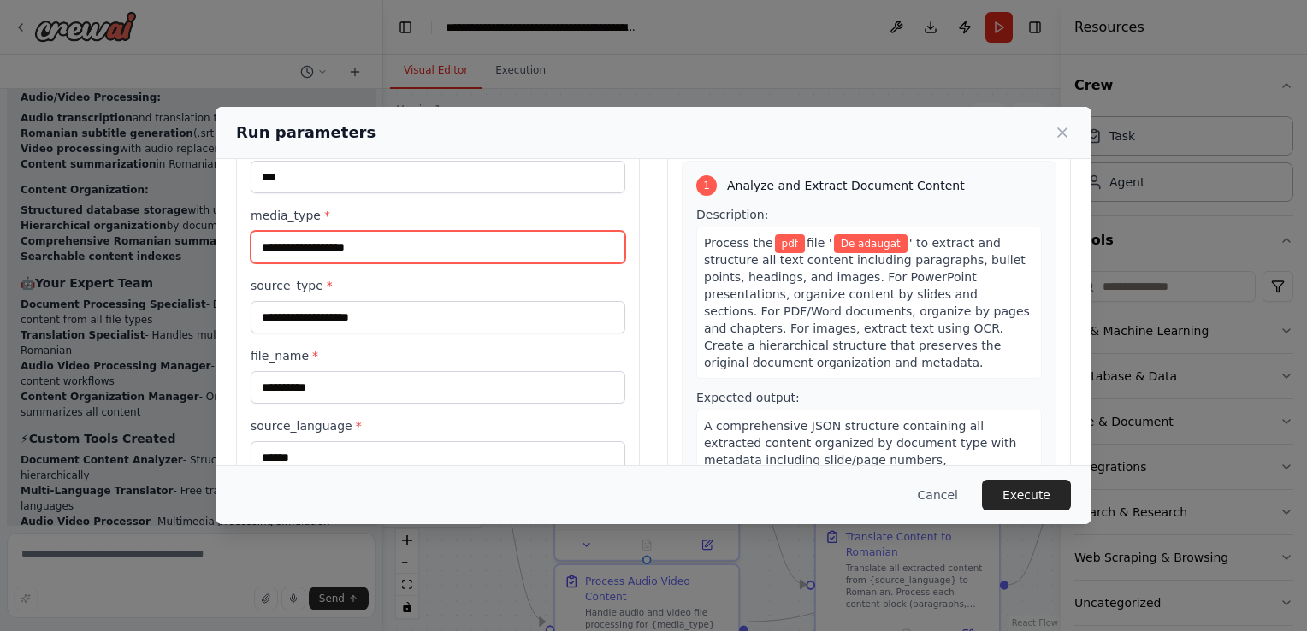
scroll to position [55, 0]
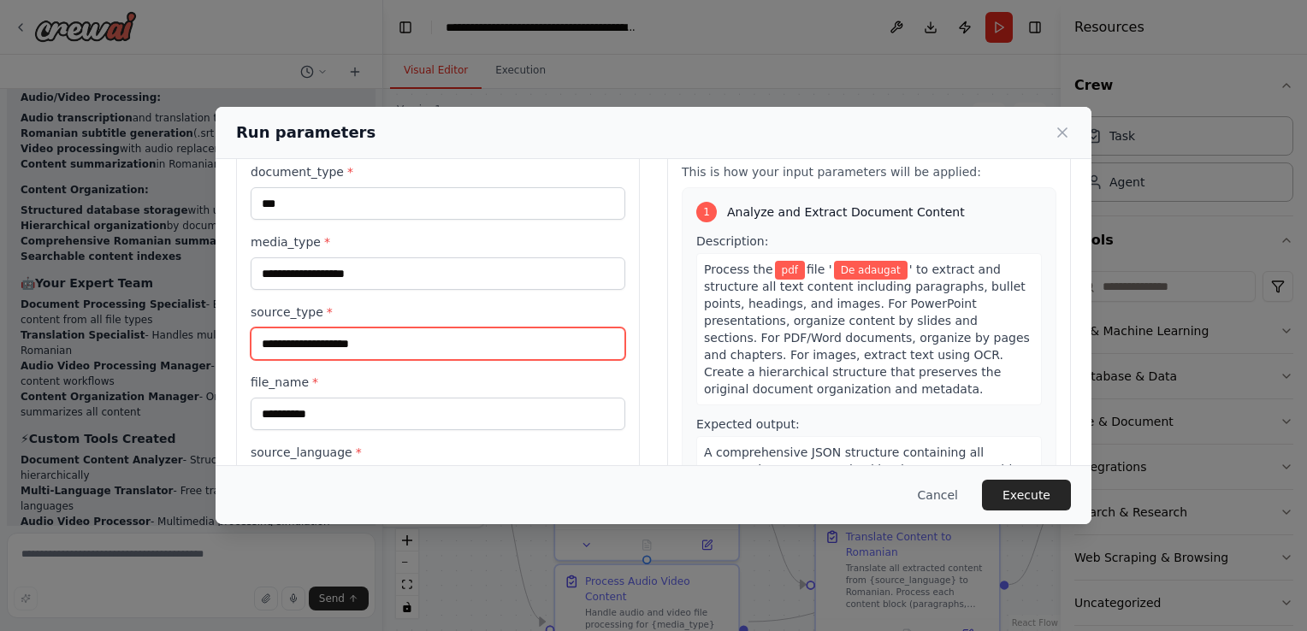
click at [412, 347] on input "source_type *" at bounding box center [438, 344] width 375 height 32
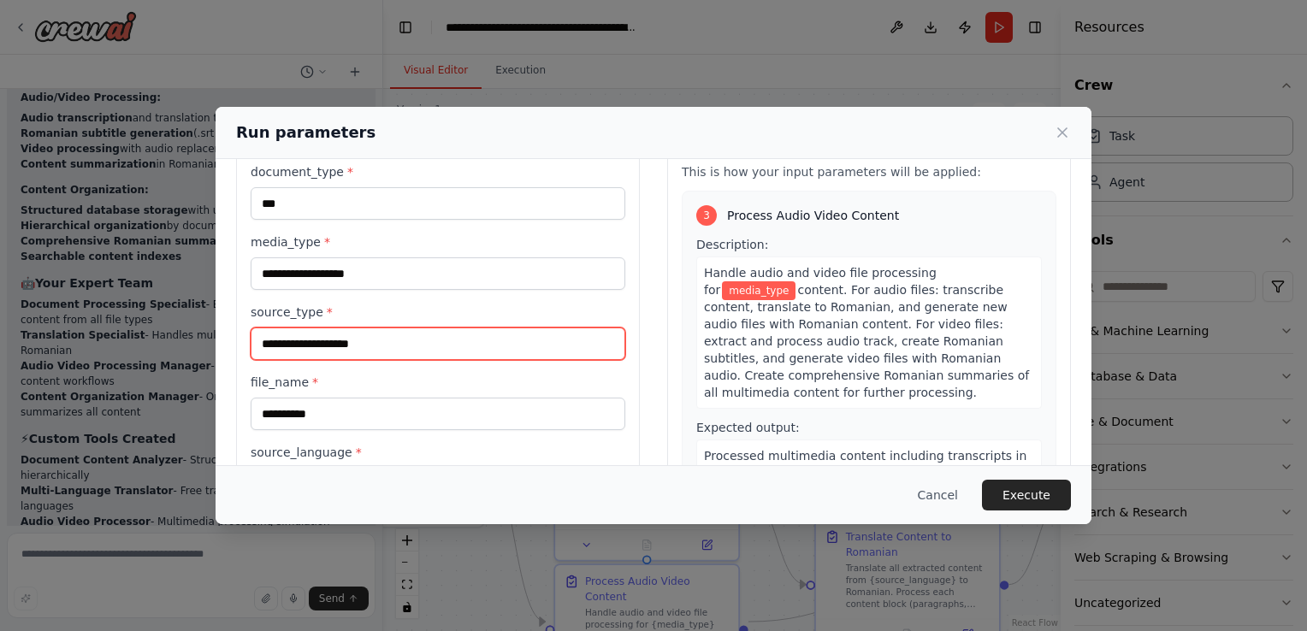
scroll to position [684, 0]
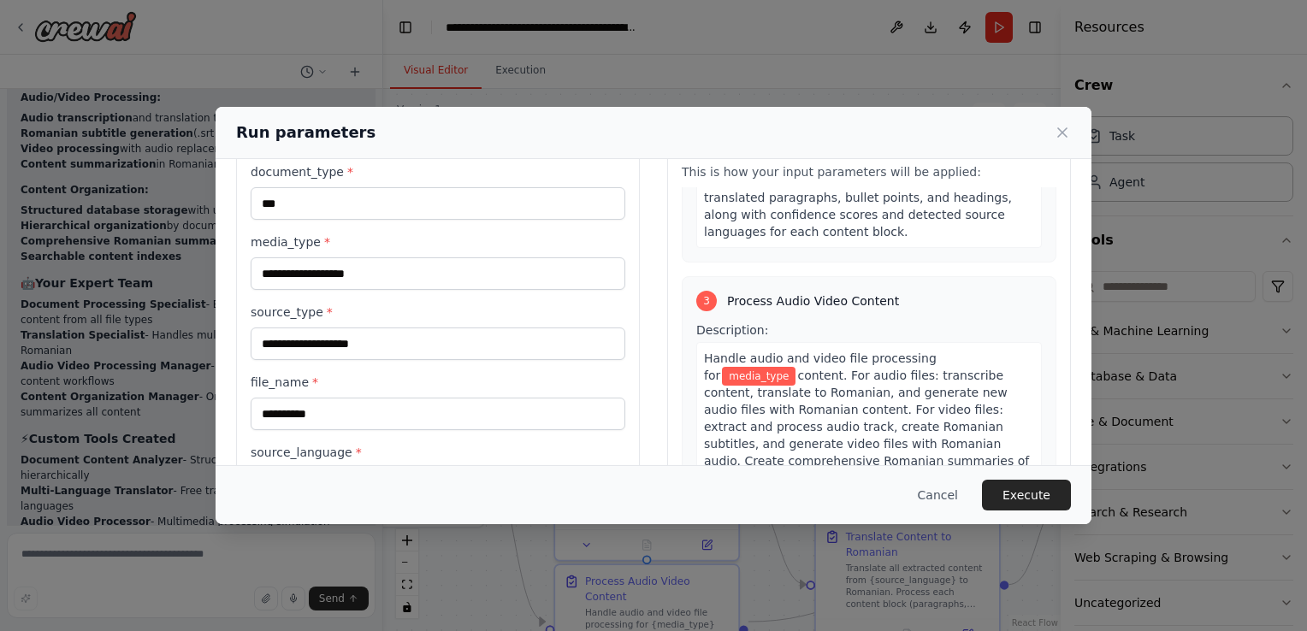
click at [1026, 515] on div "Cancel Execute" at bounding box center [654, 494] width 876 height 59
click at [1023, 496] on button "Execute" at bounding box center [1026, 495] width 89 height 31
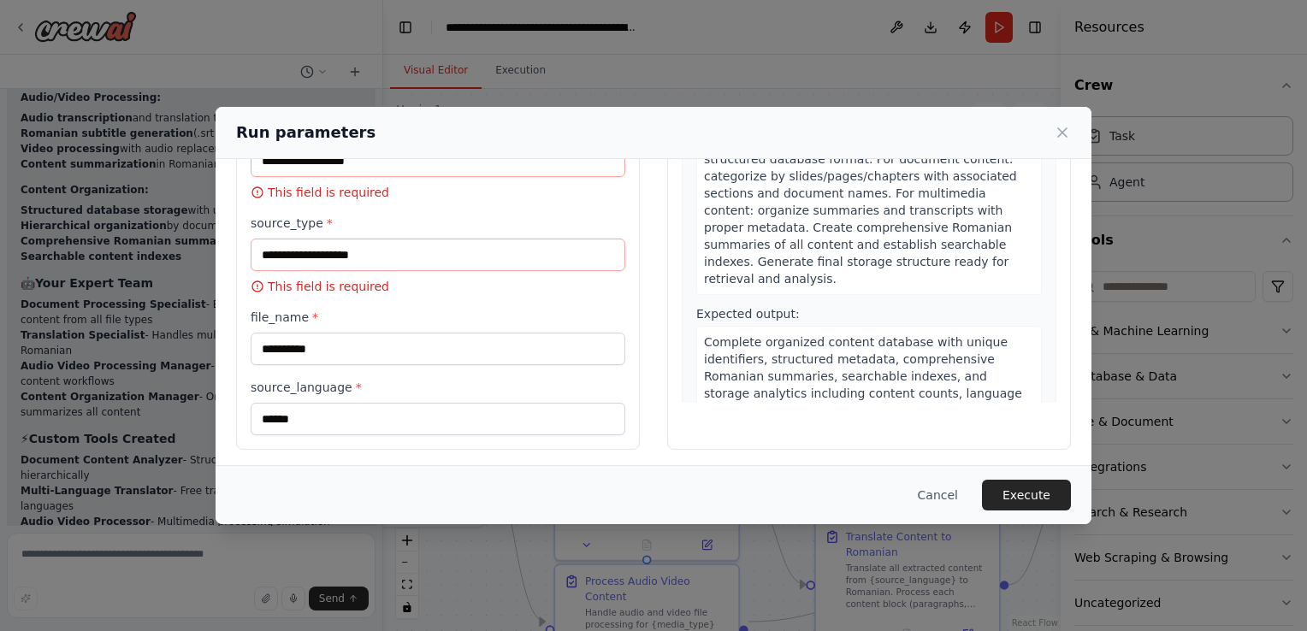
scroll to position [171, 0]
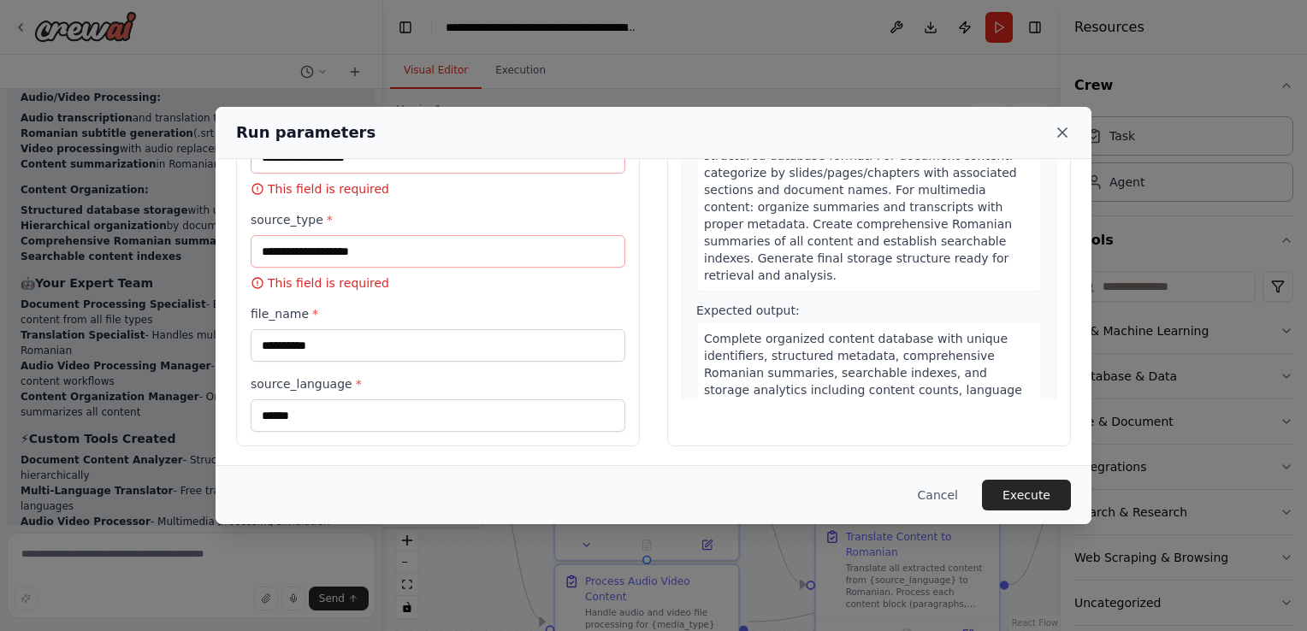
click at [1066, 127] on icon at bounding box center [1062, 132] width 17 height 17
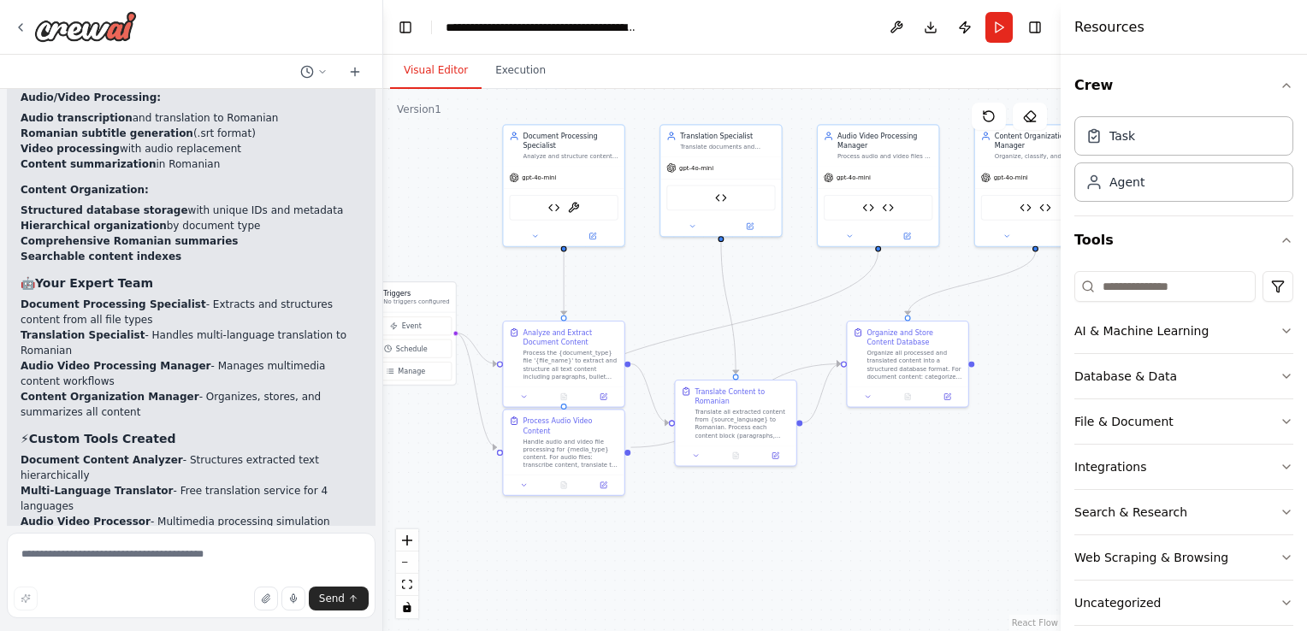
drag, startPoint x: 773, startPoint y: 398, endPoint x: 649, endPoint y: 310, distance: 152.1
click at [649, 310] on div ".deletable-edge-delete-btn { width: 20px; height: 20px; border: 0px solid #ffff…" at bounding box center [721, 360] width 677 height 542
click at [991, 26] on button "Run" at bounding box center [998, 27] width 27 height 31
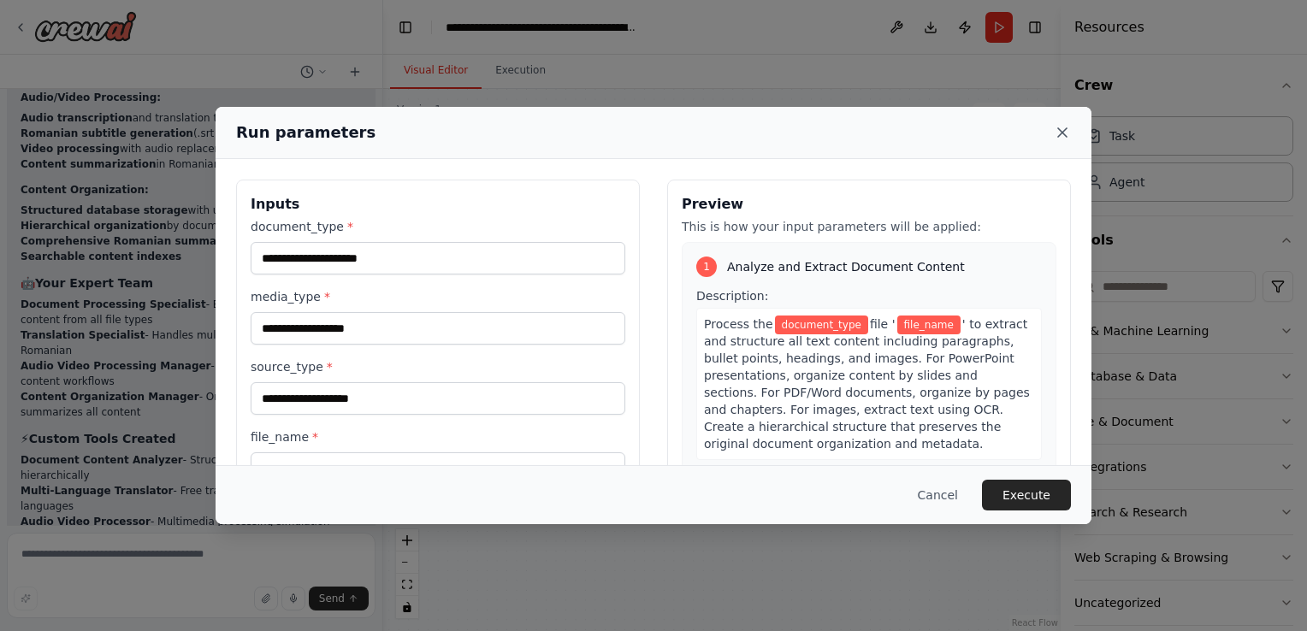
click at [1060, 132] on icon at bounding box center [1062, 132] width 17 height 17
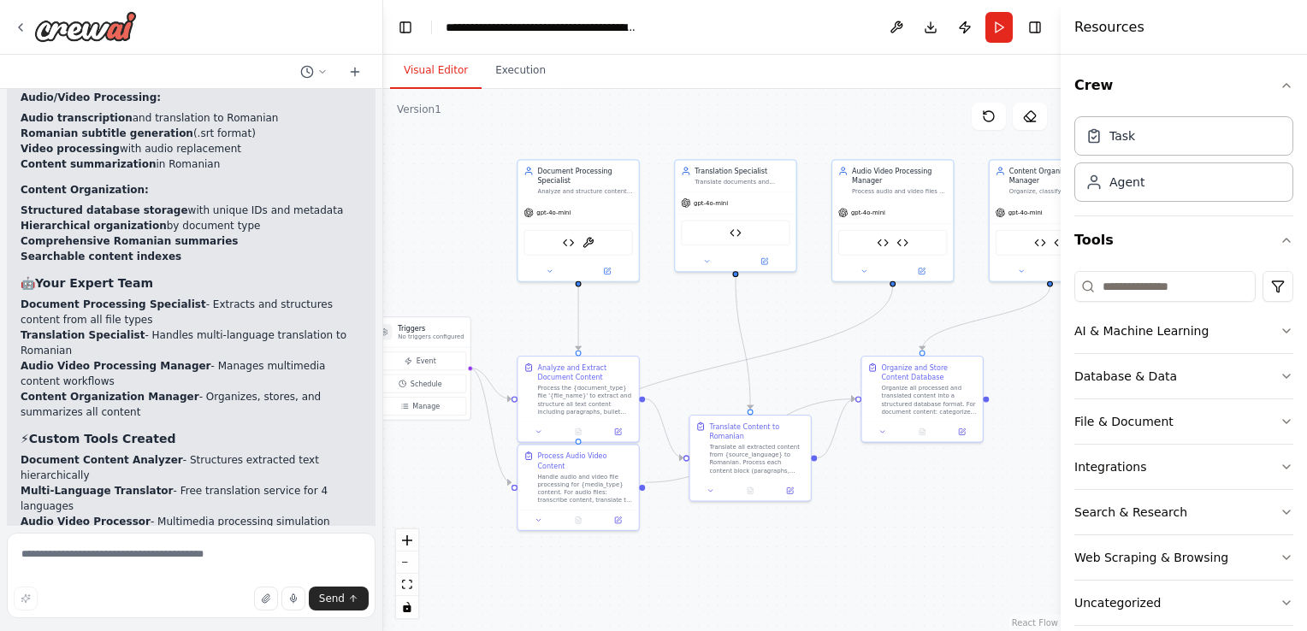
drag, startPoint x: 688, startPoint y: 297, endPoint x: 723, endPoint y: 363, distance: 75.4
click at [723, 363] on div ".deletable-edge-delete-btn { width: 20px; height: 20px; border: 0px solid #ffff…" at bounding box center [721, 360] width 677 height 542
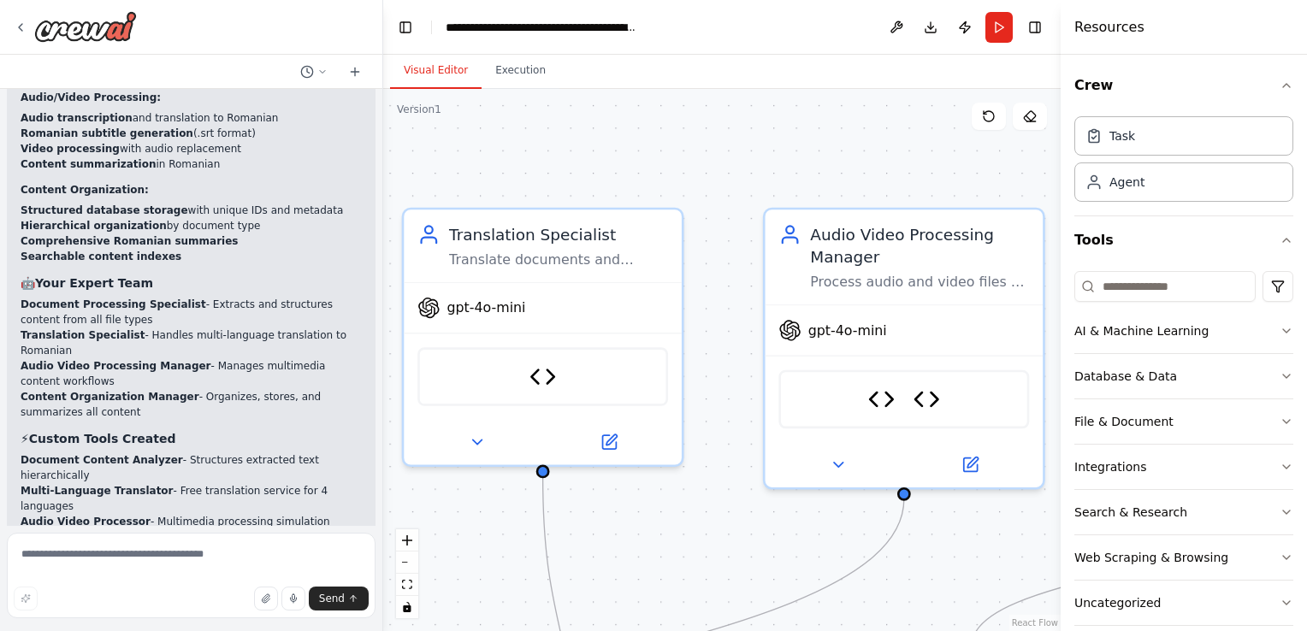
drag, startPoint x: 645, startPoint y: 340, endPoint x: 359, endPoint y: 505, distance: 329.9
click at [359, 505] on div "▶ Thought process I'll help you create a comprehensive automation for document …" at bounding box center [653, 315] width 1307 height 631
click at [1002, 27] on button "Run" at bounding box center [998, 27] width 27 height 31
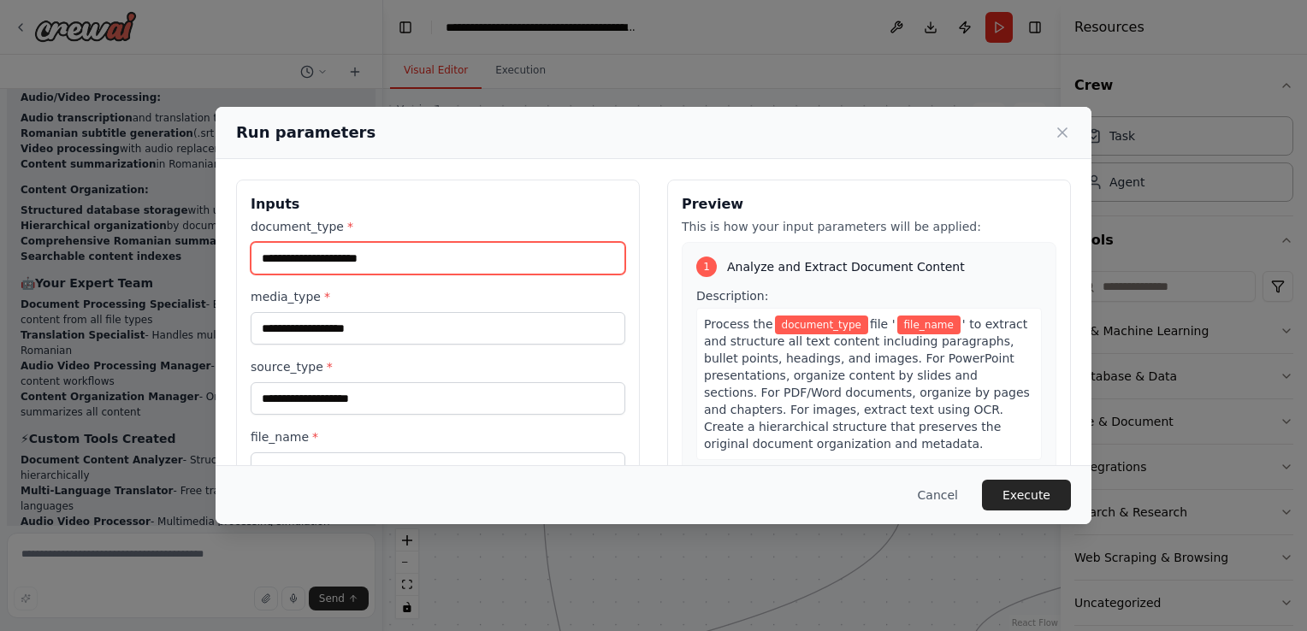
click at [413, 264] on input "document_type *" at bounding box center [438, 258] width 375 height 32
type input "***"
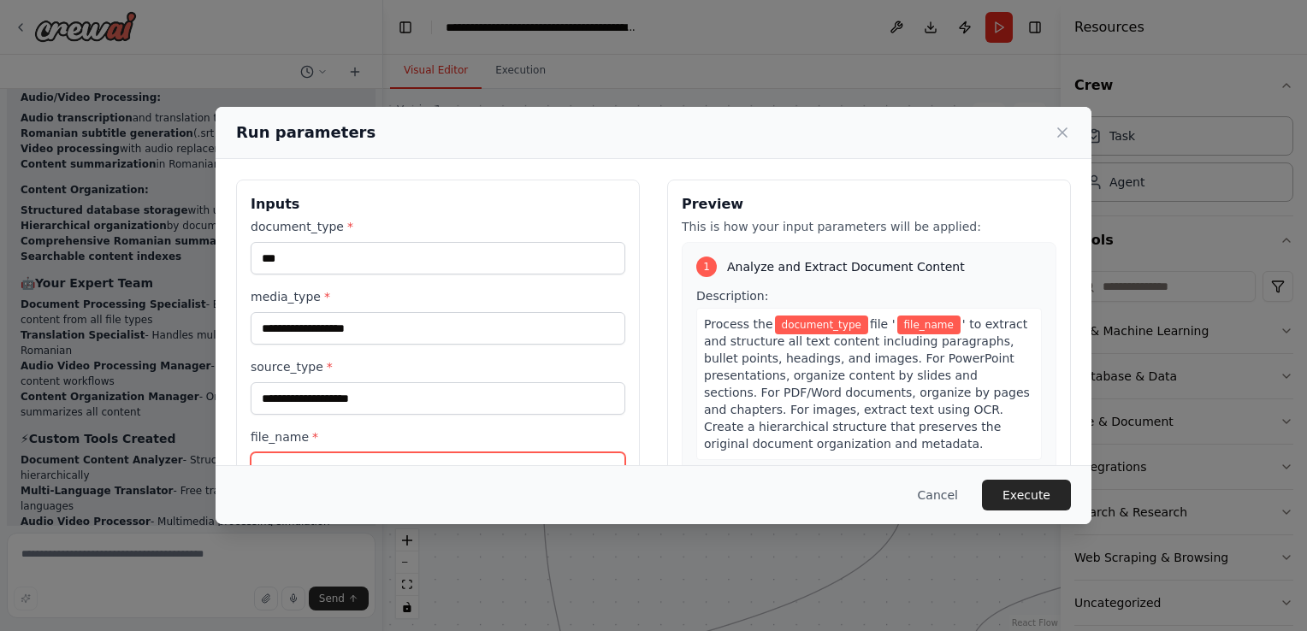
type input "**********"
type input "******"
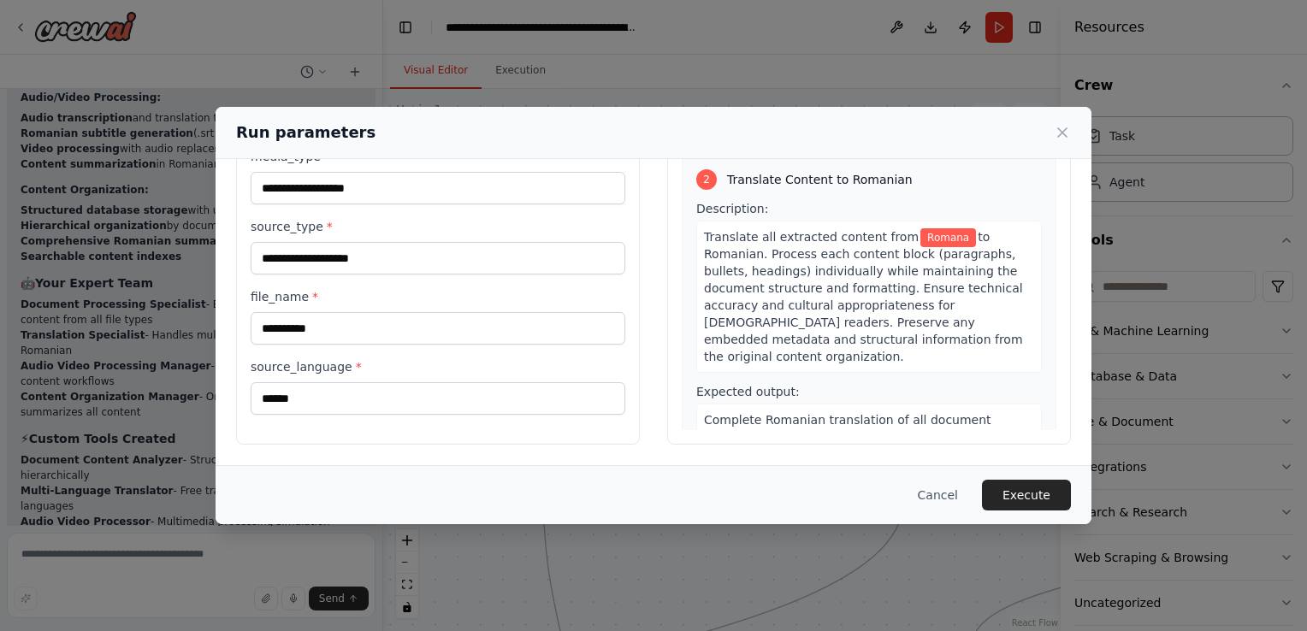
scroll to position [0, 0]
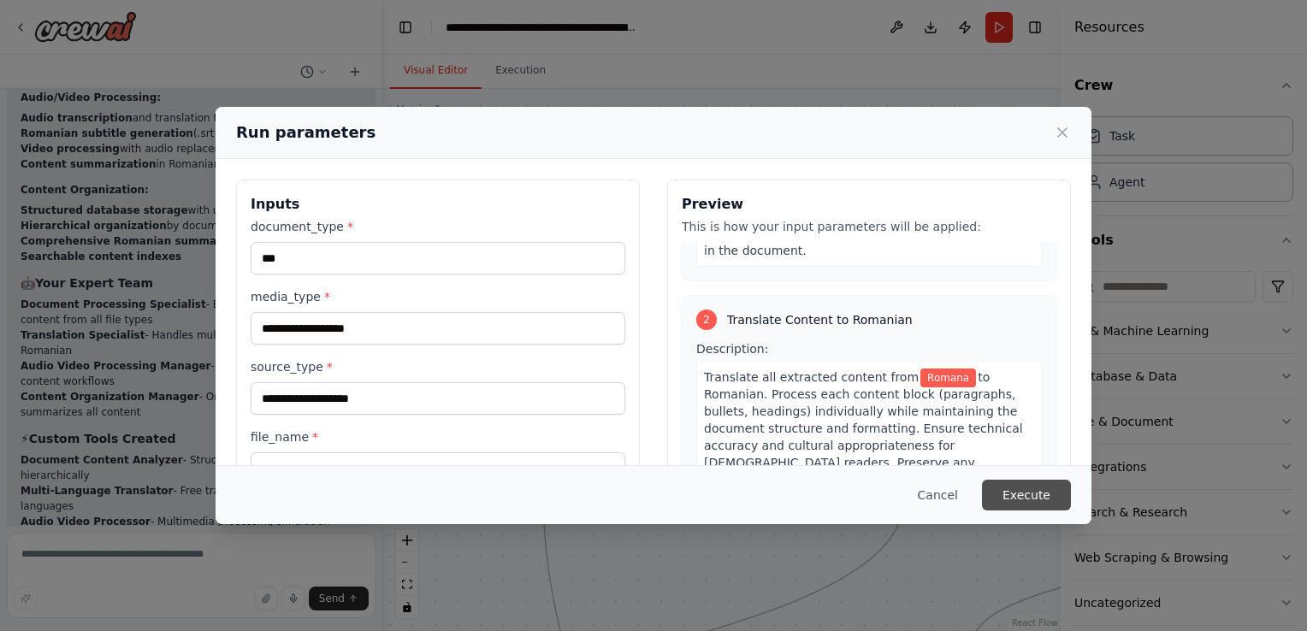
click at [1037, 499] on button "Execute" at bounding box center [1026, 495] width 89 height 31
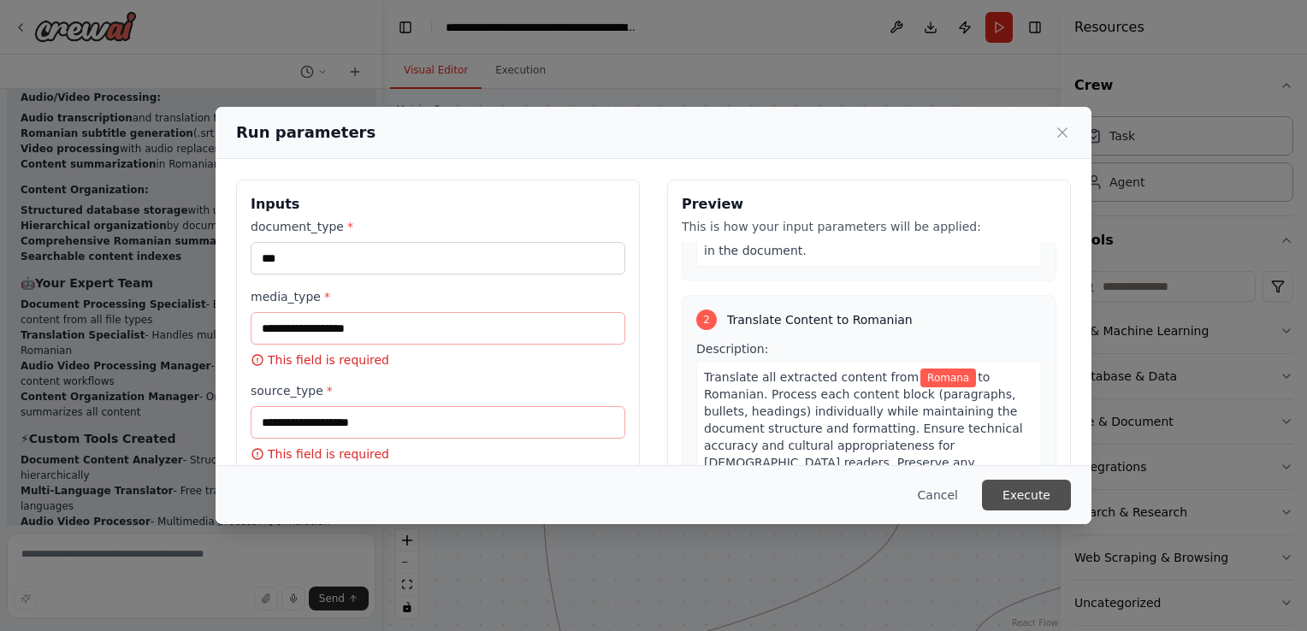
click at [1037, 499] on button "Execute" at bounding box center [1026, 495] width 89 height 31
click at [1067, 133] on icon at bounding box center [1062, 132] width 17 height 17
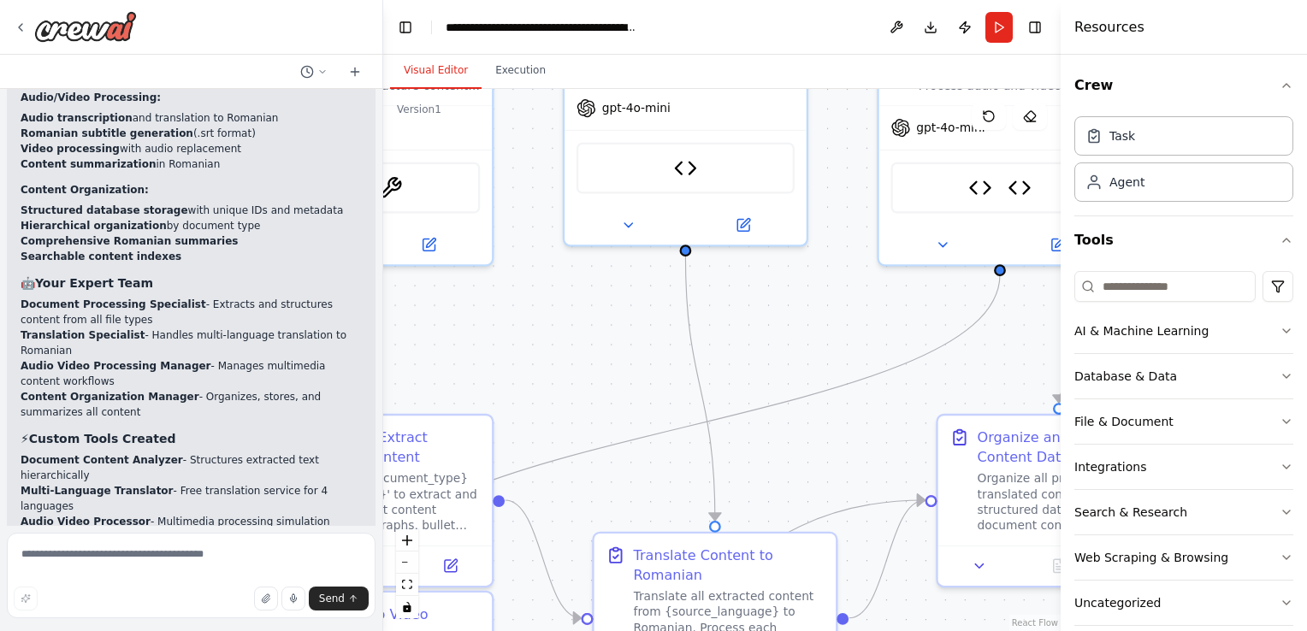
drag, startPoint x: 715, startPoint y: 413, endPoint x: 925, endPoint y: 270, distance: 253.6
click at [924, 270] on div ".deletable-edge-delete-btn { width: 20px; height: 20px; border: 0px solid #ffff…" at bounding box center [721, 360] width 677 height 542
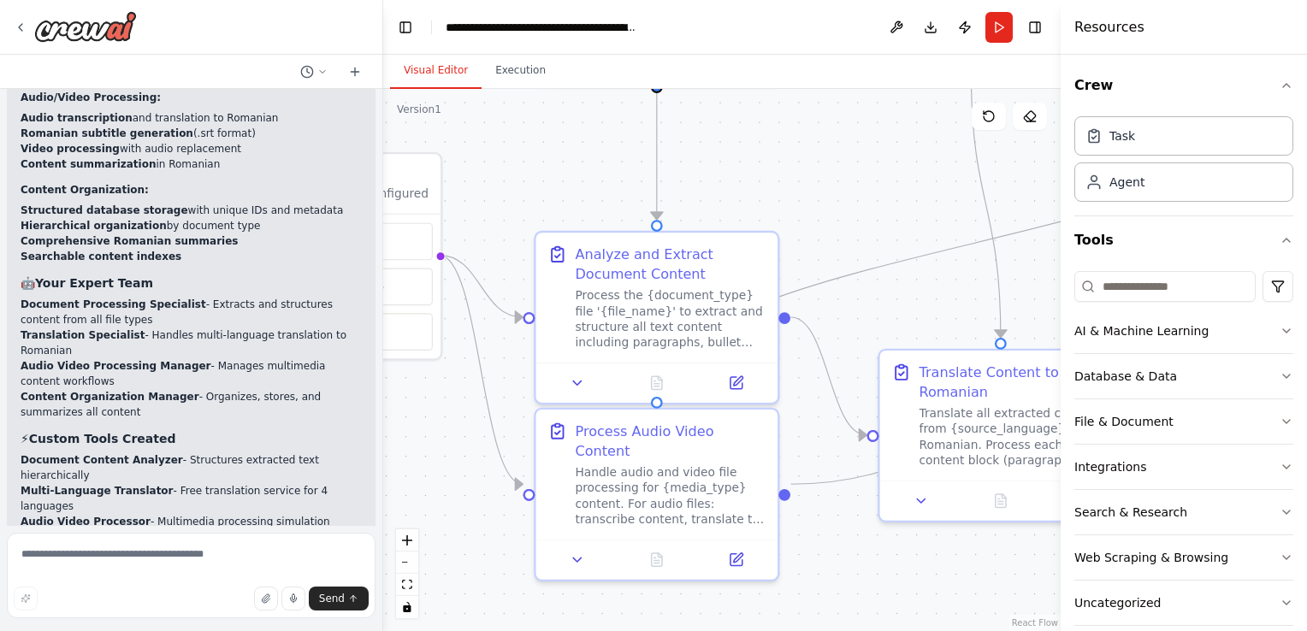
drag, startPoint x: 753, startPoint y: 347, endPoint x: 900, endPoint y: 276, distance: 162.6
click at [900, 276] on div ".deletable-edge-delete-btn { width: 20px; height: 20px; border: 0px solid #ffff…" at bounding box center [721, 360] width 677 height 542
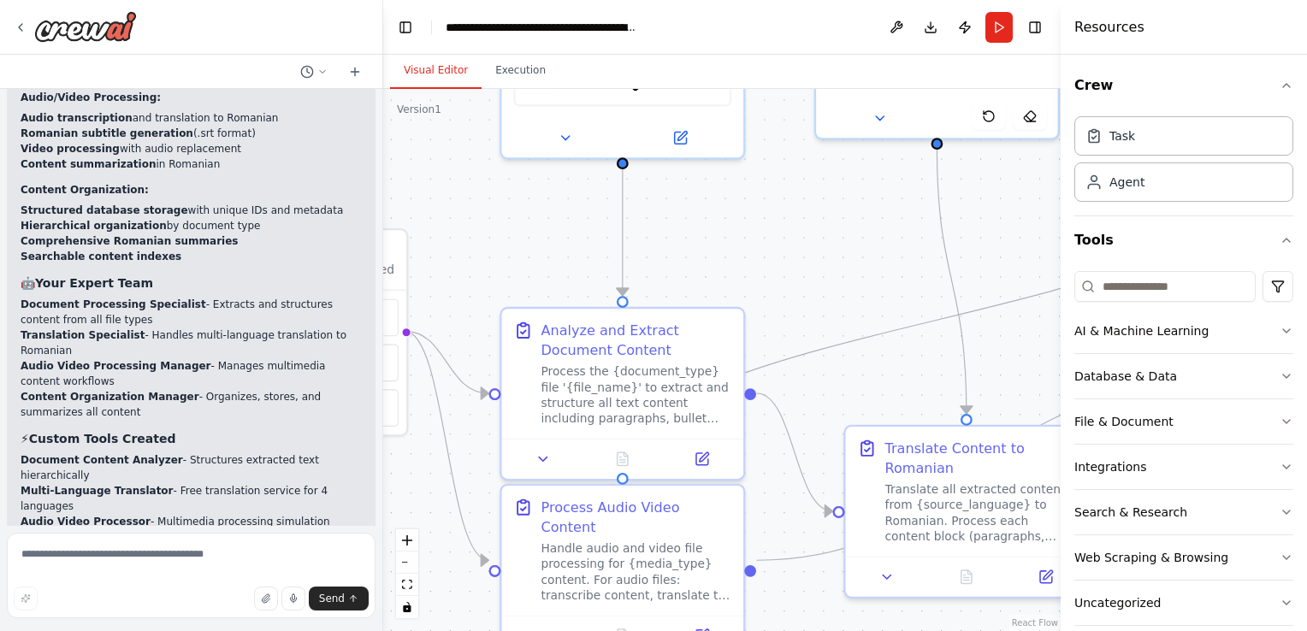
drag, startPoint x: 577, startPoint y: 176, endPoint x: 523, endPoint y: 258, distance: 98.7
click at [523, 258] on div ".deletable-edge-delete-btn { width: 20px; height: 20px; border: 0px solid #ffff…" at bounding box center [721, 360] width 677 height 542
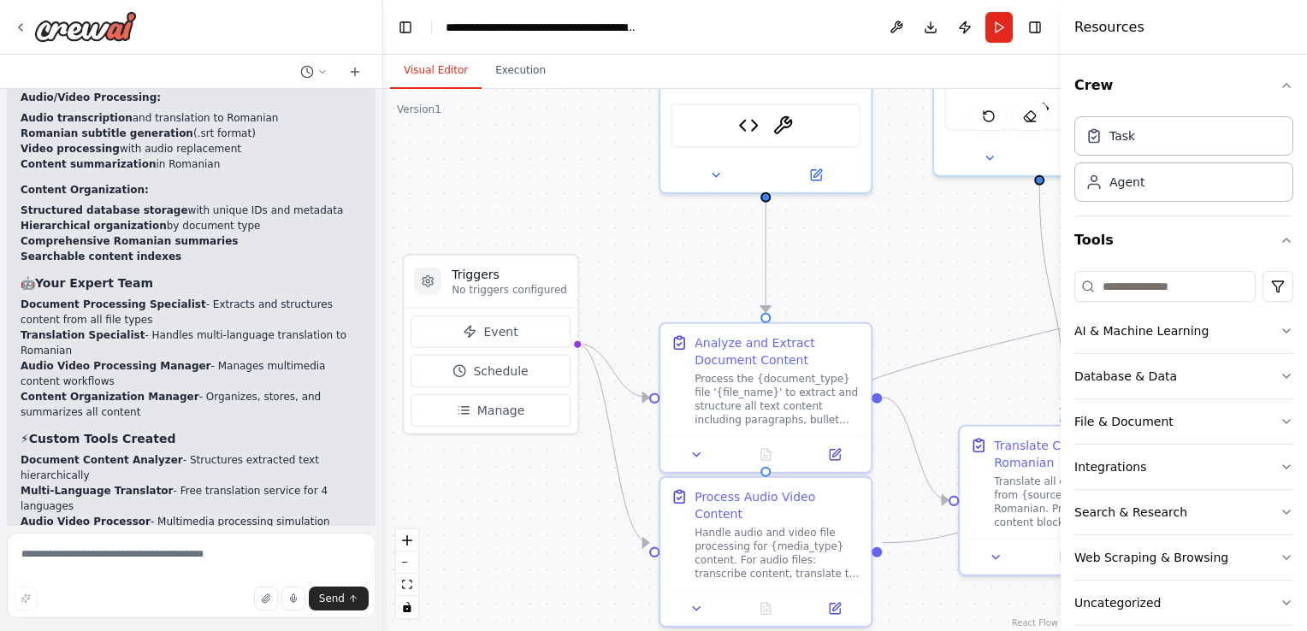
drag, startPoint x: 518, startPoint y: 241, endPoint x: 674, endPoint y: 269, distance: 158.0
click at [674, 269] on div ".deletable-edge-delete-btn { width: 20px; height: 20px; border: 0px solid #ffff…" at bounding box center [721, 360] width 677 height 542
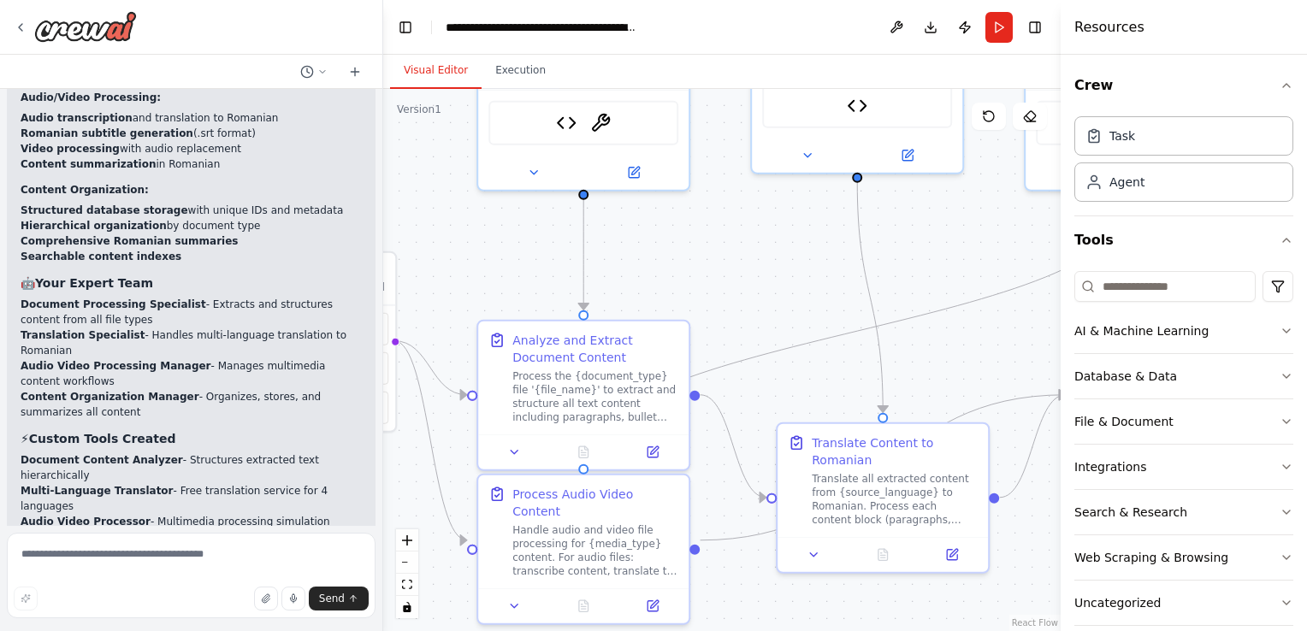
drag, startPoint x: 914, startPoint y: 582, endPoint x: 700, endPoint y: 611, distance: 216.5
click at [700, 613] on div ".deletable-edge-delete-btn { width: 20px; height: 20px; border: 0px solid #ffff…" at bounding box center [721, 360] width 677 height 542
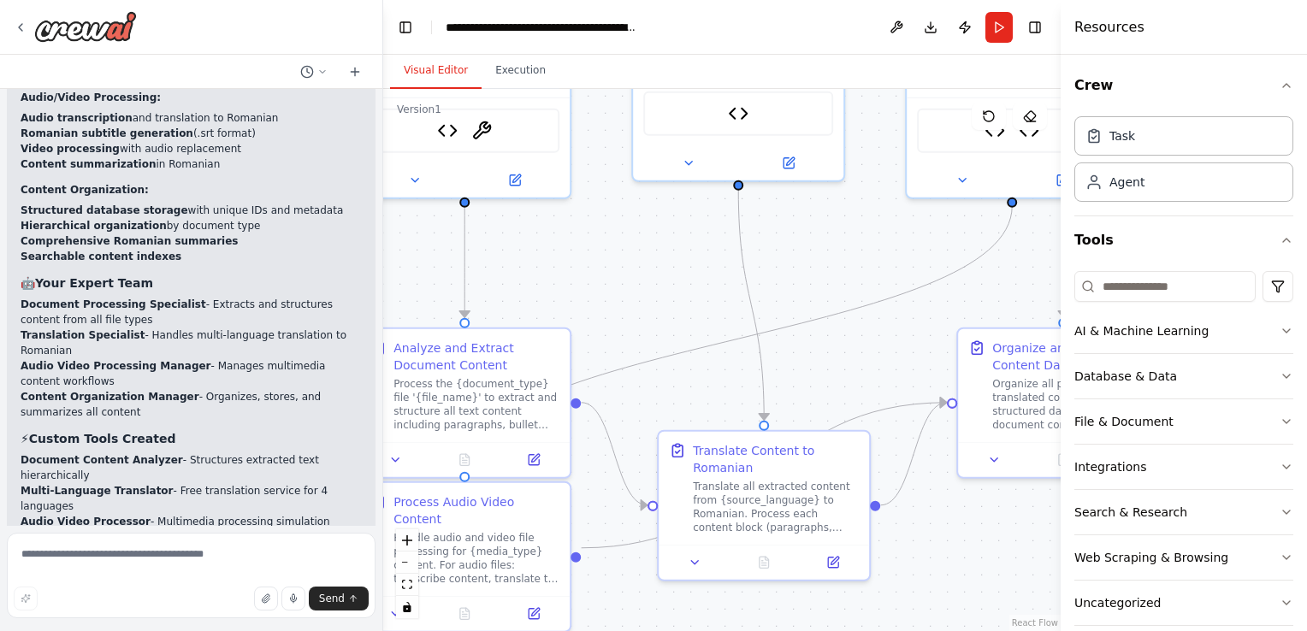
drag, startPoint x: 739, startPoint y: 368, endPoint x: 718, endPoint y: 359, distance: 23.0
click at [718, 359] on div ".deletable-edge-delete-btn { width: 20px; height: 20px; border: 0px solid #ffff…" at bounding box center [721, 360] width 677 height 542
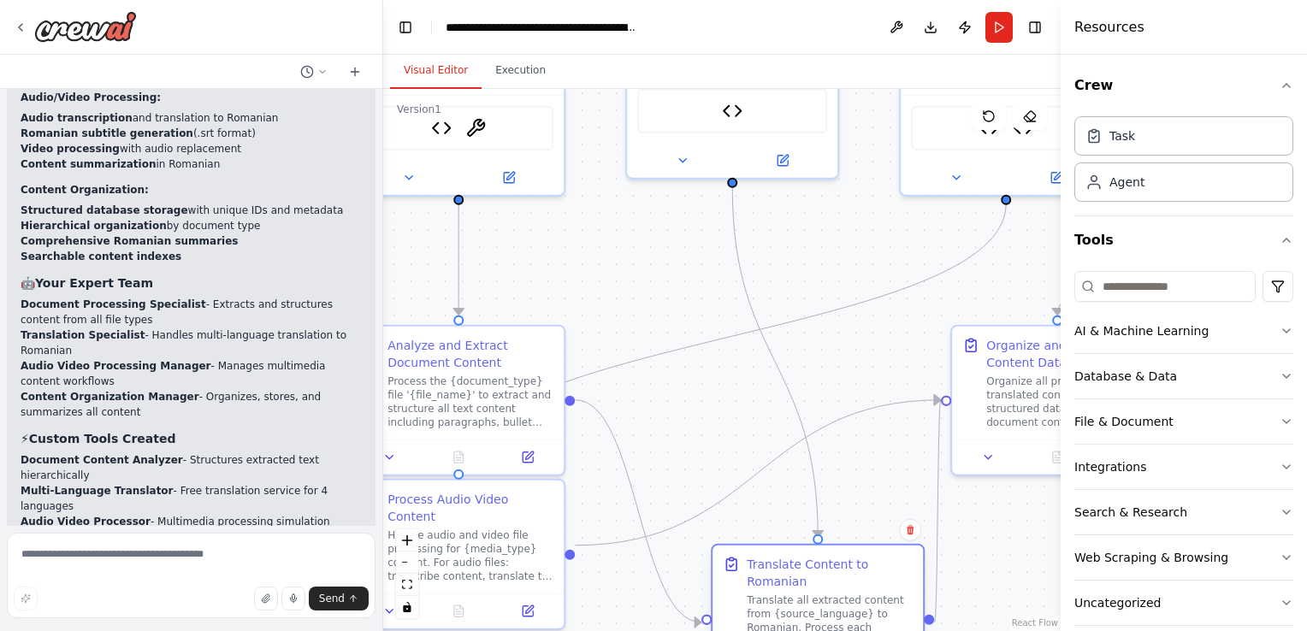
drag, startPoint x: 739, startPoint y: 467, endPoint x: 785, endPoint y: 545, distance: 90.5
click at [797, 573] on div "Translate Content to Romanian Translate all extracted content from {source_lang…" at bounding box center [830, 602] width 166 height 92
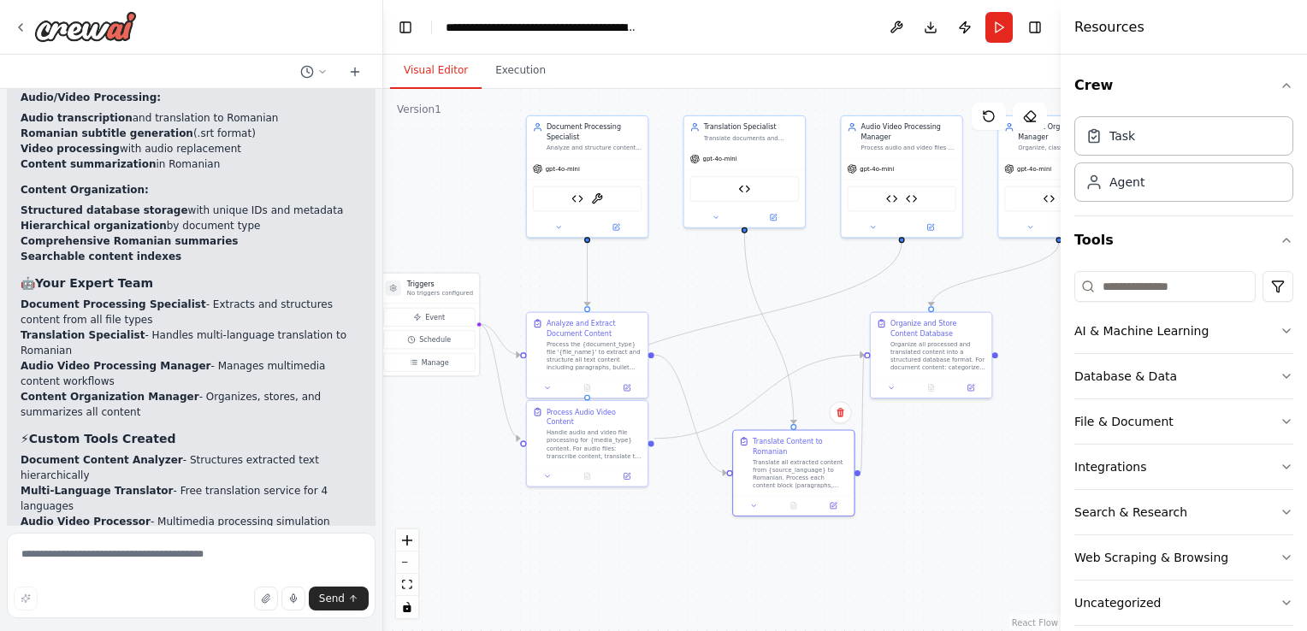
drag, startPoint x: 763, startPoint y: 424, endPoint x: 767, endPoint y: 330, distance: 94.2
click at [753, 329] on div ".deletable-edge-delete-btn { width: 20px; height: 20px; border: 0px solid #ffff…" at bounding box center [721, 360] width 677 height 542
drag, startPoint x: 972, startPoint y: 340, endPoint x: 1019, endPoint y: 338, distance: 47.1
click at [1019, 338] on div "Organize all processed and translated content into a structured database format…" at bounding box center [985, 354] width 95 height 32
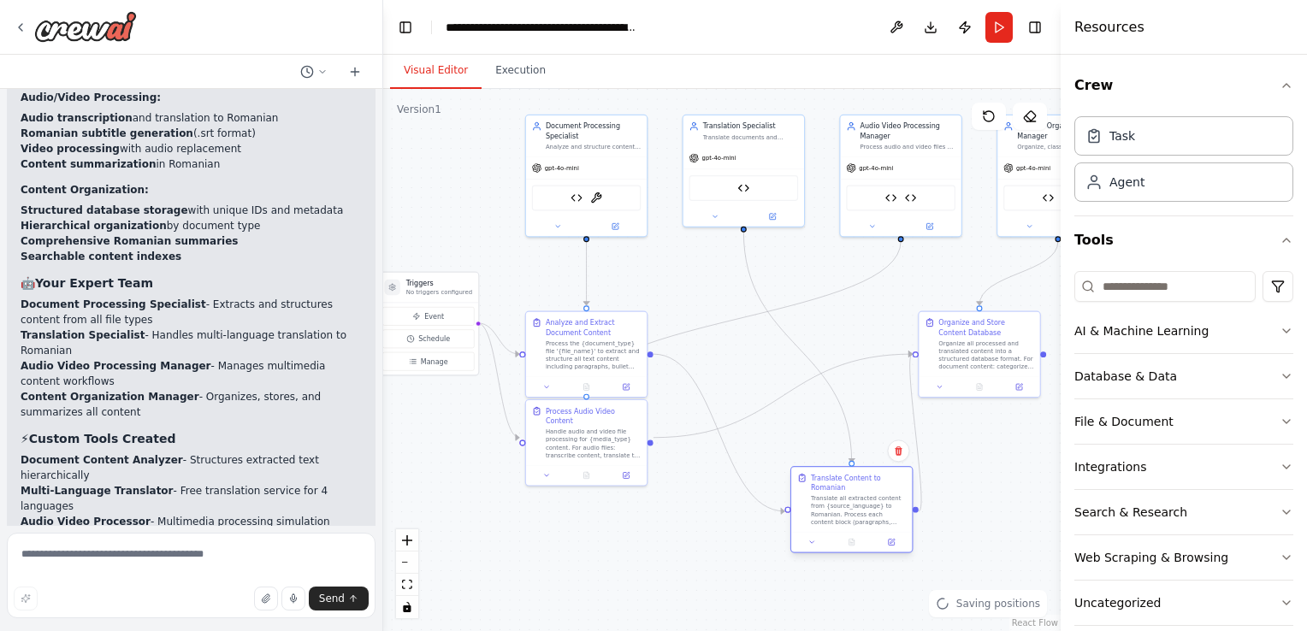
drag, startPoint x: 790, startPoint y: 466, endPoint x: 835, endPoint y: 505, distance: 58.8
click at [841, 505] on div "Translate all extracted content from {source_language} to Romanian. Process eac…" at bounding box center [858, 510] width 95 height 32
click at [831, 503] on div "Translate all extracted content from {source_language} to Romanian. Process eac…" at bounding box center [858, 510] width 95 height 32
drag, startPoint x: 582, startPoint y: 443, endPoint x: 608, endPoint y: 547, distance: 106.8
click at [608, 547] on div "Handle audio and video file processing for {media_type} content. For audio file…" at bounding box center [622, 550] width 95 height 32
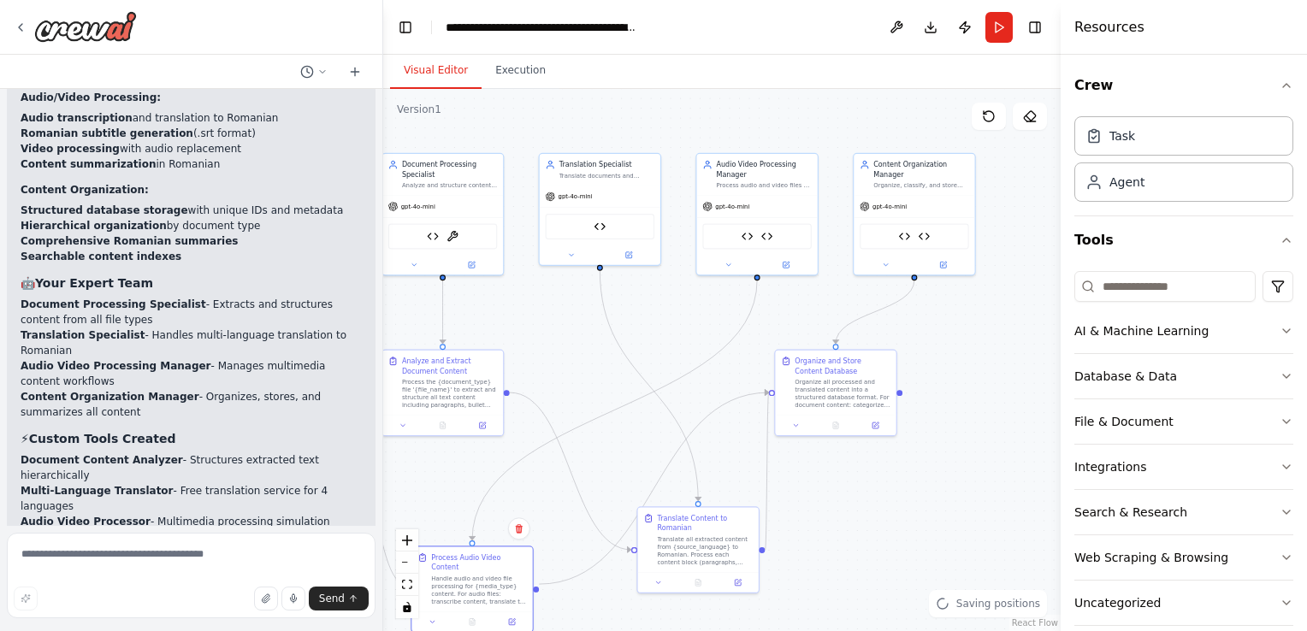
drag, startPoint x: 721, startPoint y: 322, endPoint x: 630, endPoint y: 353, distance: 96.0
click at [594, 353] on div ".deletable-edge-delete-btn { width: 20px; height: 20px; border: 0px solid #ffff…" at bounding box center [721, 360] width 677 height 542
drag, startPoint x: 818, startPoint y: 402, endPoint x: 932, endPoint y: 436, distance: 119.6
click at [932, 436] on div "Organize all processed and translated content into a structured database format…" at bounding box center [957, 433] width 95 height 32
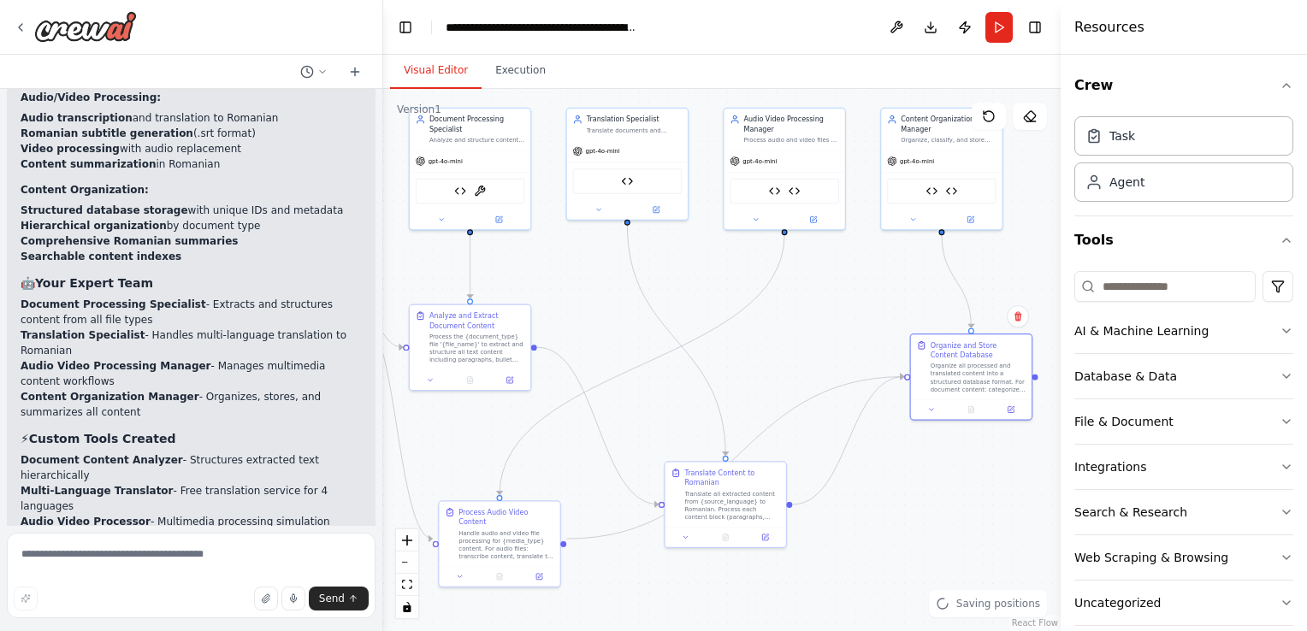
drag, startPoint x: 806, startPoint y: 359, endPoint x: 817, endPoint y: 340, distance: 21.9
click at [817, 340] on div ".deletable-edge-delete-btn { width: 20px; height: 20px; border: 0px solid #ffff…" at bounding box center [721, 360] width 677 height 542
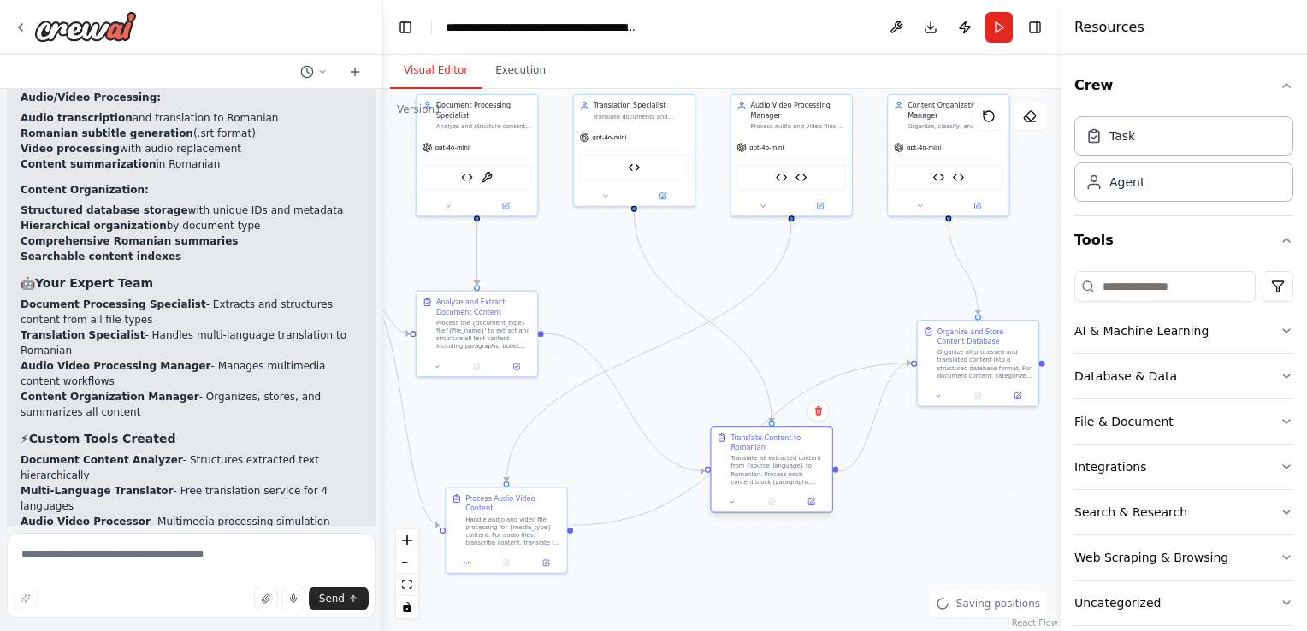
drag, startPoint x: 718, startPoint y: 513, endPoint x: 754, endPoint y: 493, distance: 41.4
click at [755, 493] on div at bounding box center [772, 502] width 121 height 21
drag, startPoint x: 512, startPoint y: 542, endPoint x: 538, endPoint y: 500, distance: 49.1
click at [538, 500] on div "Process Audio Video Content Handle audio and video file processing for {media_t…" at bounding box center [536, 489] width 123 height 87
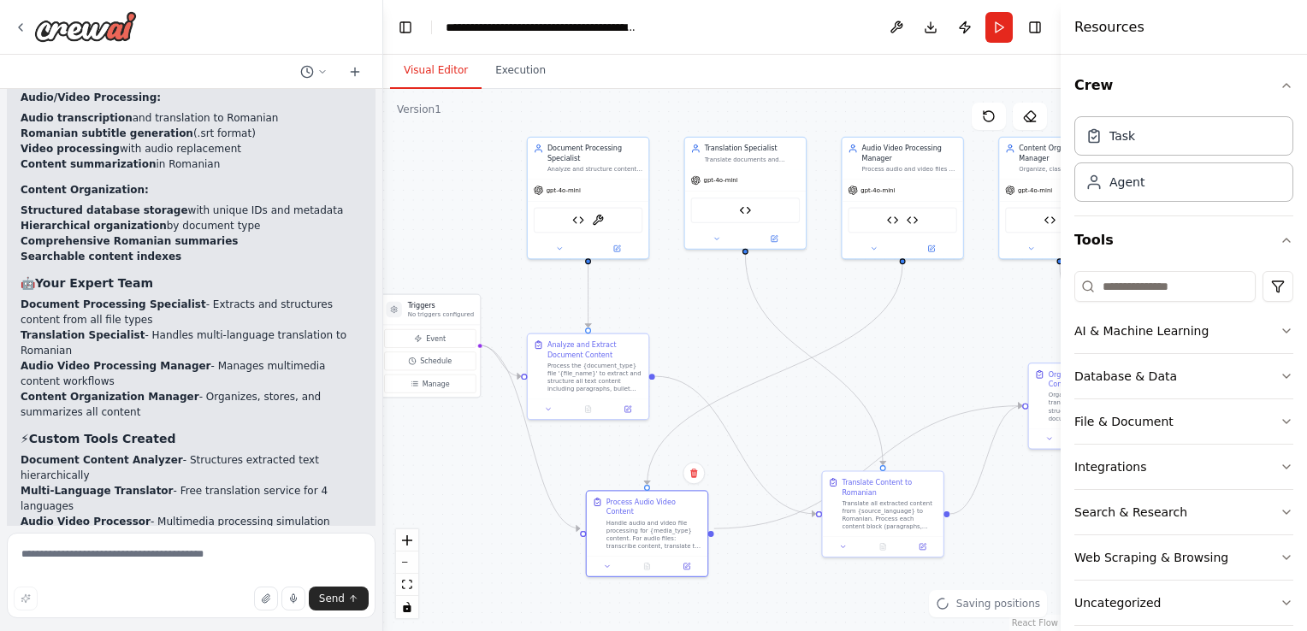
drag, startPoint x: 584, startPoint y: 405, endPoint x: 696, endPoint y: 448, distance: 119.9
click at [696, 448] on div ".deletable-edge-delete-btn { width: 20px; height: 20px; border: 0px solid #ffff…" at bounding box center [721, 360] width 677 height 542
drag, startPoint x: 588, startPoint y: 352, endPoint x: 582, endPoint y: 324, distance: 28.2
click at [582, 324] on div "Process the {document_type} file '{file_name}' to extract and structure all tex…" at bounding box center [595, 337] width 95 height 32
click at [677, 309] on div ".deletable-edge-delete-btn { width: 20px; height: 20px; border: 0px solid #ffff…" at bounding box center [721, 360] width 677 height 542
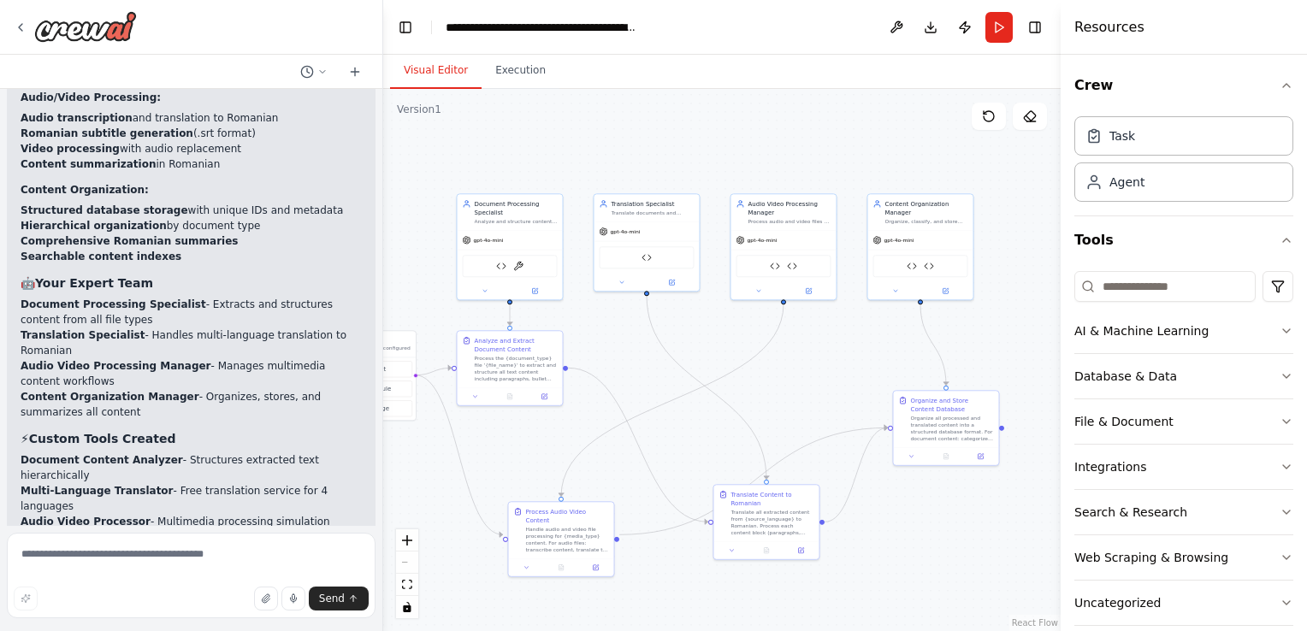
drag, startPoint x: 726, startPoint y: 308, endPoint x: 633, endPoint y: 344, distance: 99.9
click at [633, 344] on div ".deletable-edge-delete-btn { width: 20px; height: 20px; border: 0px solid #ffff…" at bounding box center [721, 360] width 677 height 542
drag, startPoint x: 917, startPoint y: 430, endPoint x: 893, endPoint y: 378, distance: 57.4
click at [893, 378] on div "Organize all processed and translated content into a structured database format…" at bounding box center [925, 375] width 83 height 27
drag, startPoint x: 767, startPoint y: 544, endPoint x: 724, endPoint y: 531, distance: 45.5
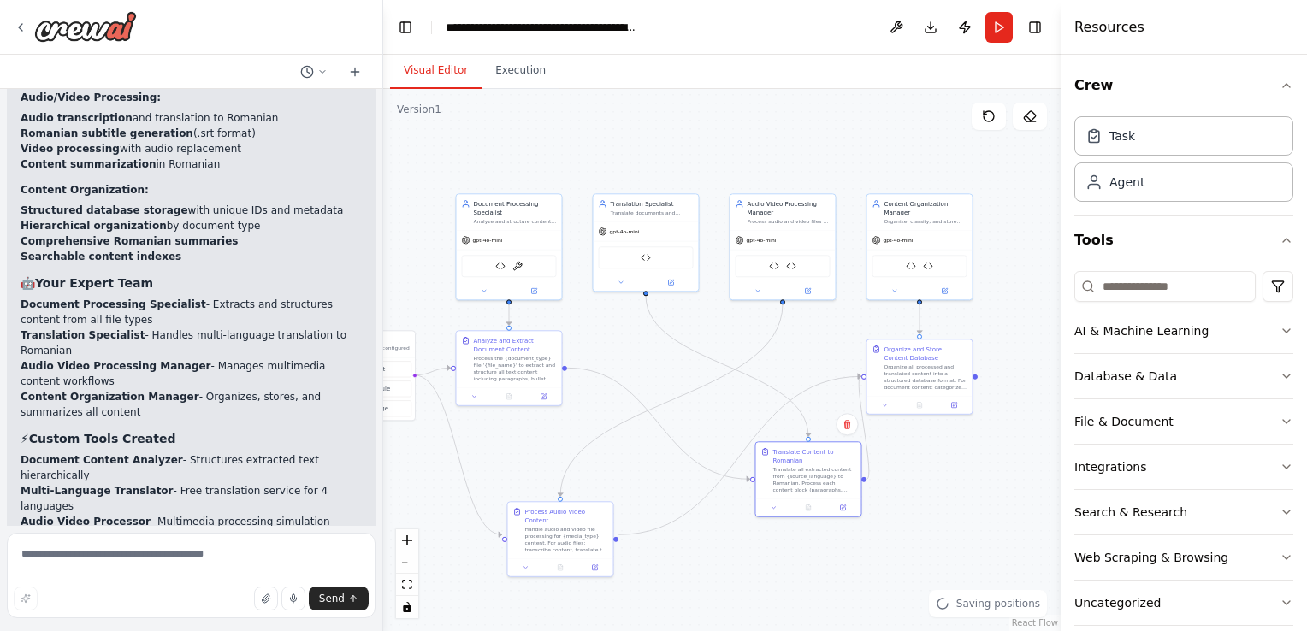
click at [795, 515] on div "Translate Content to Romanian Translate all extracted content from {source_lang…" at bounding box center [808, 479] width 107 height 76
click at [594, 500] on div "Process Audio Video Content Handle audio and video file processing for {media_t…" at bounding box center [560, 536] width 107 height 75
drag, startPoint x: 574, startPoint y: 529, endPoint x: 593, endPoint y: 472, distance: 59.5
click at [592, 473] on div "Handle audio and video file processing for {media_type} content. For audio file…" at bounding box center [583, 486] width 83 height 27
click at [759, 471] on div "Translate all extracted content from {source_language} to Romanian. Process eac…" at bounding box center [797, 477] width 83 height 27
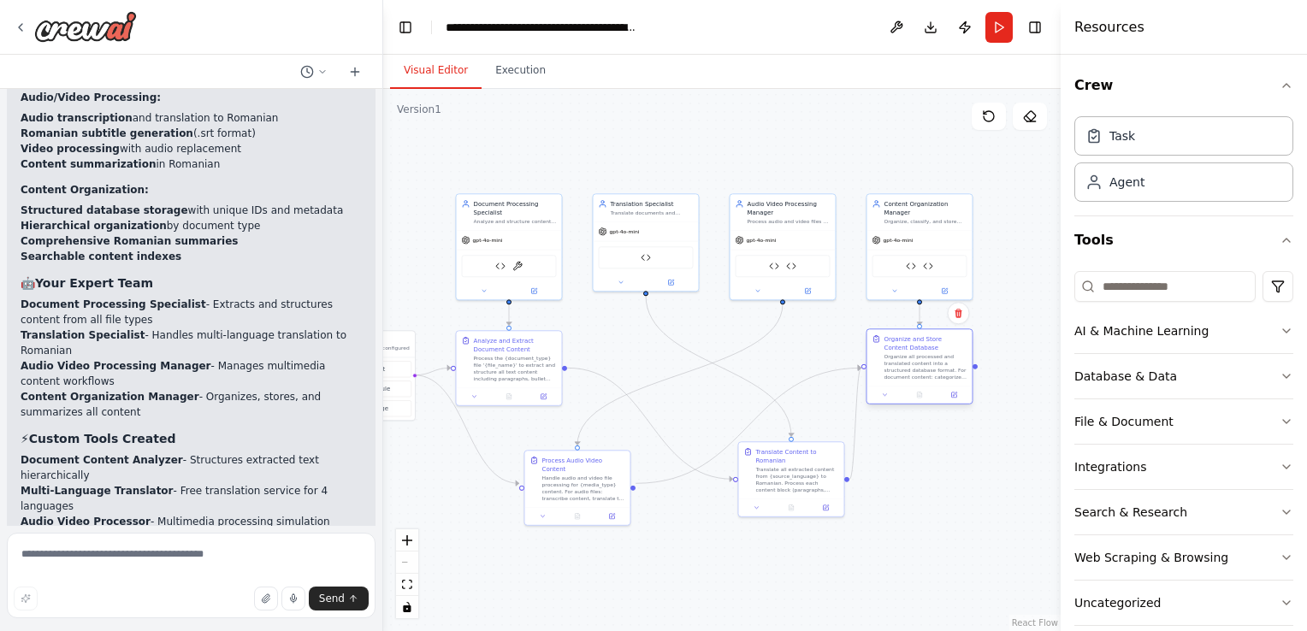
drag, startPoint x: 866, startPoint y: 381, endPoint x: 868, endPoint y: 370, distance: 11.2
click at [868, 370] on div "Organize and Store Content Database Organize all processed and translated conte…" at bounding box center [919, 357] width 105 height 56
click at [700, 399] on div ".deletable-edge-delete-btn { width: 20px; height: 20px; border: 0px solid #ffff…" at bounding box center [721, 360] width 677 height 542
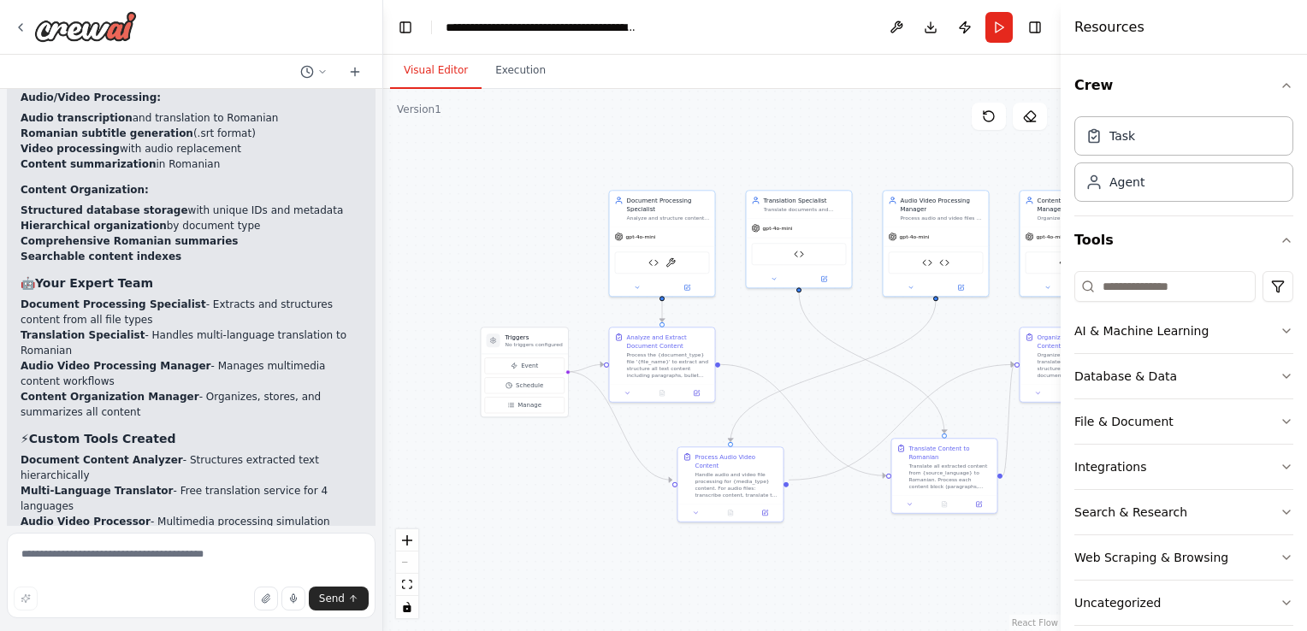
drag, startPoint x: 700, startPoint y: 399, endPoint x: 854, endPoint y: 395, distance: 153.1
click at [854, 395] on div ".deletable-edge-delete-btn { width: 20px; height: 20px; border: 0px solid #ffff…" at bounding box center [721, 360] width 677 height 542
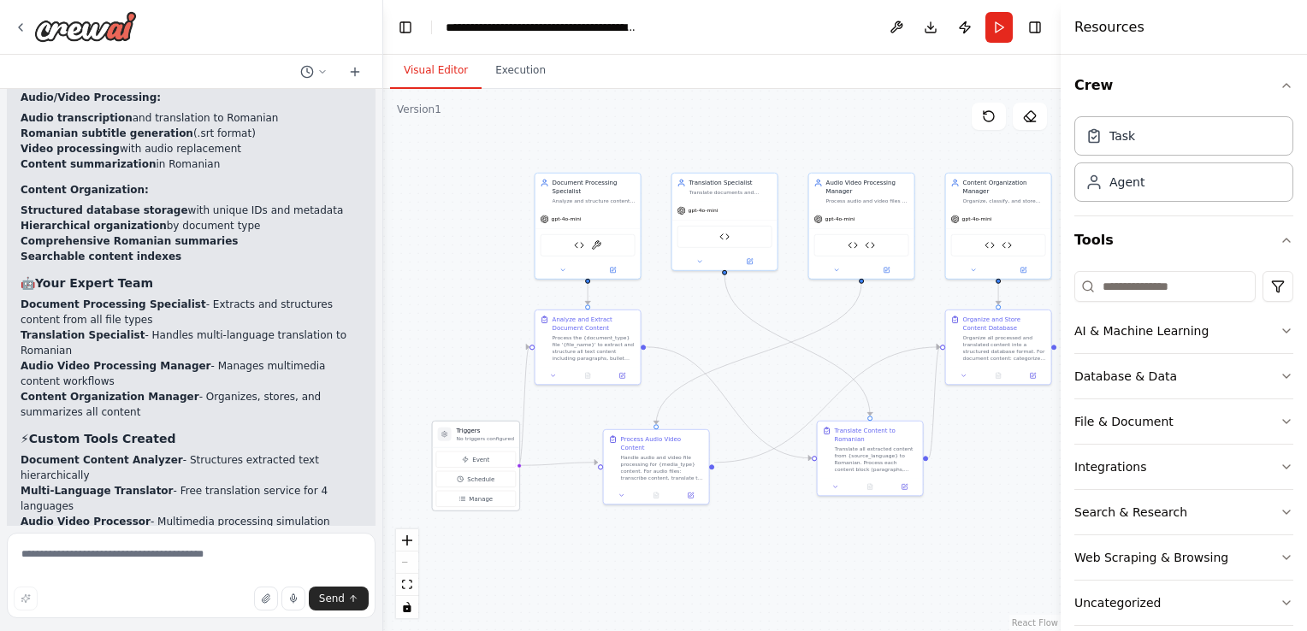
drag, startPoint x: 467, startPoint y: 322, endPoint x: 493, endPoint y: 427, distance: 108.3
click at [493, 427] on h3 "Triggers" at bounding box center [485, 431] width 57 height 9
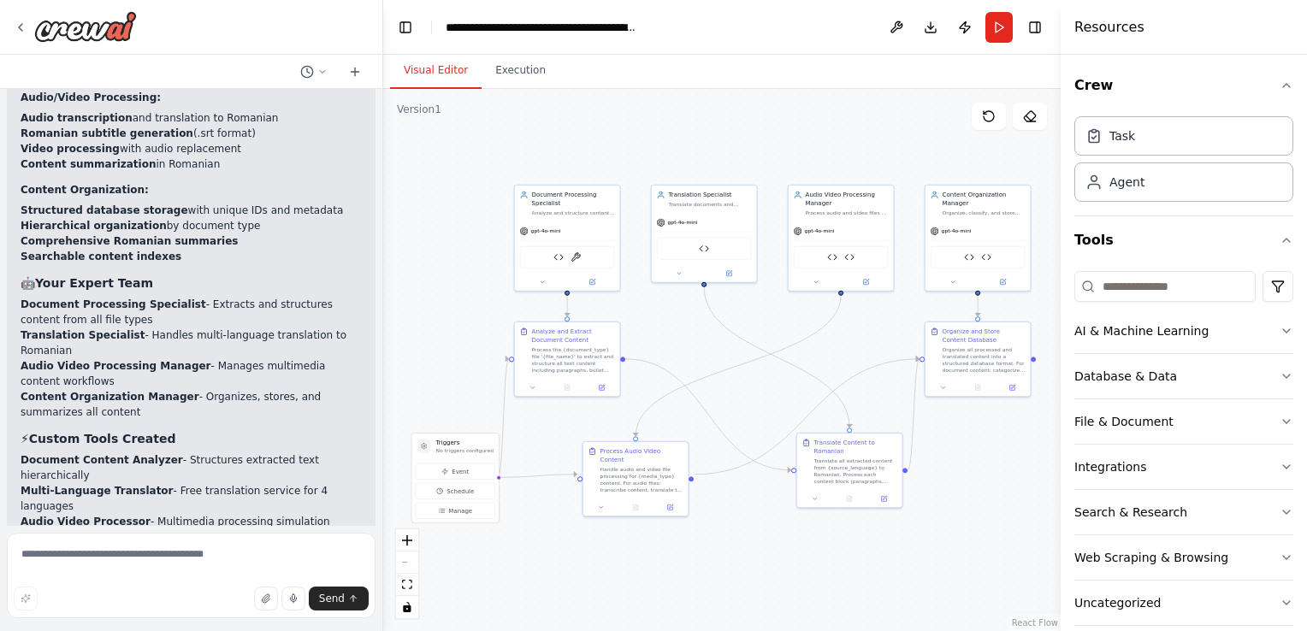
drag, startPoint x: 482, startPoint y: 357, endPoint x: 458, endPoint y: 371, distance: 28.7
click at [444, 371] on div ".deletable-edge-delete-btn { width: 20px; height: 20px; border: 0px solid #ffff…" at bounding box center [721, 360] width 677 height 542
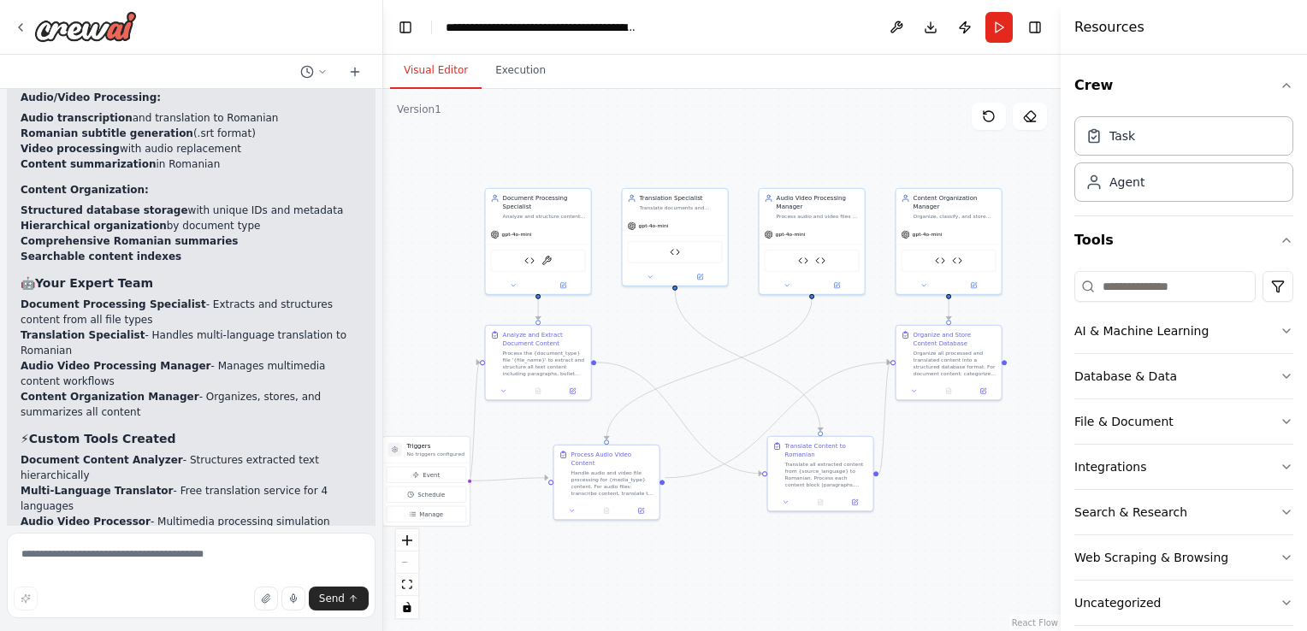
drag, startPoint x: 748, startPoint y: 382, endPoint x: 736, endPoint y: 385, distance: 13.1
click at [736, 385] on div ".deletable-edge-delete-btn { width: 20px; height: 20px; border: 0px solid #ffff…" at bounding box center [721, 360] width 677 height 542
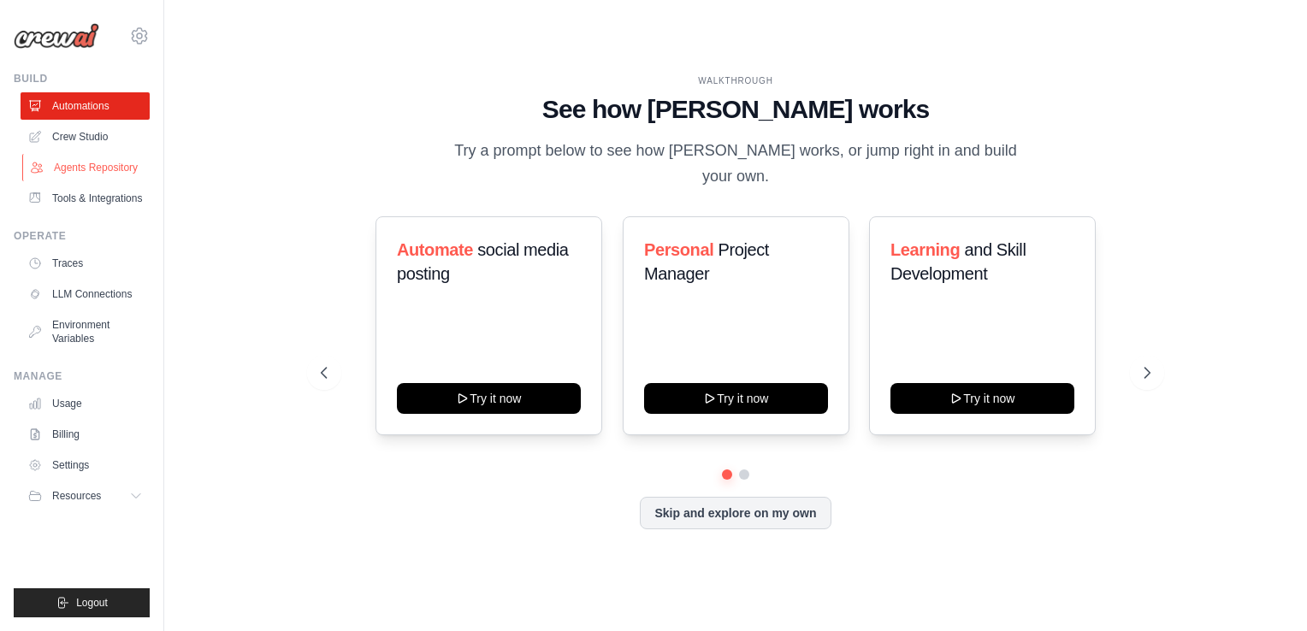
click at [119, 175] on link "Agents Repository" at bounding box center [86, 167] width 129 height 27
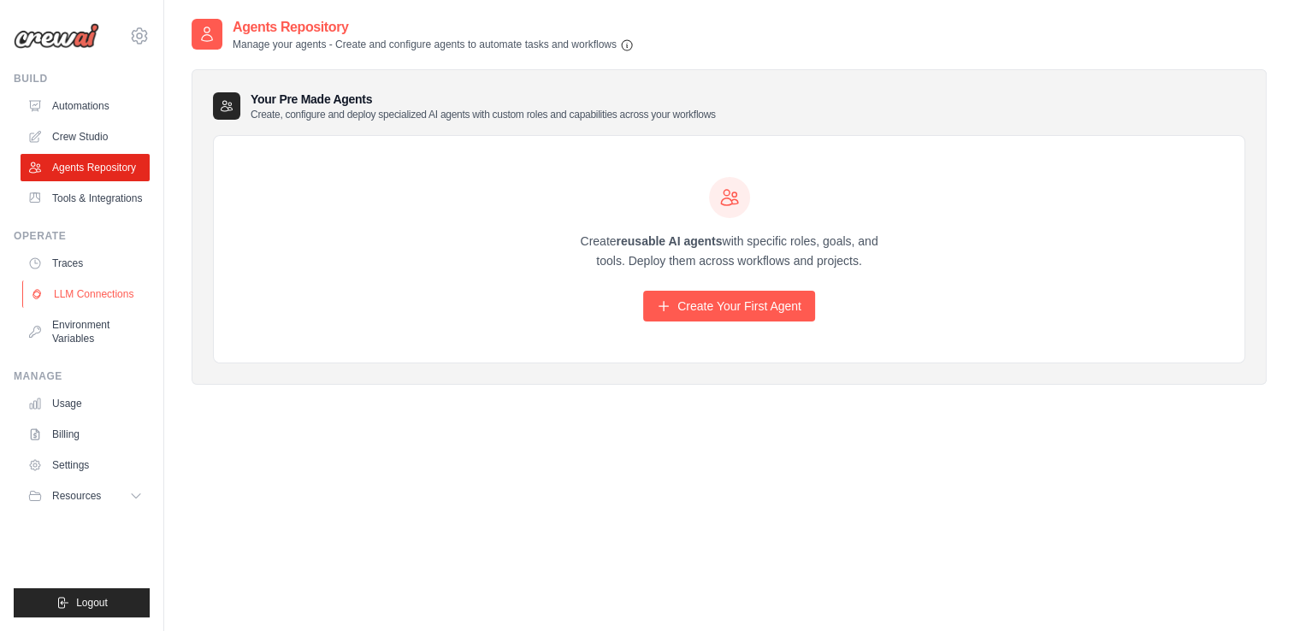
click at [109, 299] on link "LLM Connections" at bounding box center [86, 294] width 129 height 27
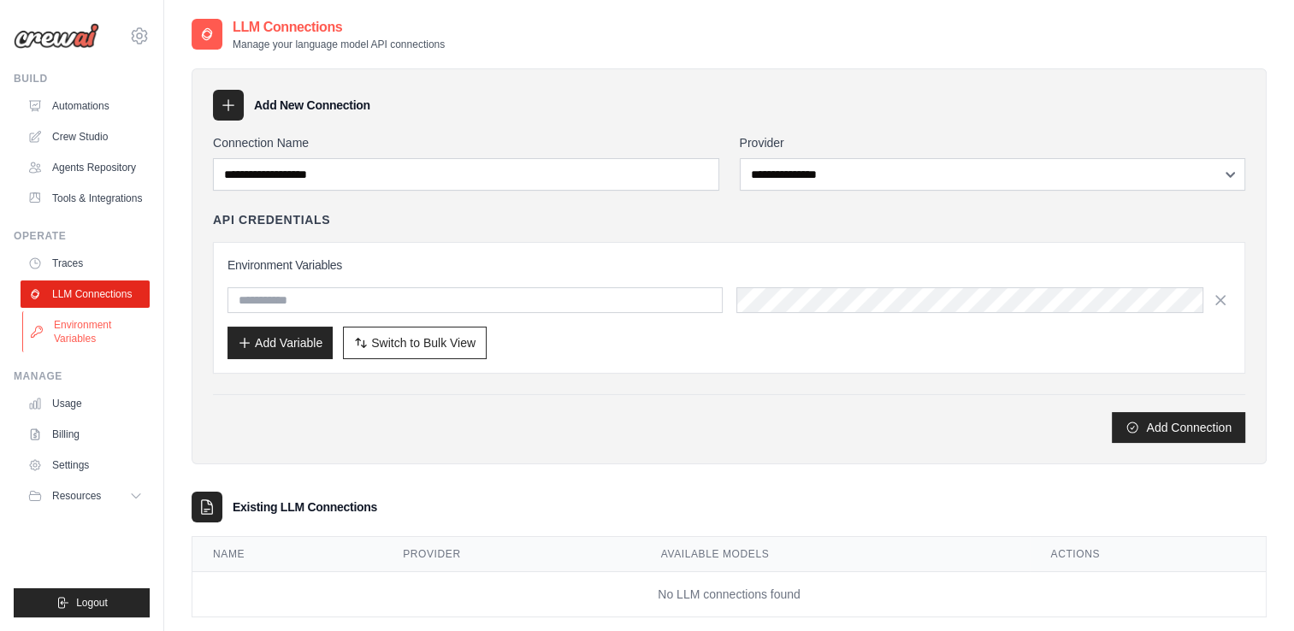
click at [103, 334] on link "Environment Variables" at bounding box center [86, 331] width 129 height 41
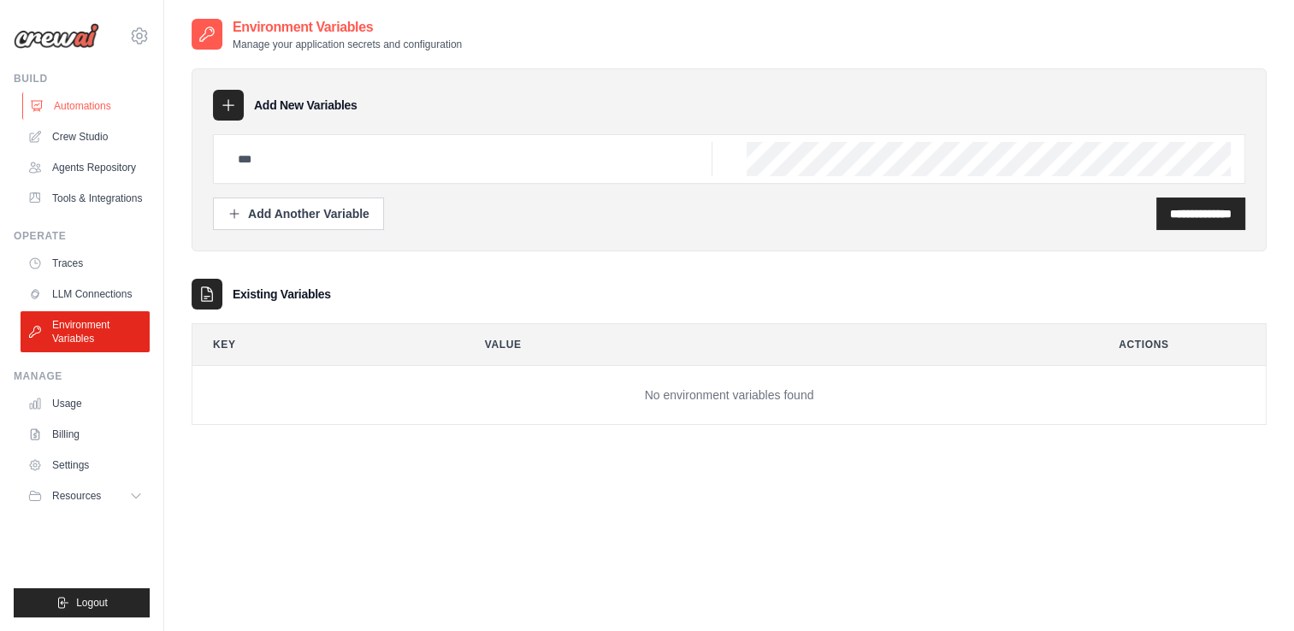
click at [94, 105] on link "Automations" at bounding box center [86, 105] width 129 height 27
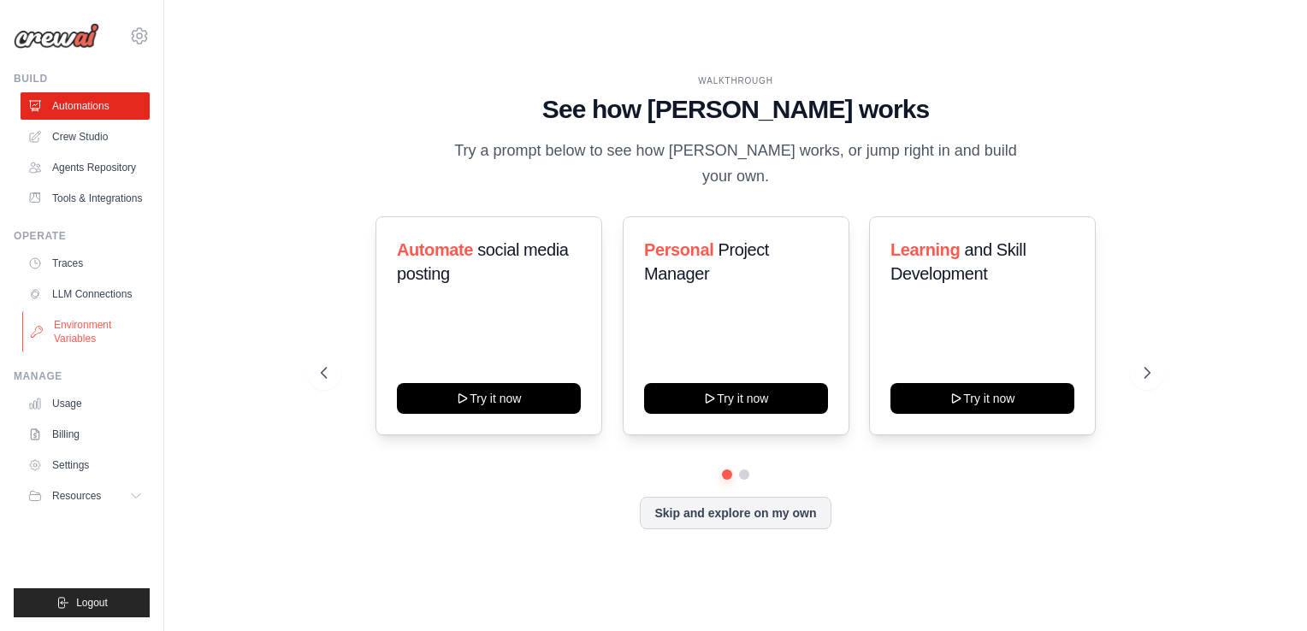
click at [92, 319] on link "Environment Variables" at bounding box center [86, 331] width 129 height 41
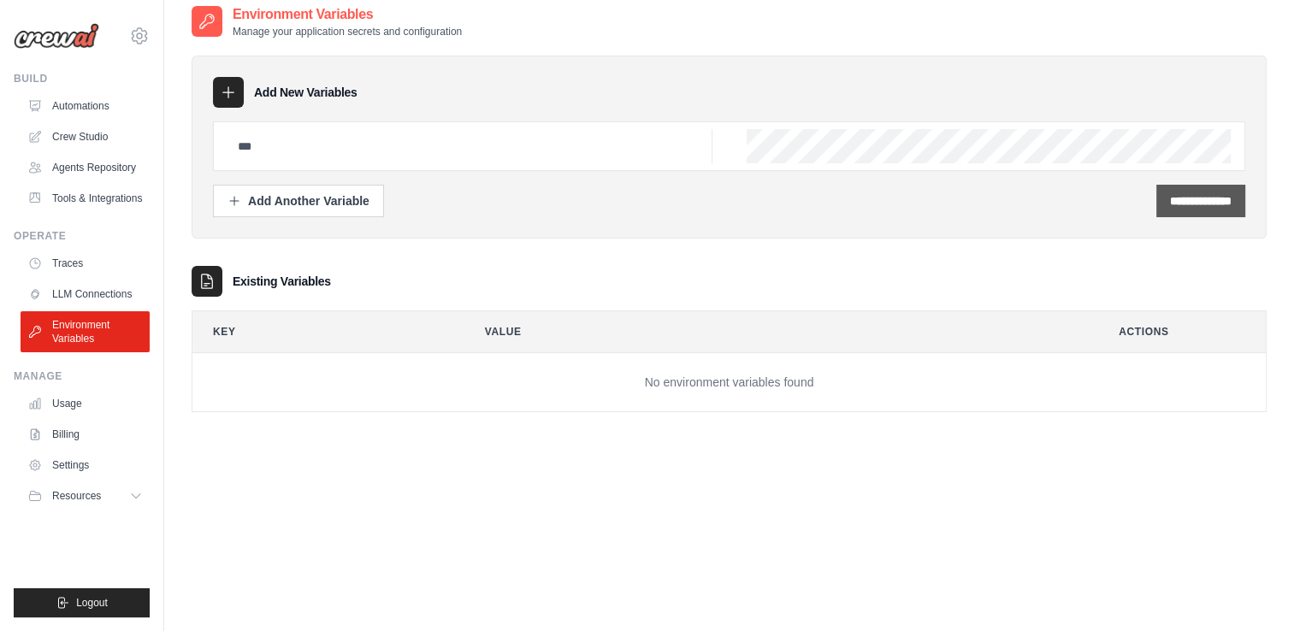
scroll to position [34, 0]
